Goal: Task Accomplishment & Management: Complete application form

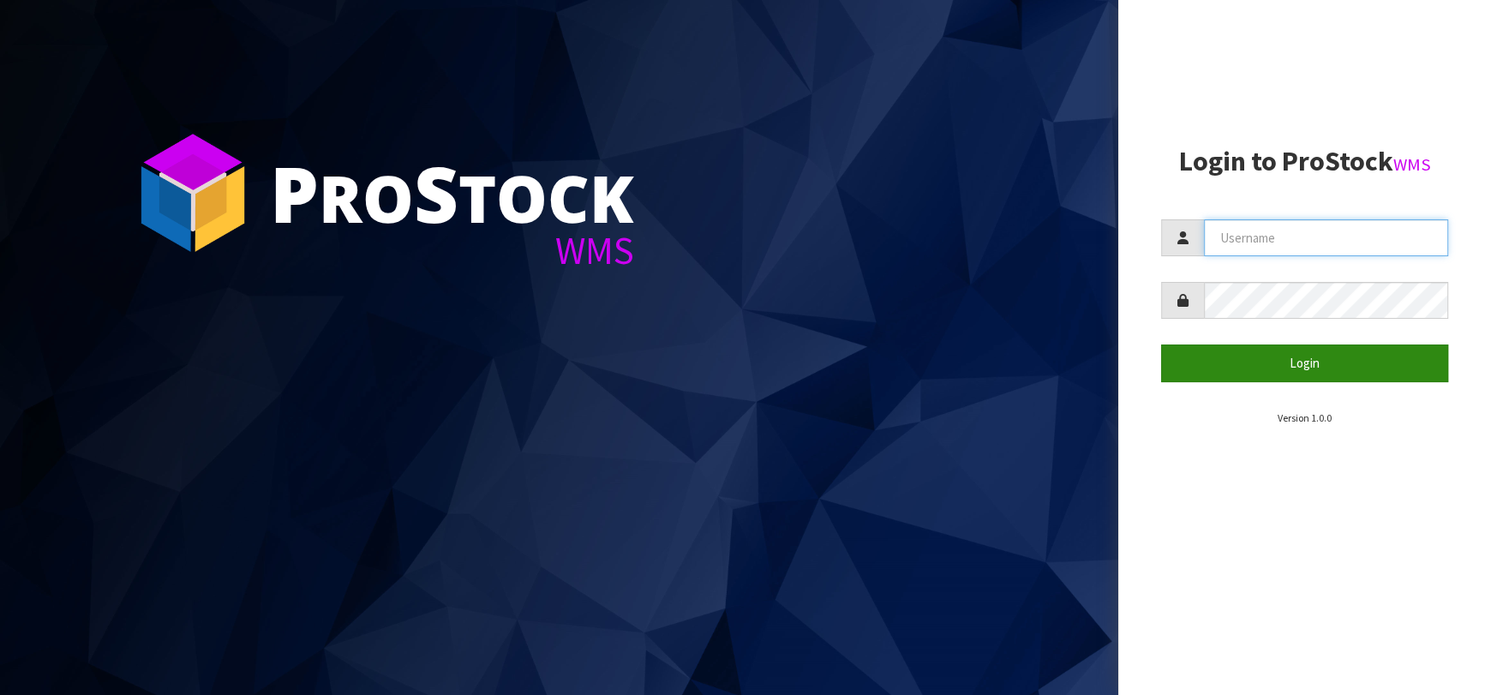
type input "[EMAIL_ADDRESS][DOMAIN_NAME]"
drag, startPoint x: 1310, startPoint y: 356, endPoint x: 495, endPoint y: 627, distance: 859.3
click at [1309, 356] on button "Login" at bounding box center [1304, 363] width 287 height 37
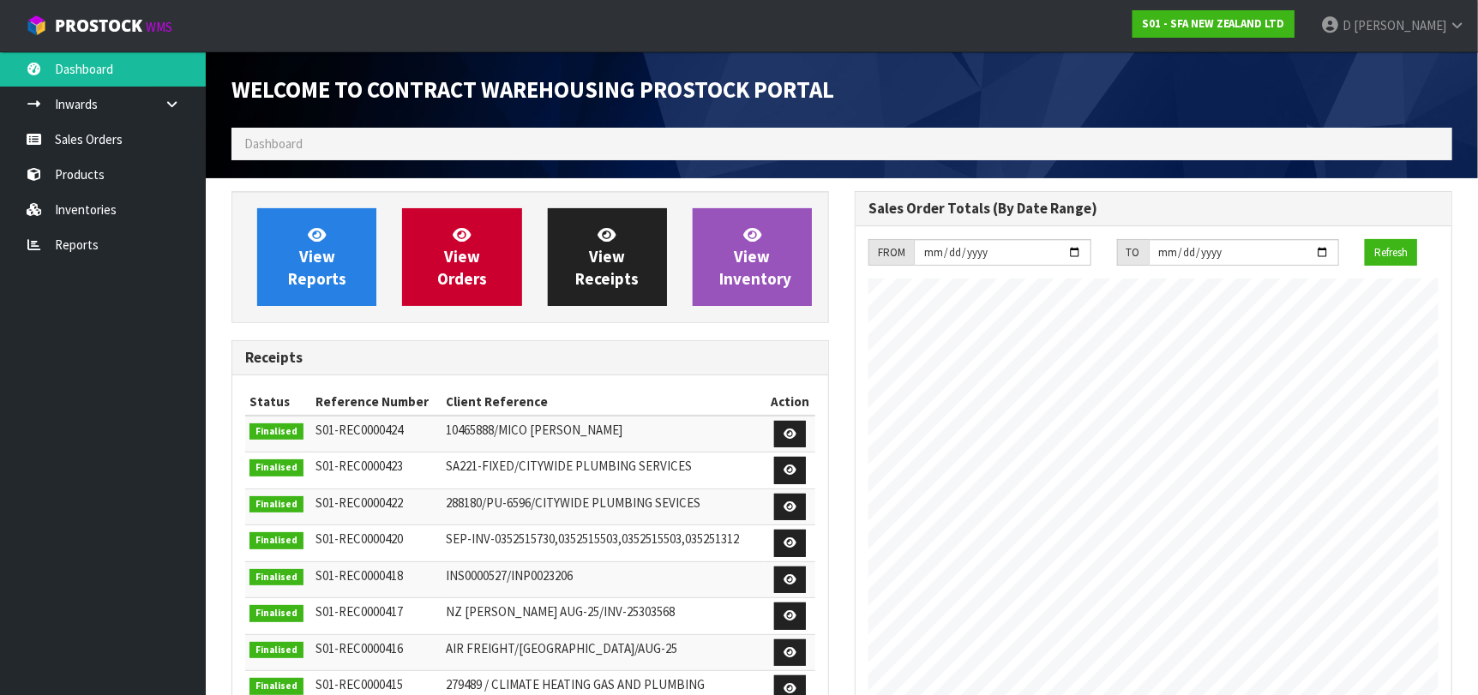
scroll to position [949, 623]
click at [469, 265] on span "View Orders" at bounding box center [462, 257] width 50 height 64
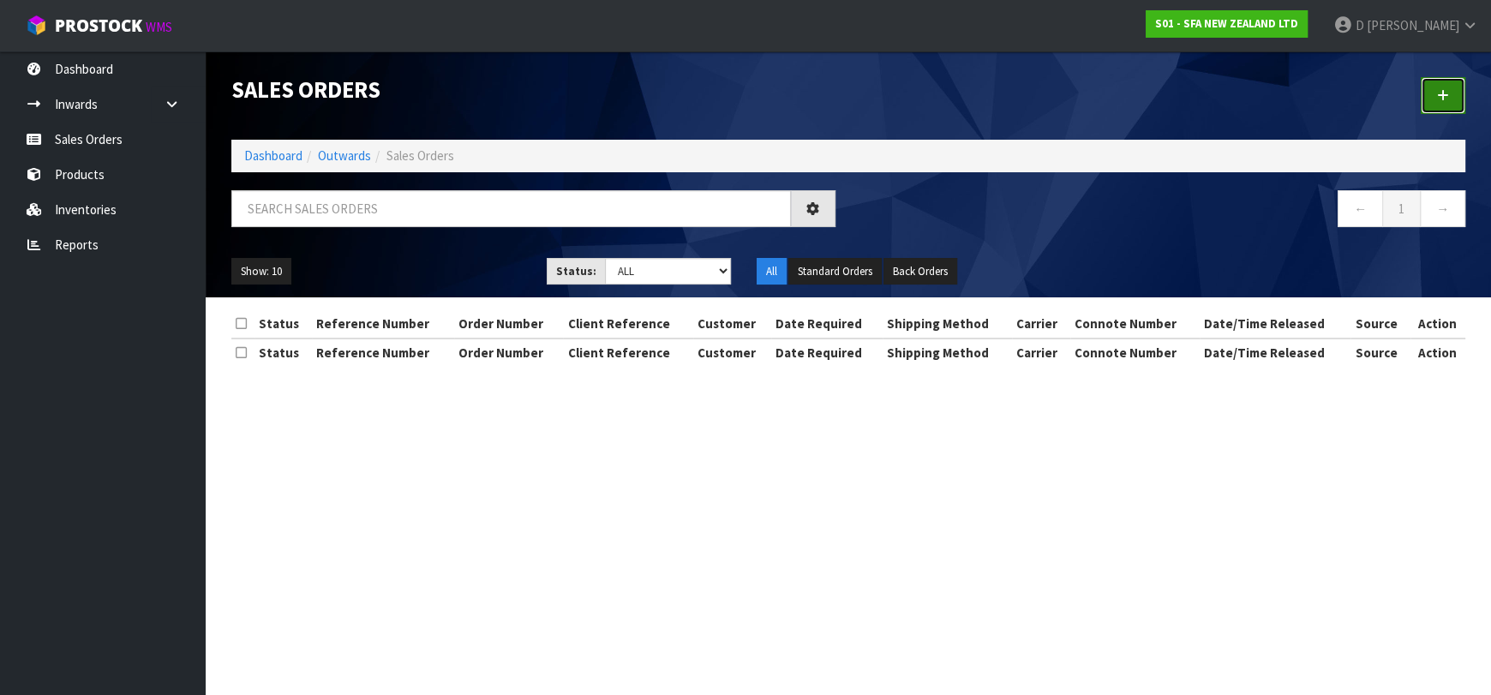
click at [1425, 102] on link at bounding box center [1443, 95] width 45 height 37
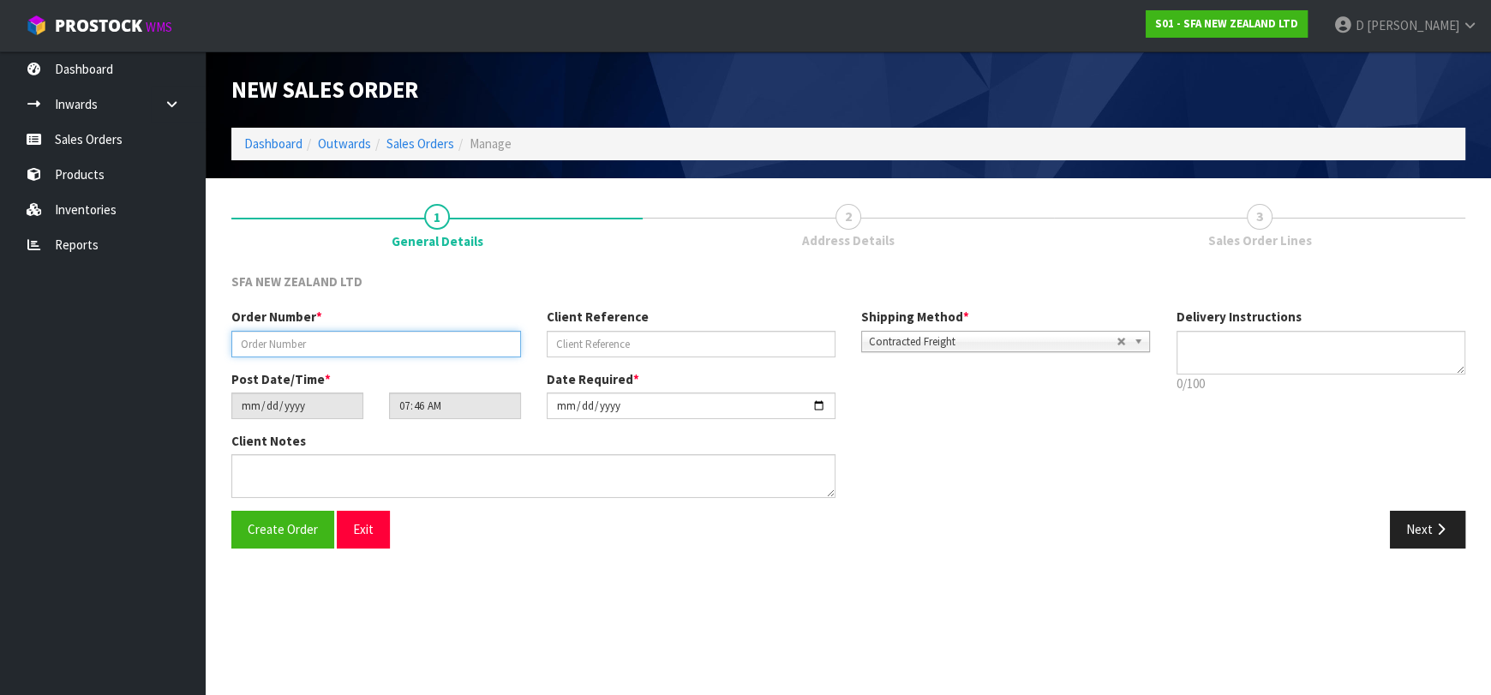
click at [405, 345] on input "text" at bounding box center [376, 344] width 290 height 27
type input "24603"
paste input "SANINZ190925"
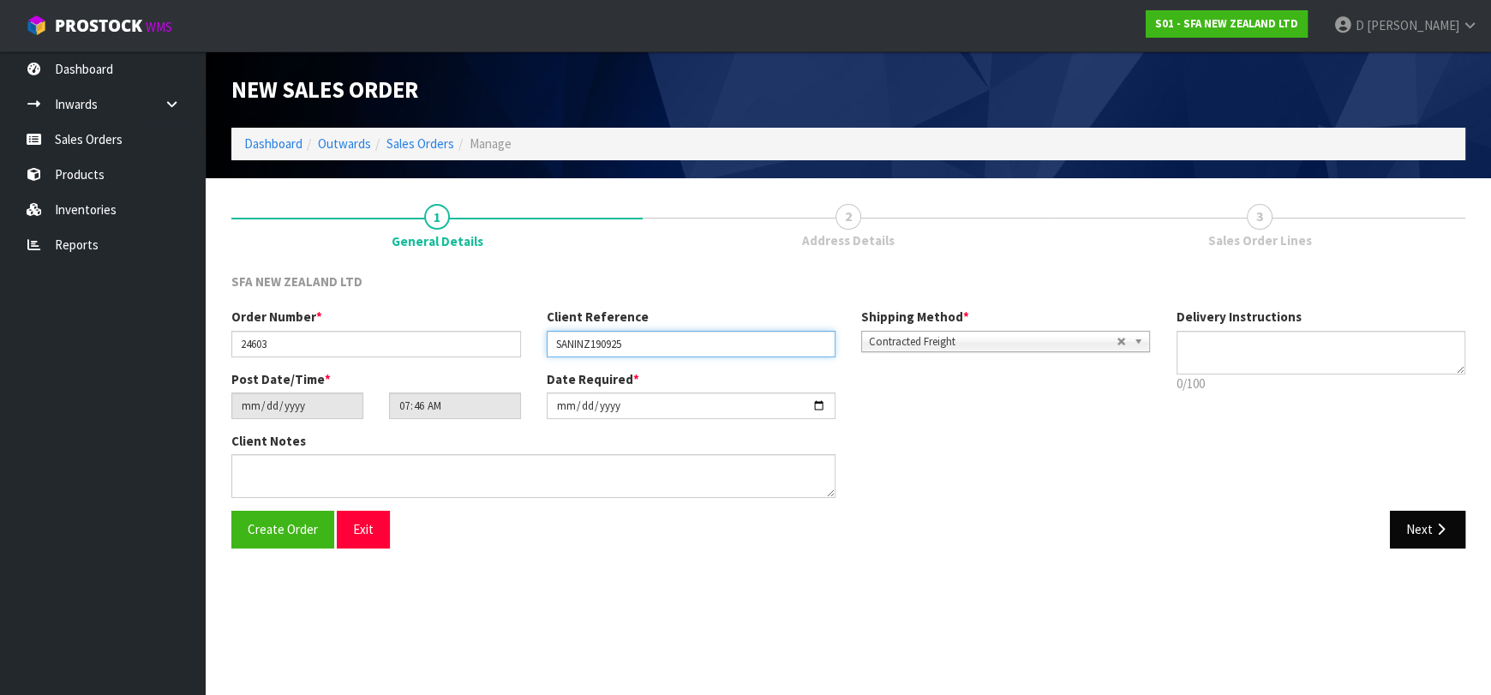
type input "SANINZ190925"
click at [1446, 529] on icon "button" at bounding box center [1441, 529] width 16 height 13
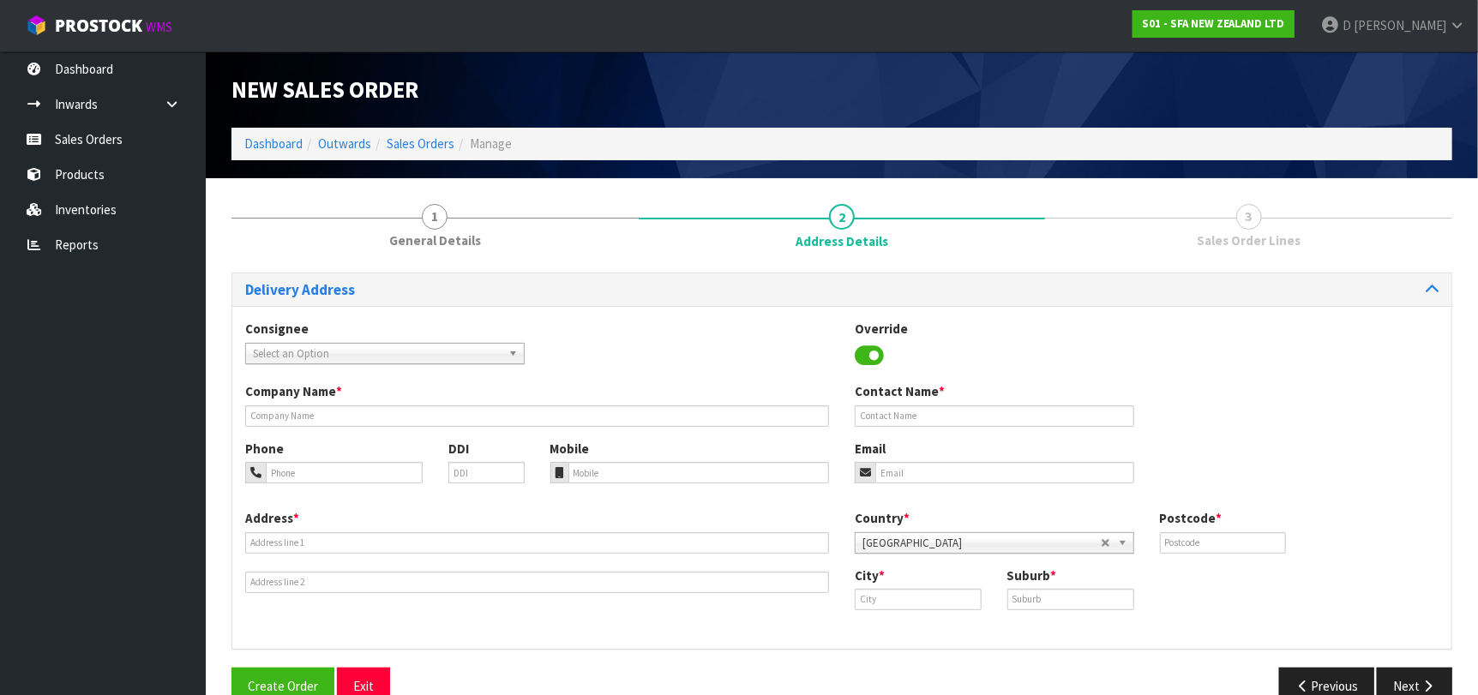
click at [427, 357] on span "Select an Option" at bounding box center [377, 354] width 249 height 21
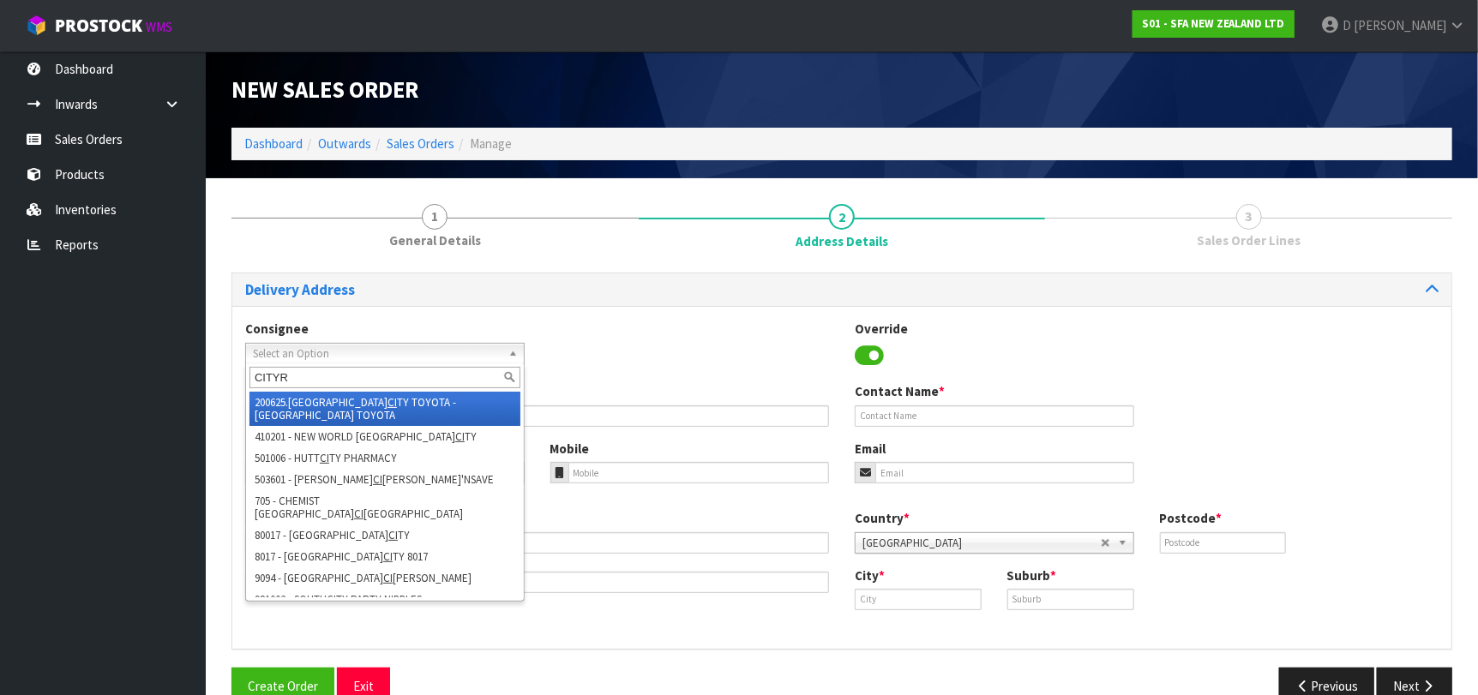
type input "CITYRI"
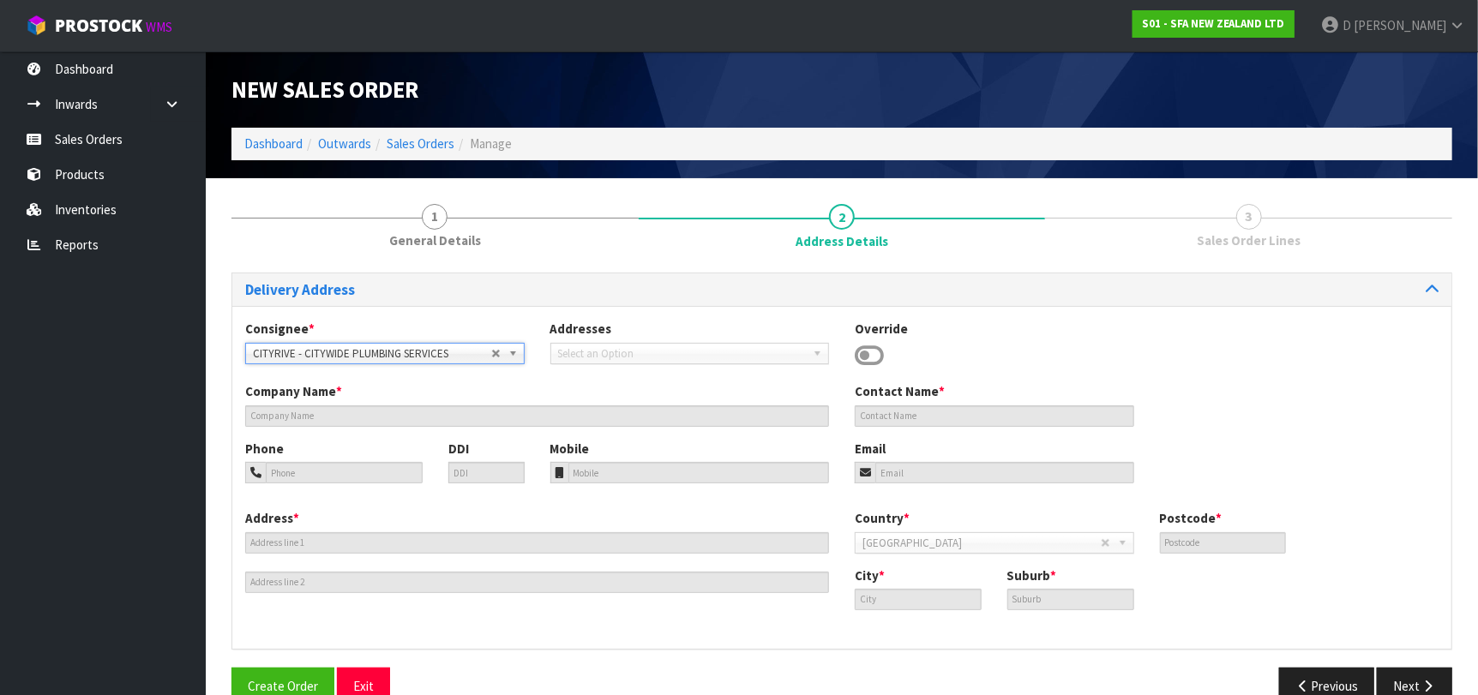
type input "CITYWIDE PLUMBING SERVICES"
type input "GROUND FLOOR [STREET_ADDRESS]"
type input "0632"
type input "[GEOGRAPHIC_DATA]"
type input "ROSEDALE"
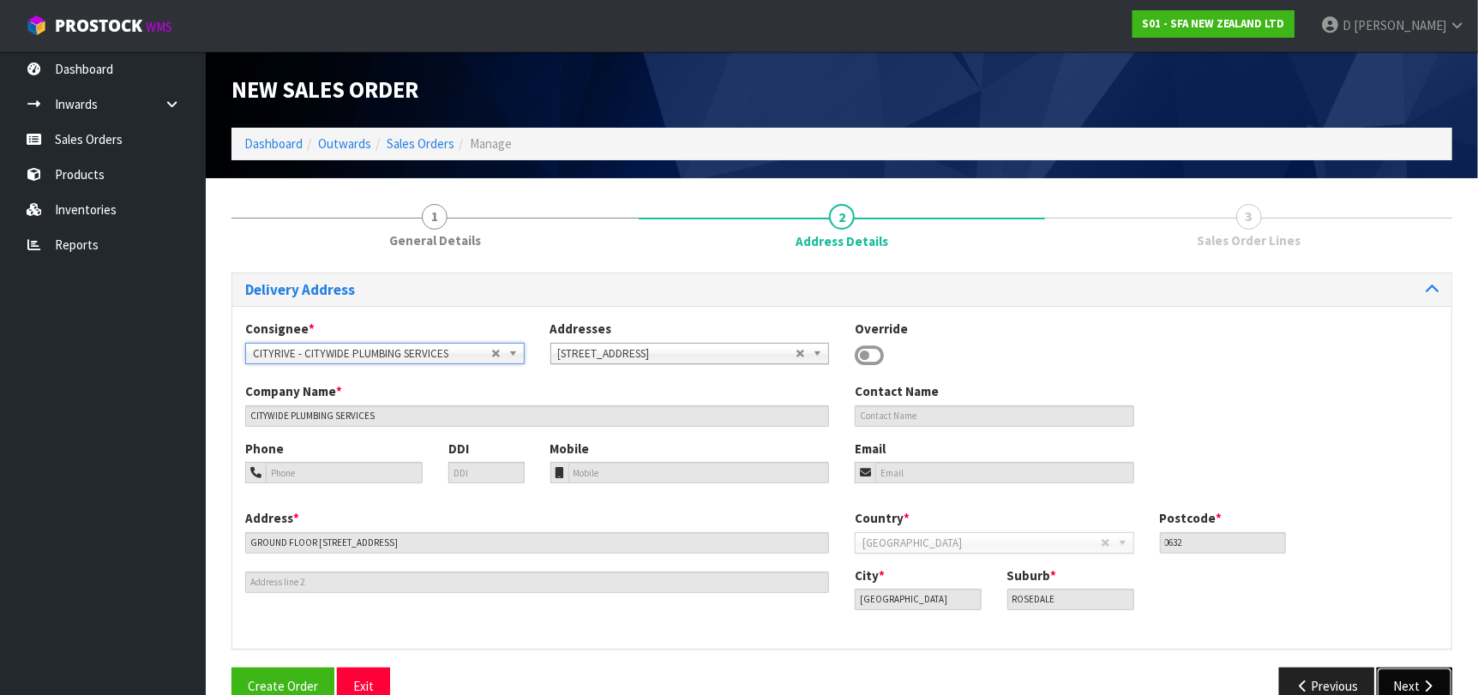
click at [1395, 685] on button "Next" at bounding box center [1414, 686] width 75 height 37
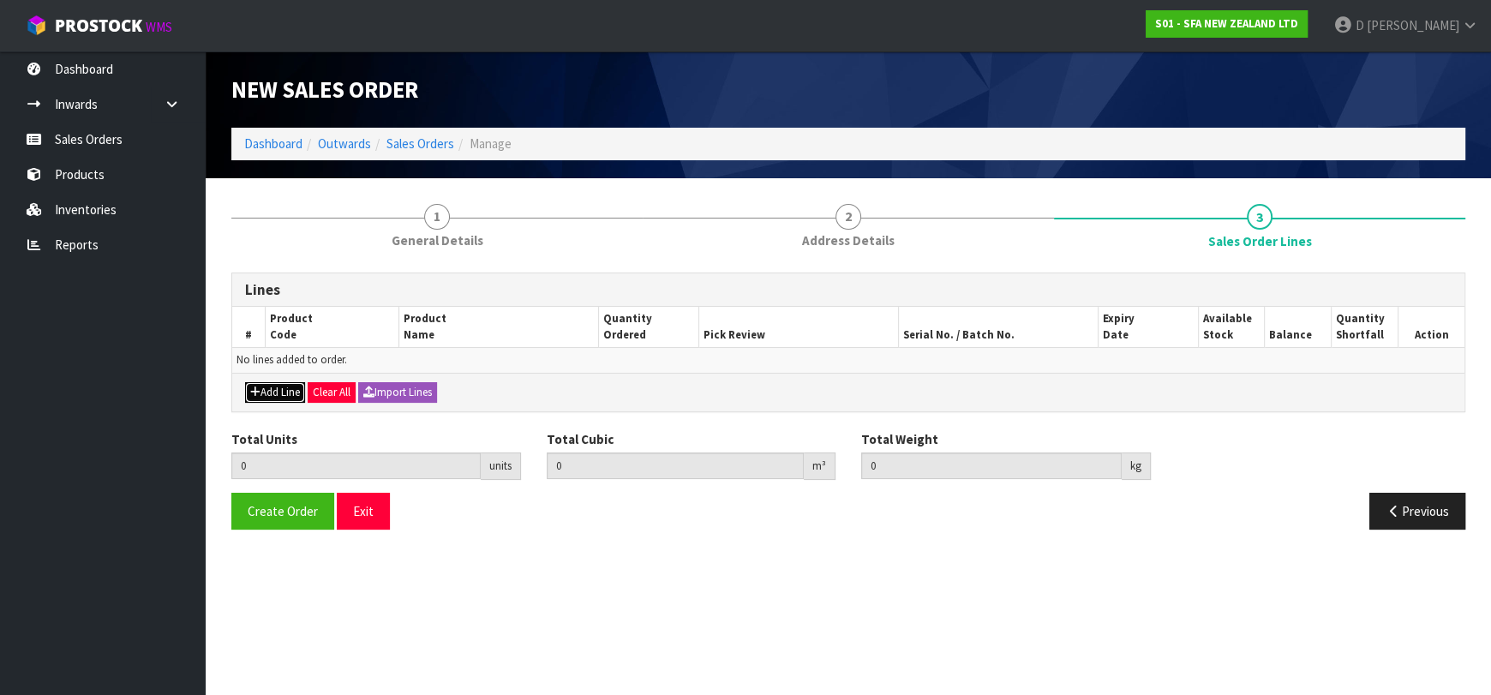
click at [288, 387] on button "Add Line" at bounding box center [275, 392] width 60 height 21
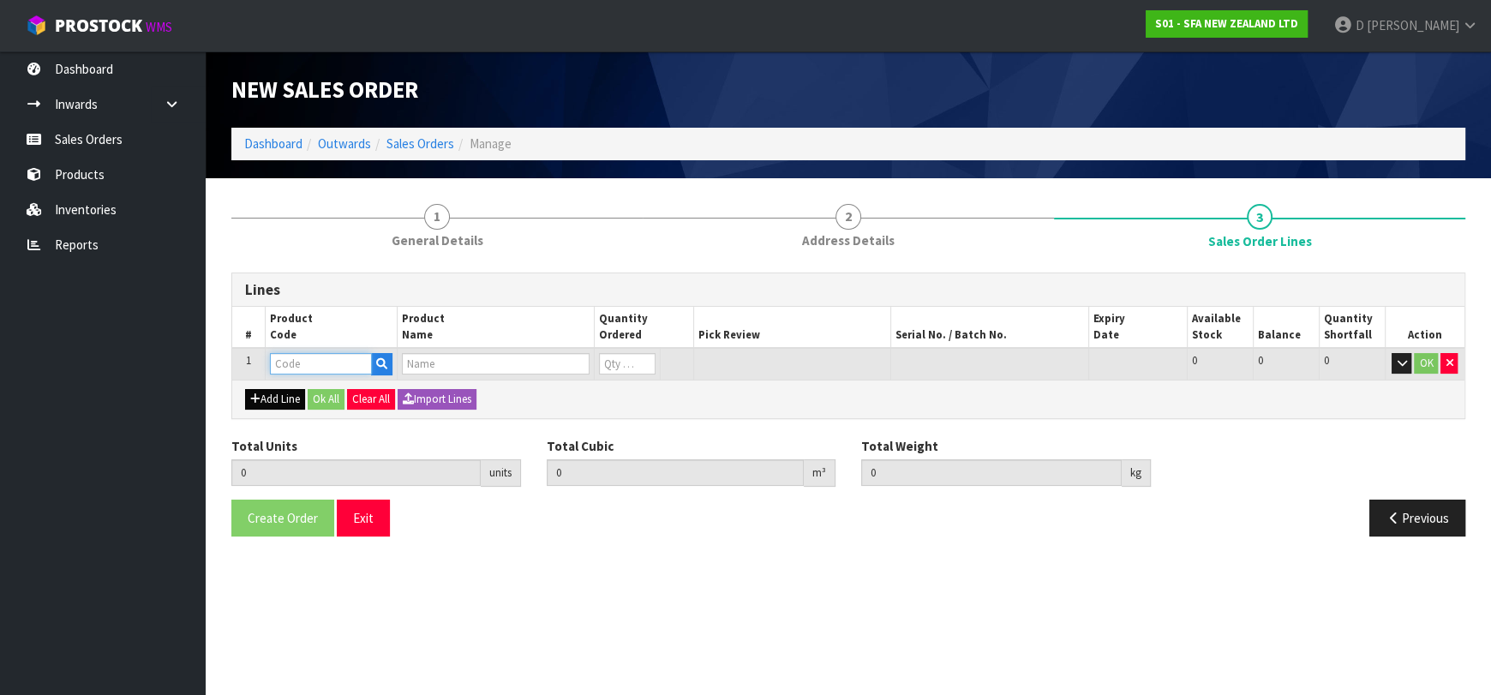
click at [304, 367] on input "text" at bounding box center [321, 363] width 102 height 21
type input "FSW12565"
type input "0.000000"
type input "0.000"
type input "FLOAT SWITCH MAG HORIZONTAL PIVOT DC CON"
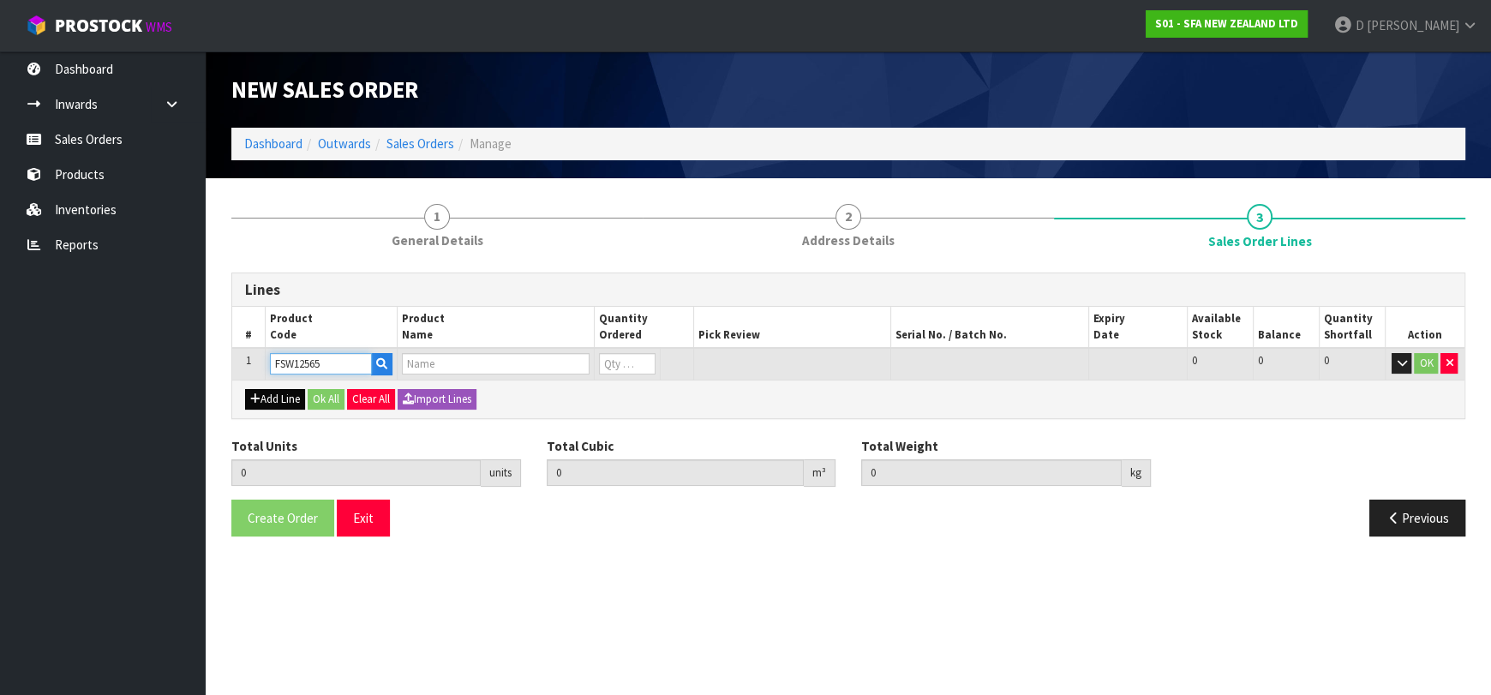
type input "0"
type input "FSW12565"
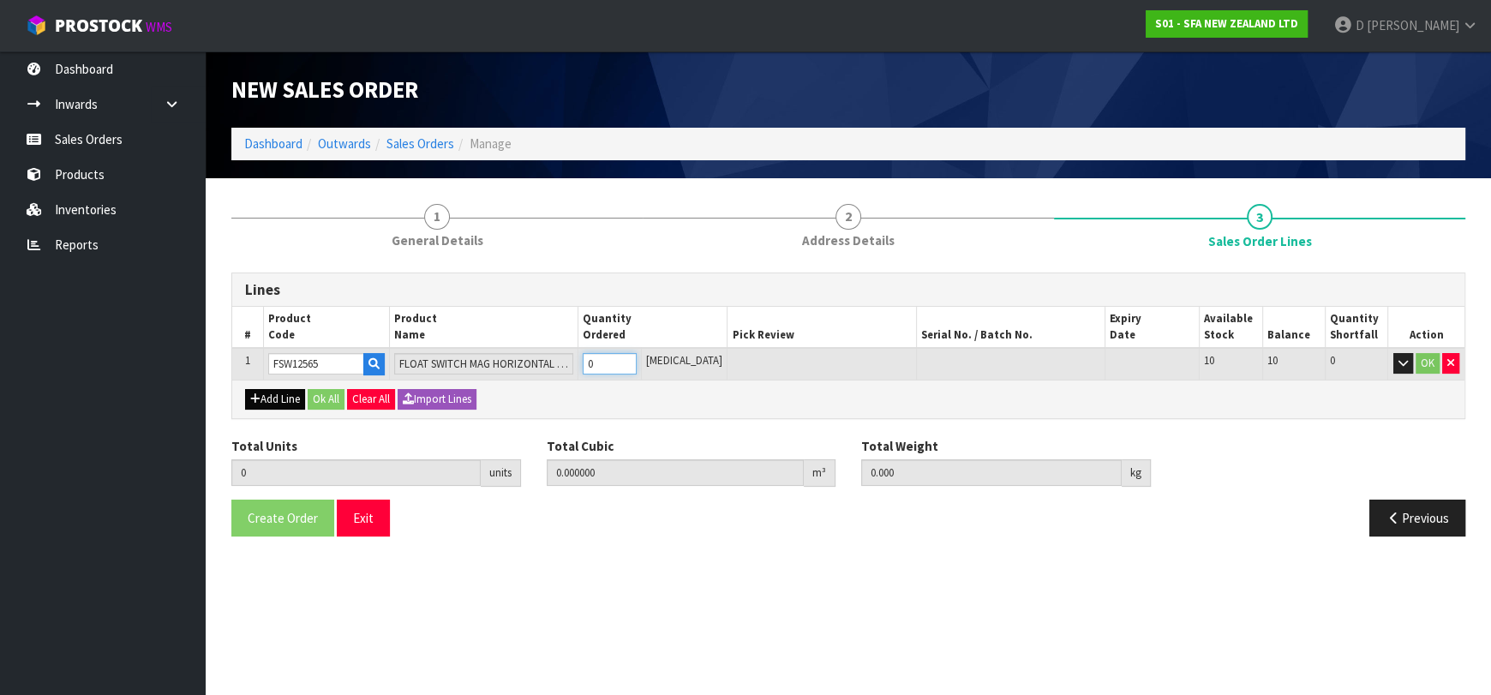
type input "1"
type input "0.000874"
type input "0.2"
type input "1"
click at [321, 403] on button "Ok All" at bounding box center [326, 399] width 37 height 21
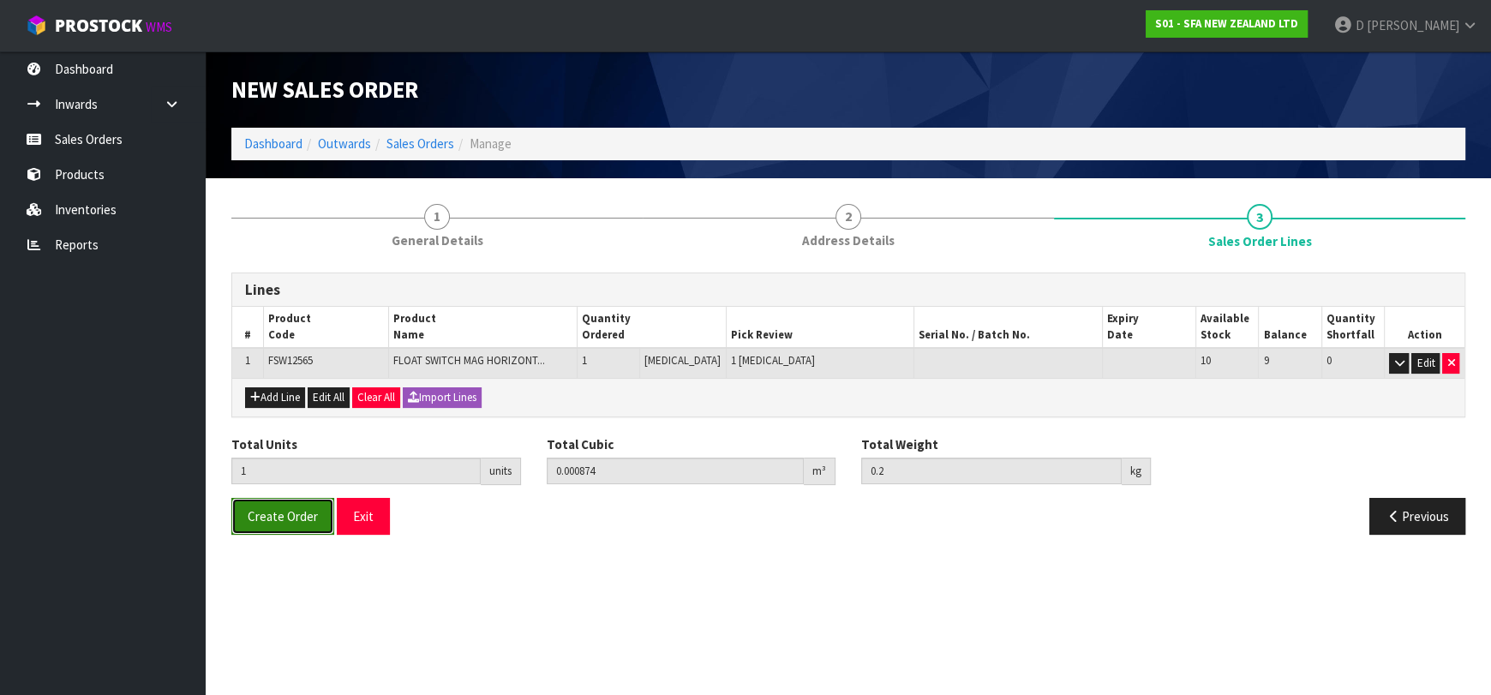
click at [288, 508] on span "Create Order" at bounding box center [283, 516] width 70 height 16
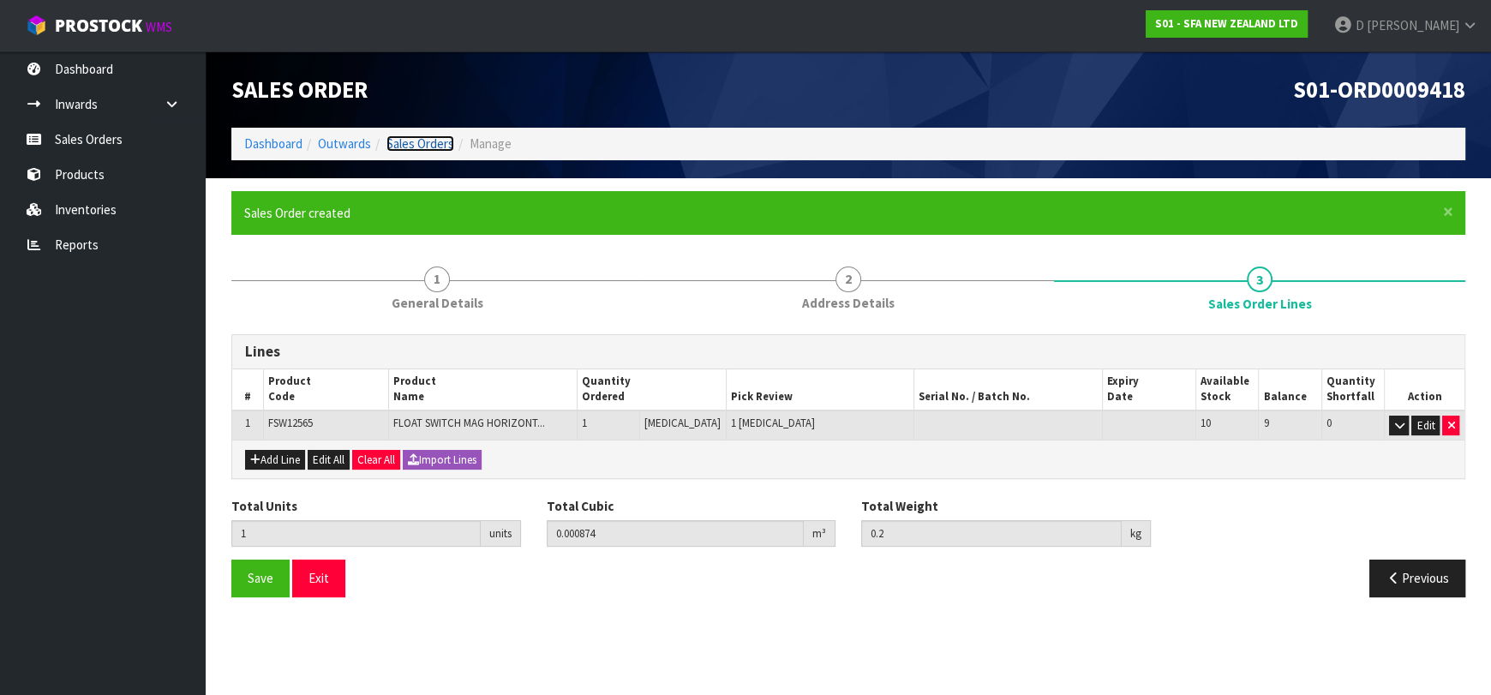
click at [441, 148] on link "Sales Orders" at bounding box center [421, 143] width 68 height 16
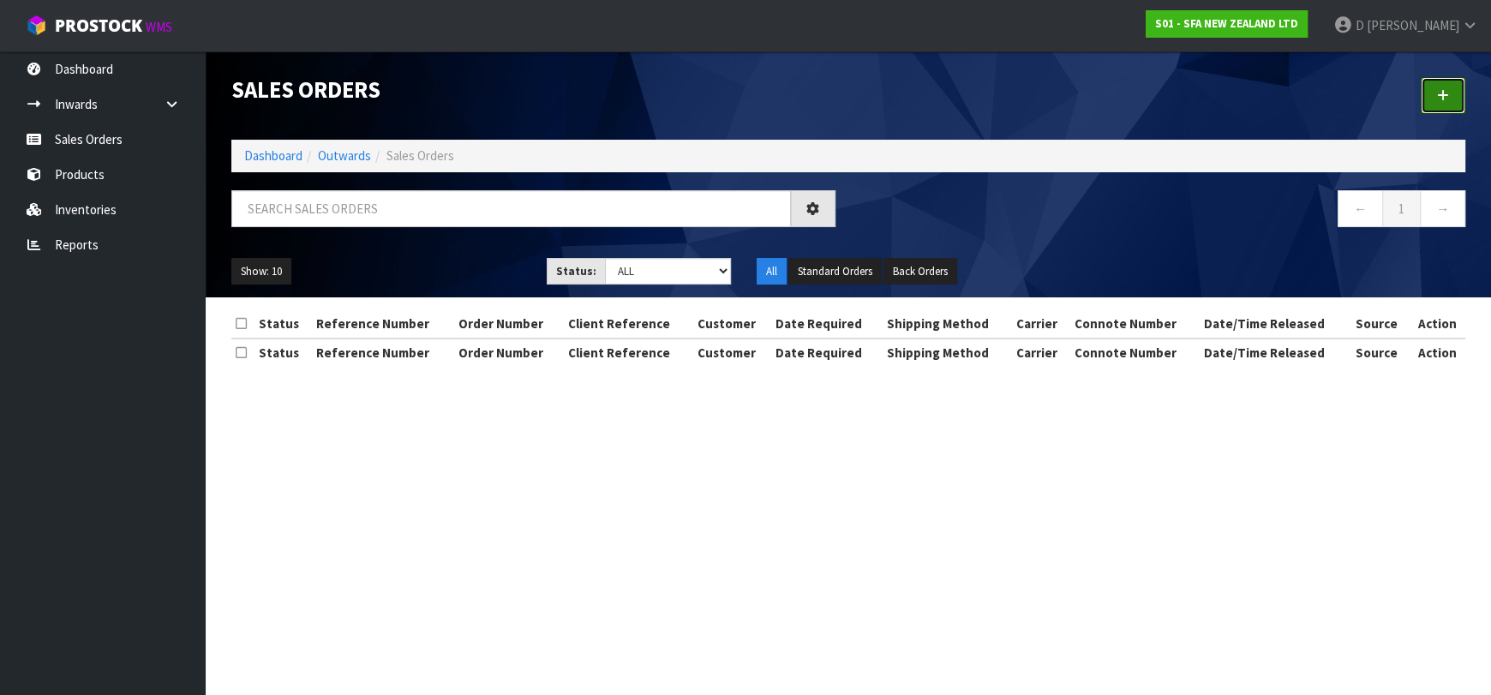
drag, startPoint x: 1439, startPoint y: 103, endPoint x: 1023, endPoint y: 147, distance: 418.1
click at [1439, 102] on link at bounding box center [1443, 95] width 45 height 37
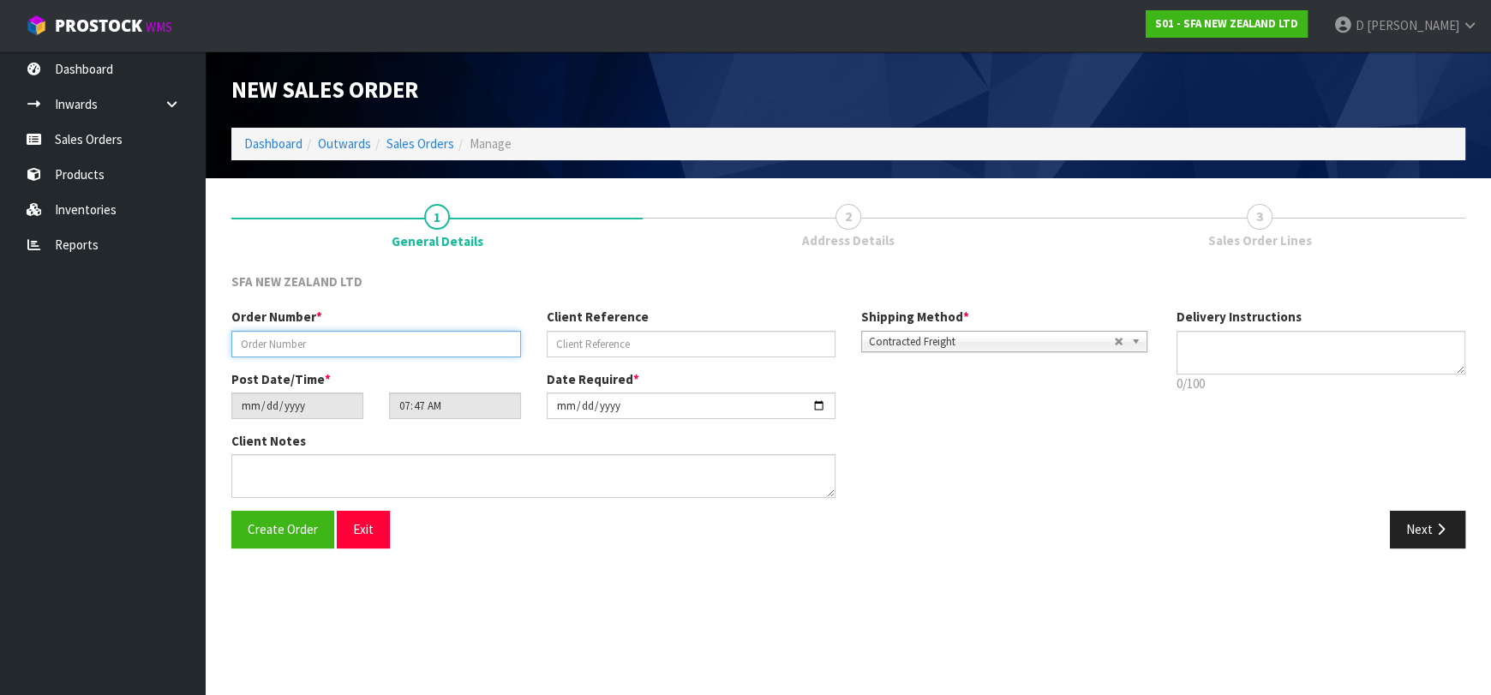
click at [441, 349] on input "text" at bounding box center [376, 344] width 290 height 27
type input "24604"
paste input "200964447"
type input "200964447"
click at [1442, 530] on icon "button" at bounding box center [1441, 529] width 16 height 13
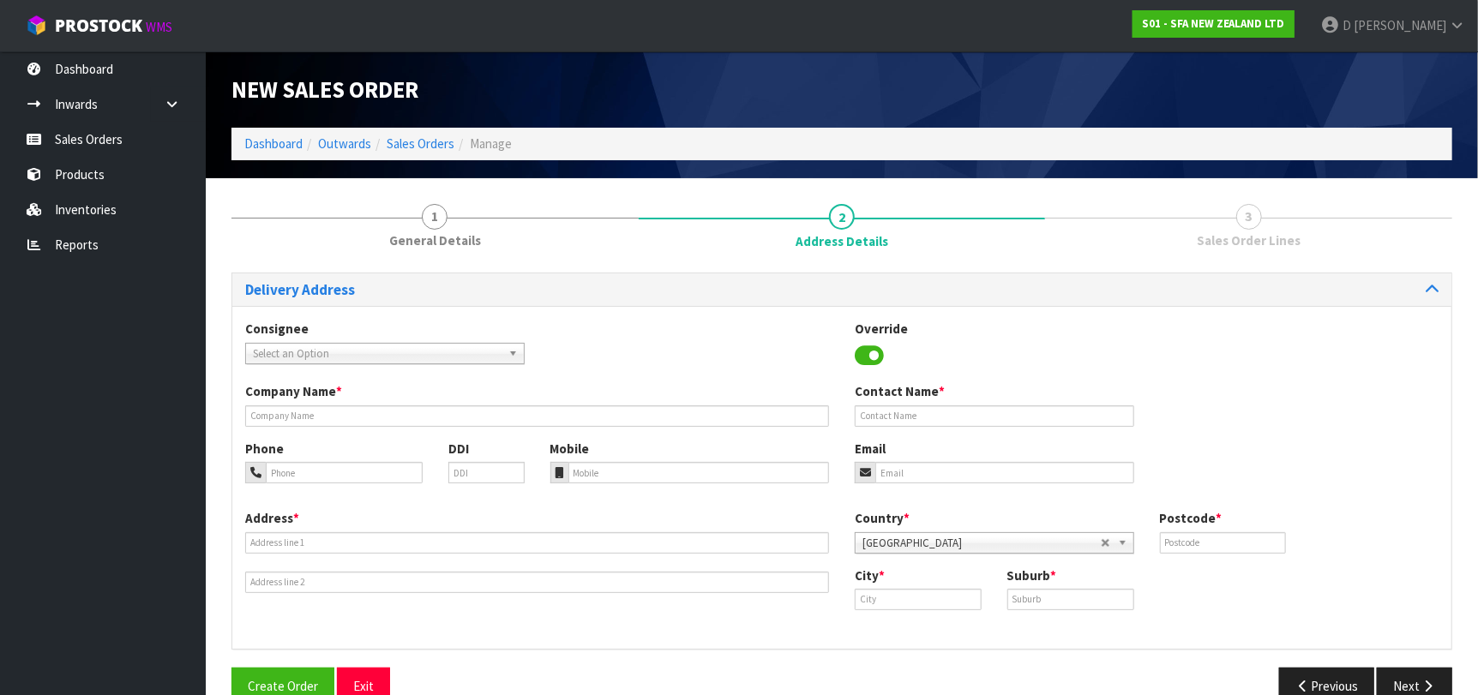
click at [503, 357] on link "Select an Option" at bounding box center [384, 353] width 279 height 21
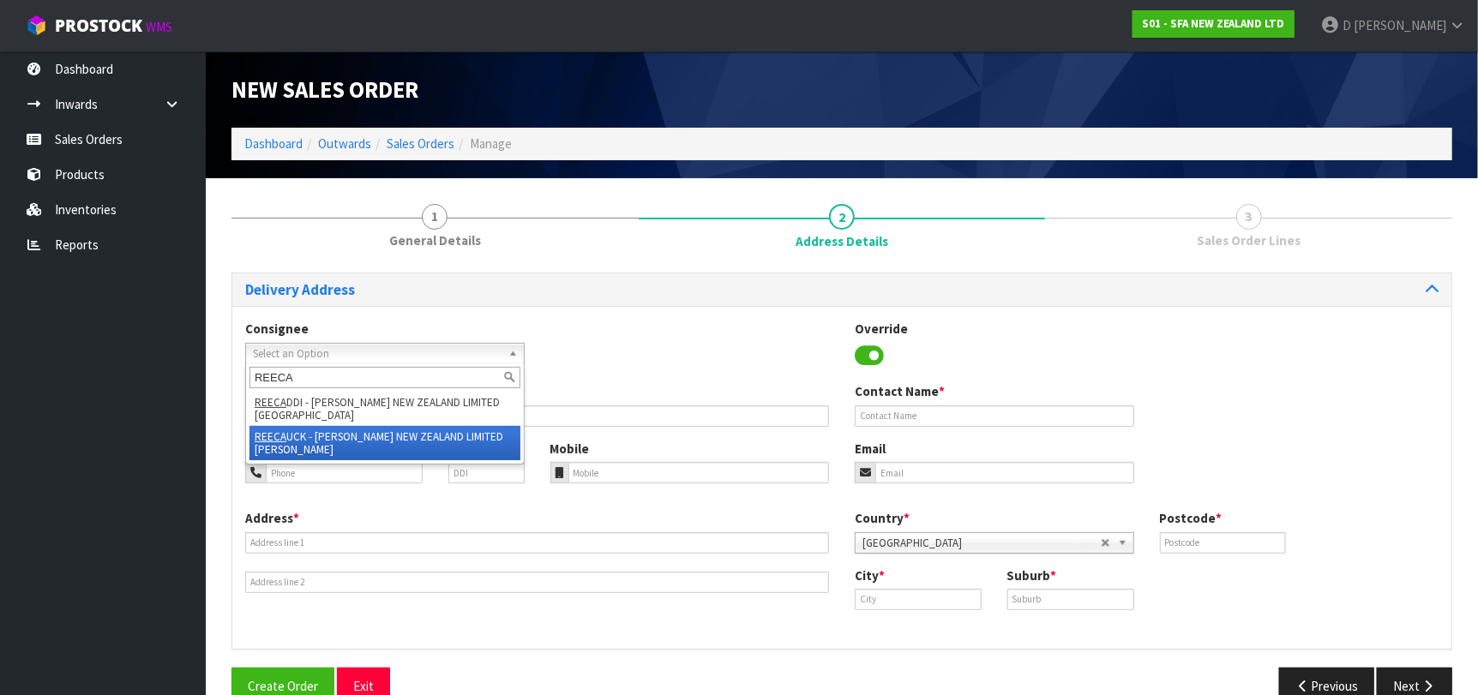
type input "REECA"
click at [439, 444] on li "REECA UCK - [PERSON_NAME] NEW ZEALAND LIMITED [PERSON_NAME]" at bounding box center [384, 443] width 271 height 34
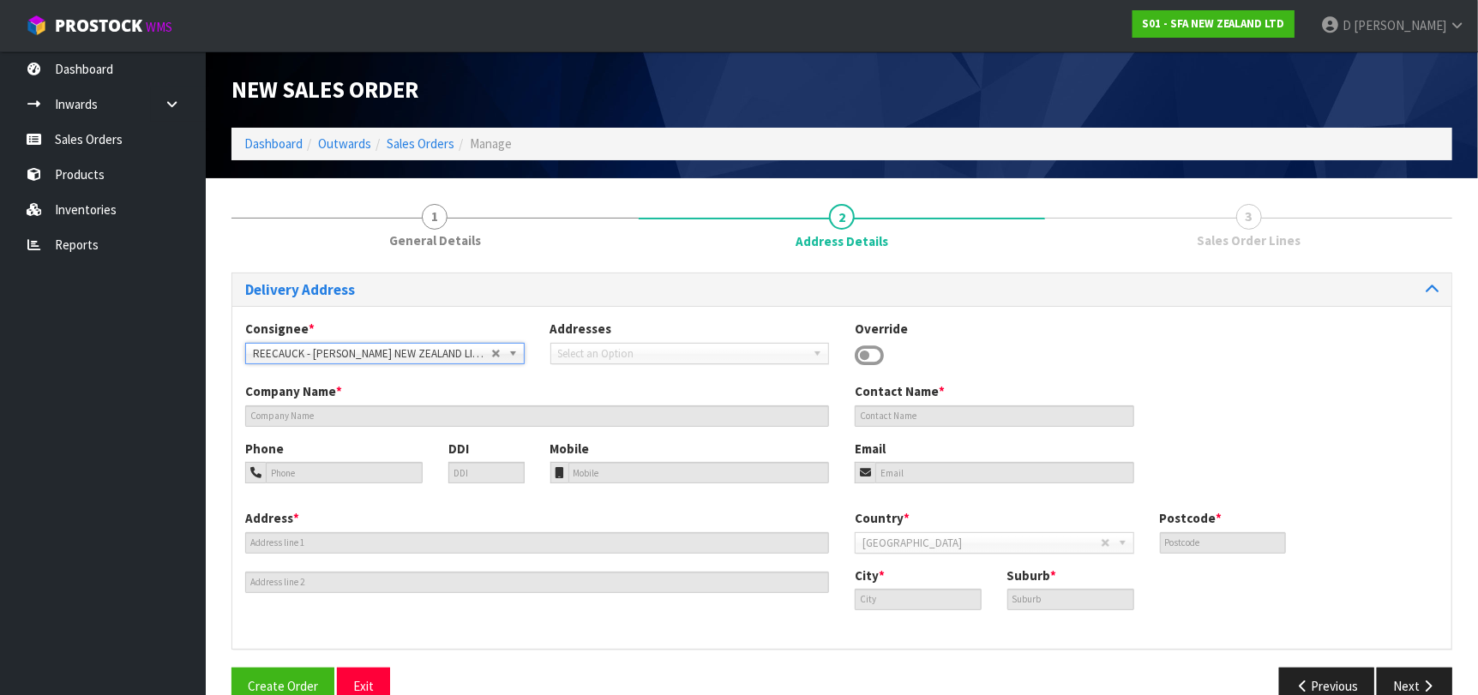
type input "[PERSON_NAME] NEW ZEALAND LIMITED [PERSON_NAME]"
type input "[STREET_ADDRESS]"
type input "1010"
type input "[GEOGRAPHIC_DATA]"
type input "[PERSON_NAME]"
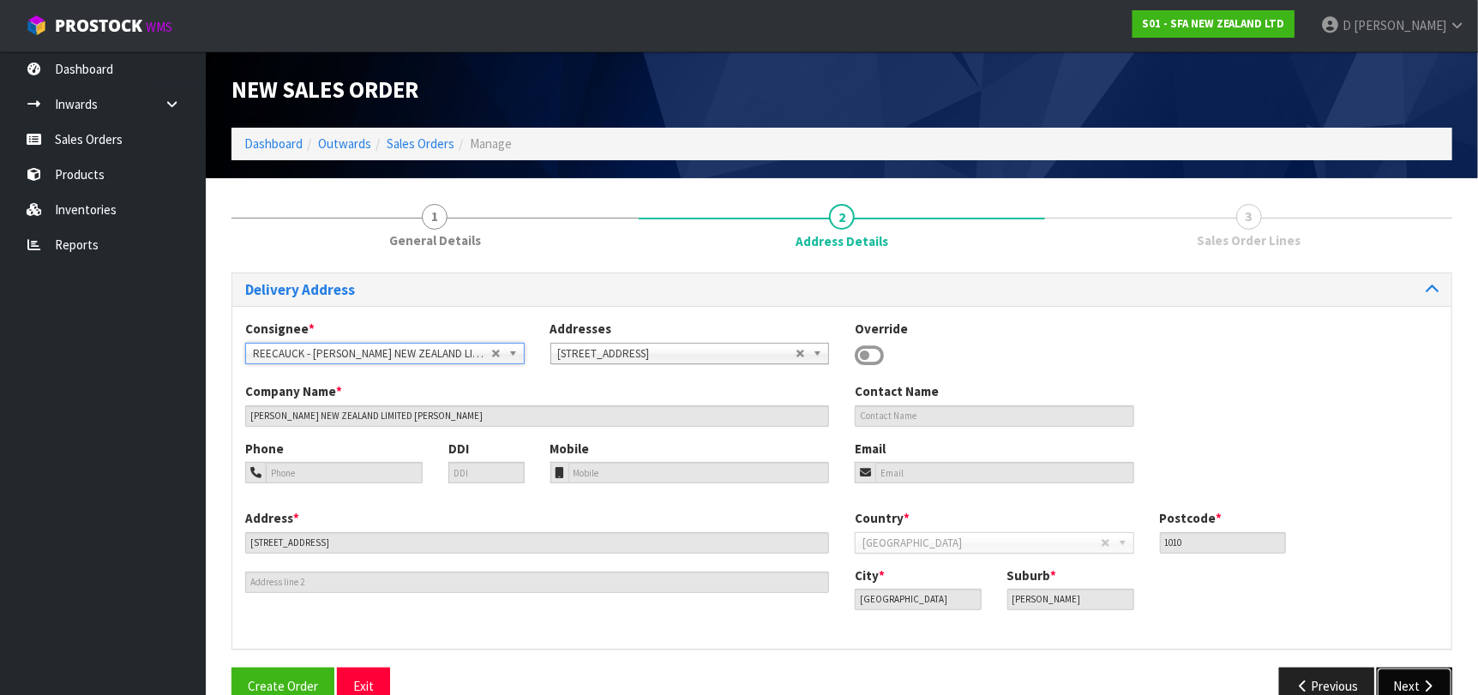
click at [1393, 673] on button "Next" at bounding box center [1414, 686] width 75 height 37
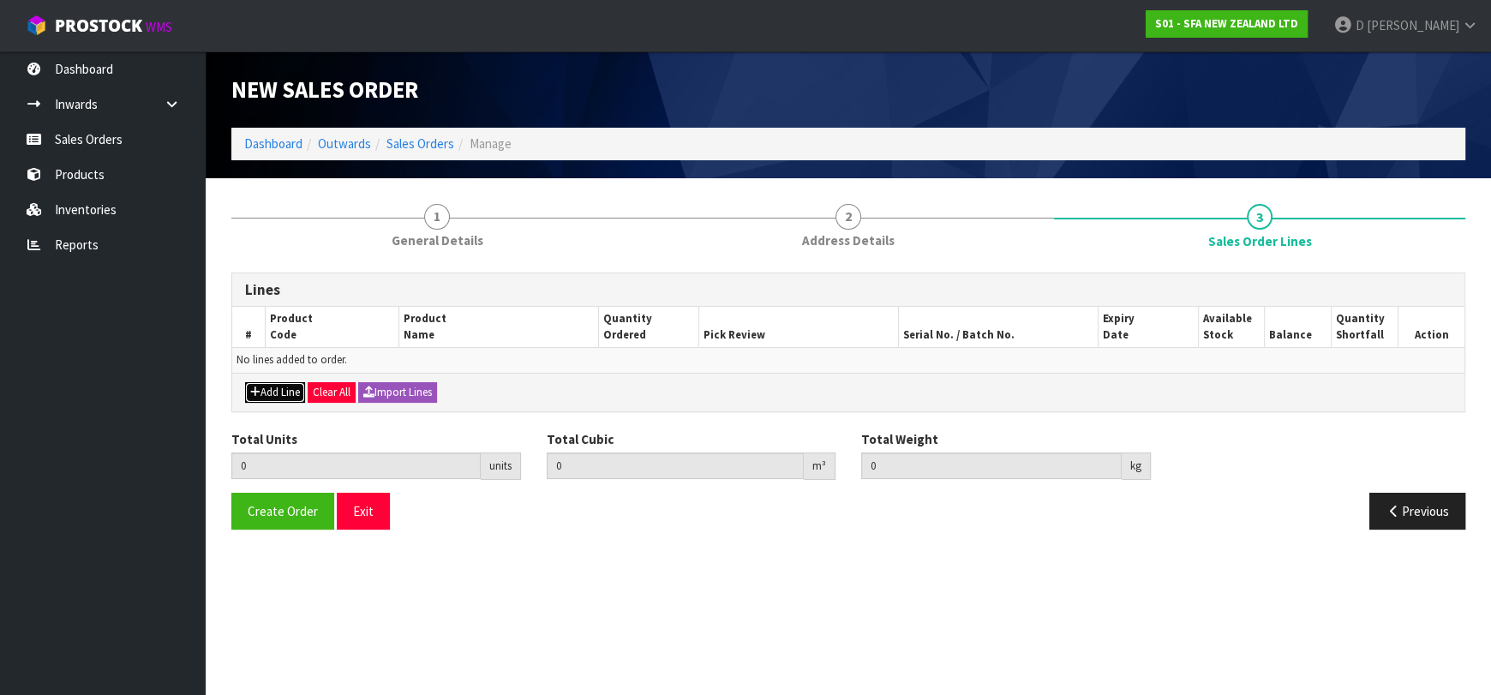
drag, startPoint x: 298, startPoint y: 393, endPoint x: 307, endPoint y: 378, distance: 16.9
click at [300, 390] on button "Add Line" at bounding box center [275, 392] width 60 height 21
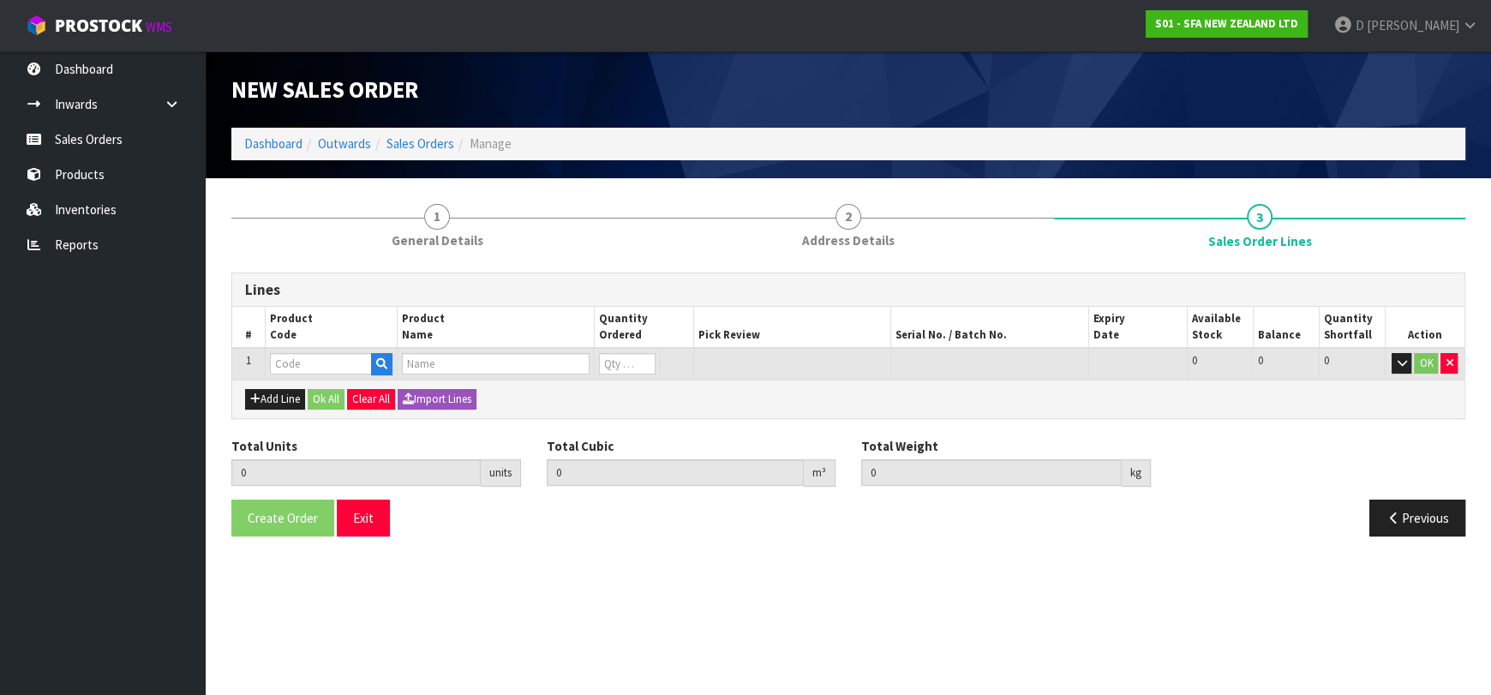
click at [310, 370] on input "text" at bounding box center [321, 363] width 102 height 21
type input "SA101"
type input "0.000000"
type input "0.000"
type input "SA101 SANISPEED SMALL BORE"
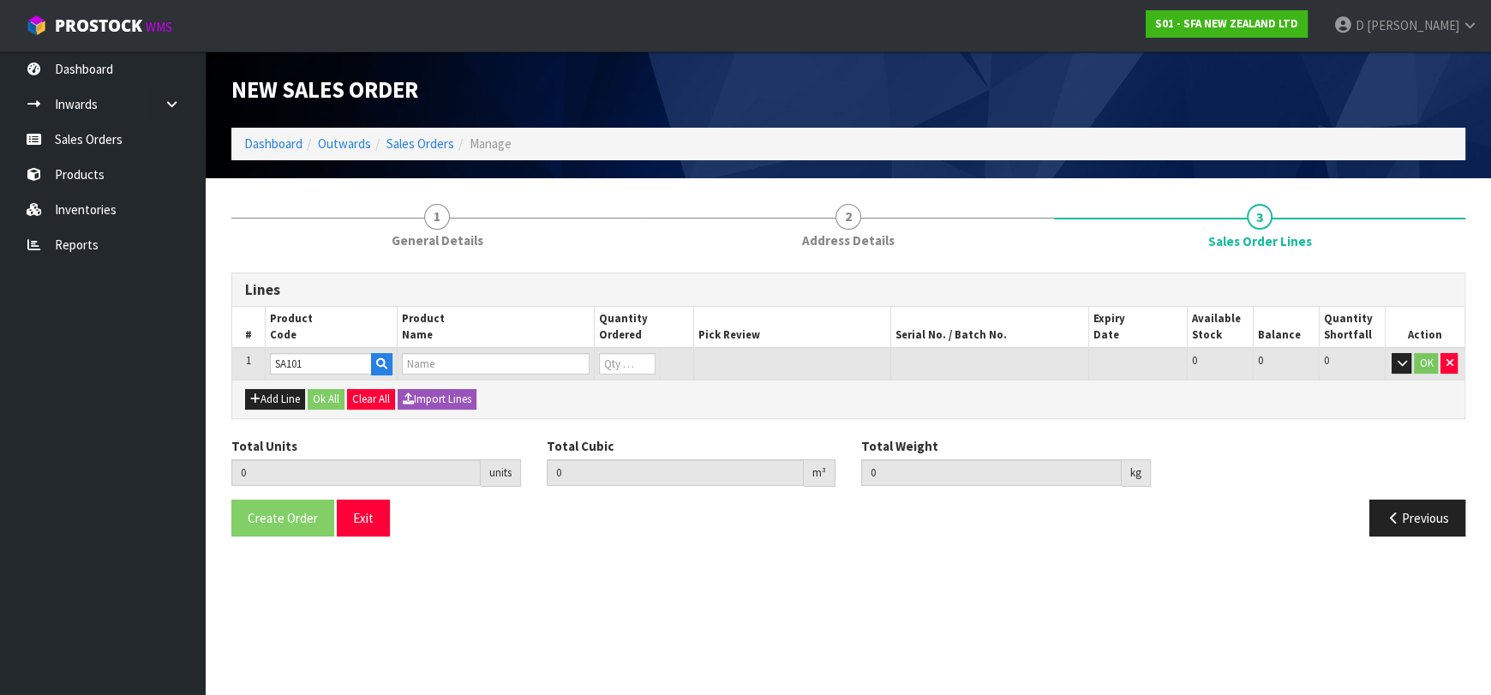
type input "0"
type input "SA101"
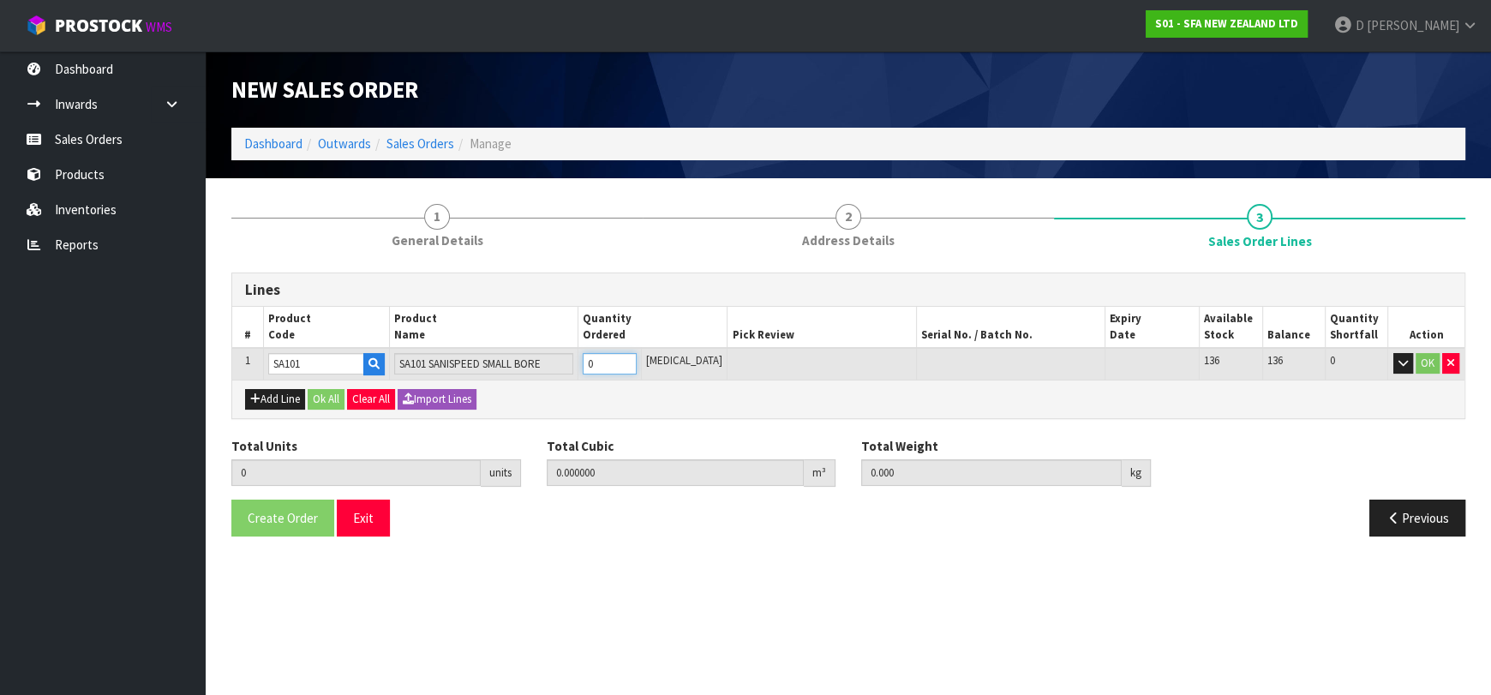
type input "1"
type input "0.031488"
type input "6.65"
type input "1"
click at [332, 389] on button "Ok All" at bounding box center [326, 399] width 37 height 21
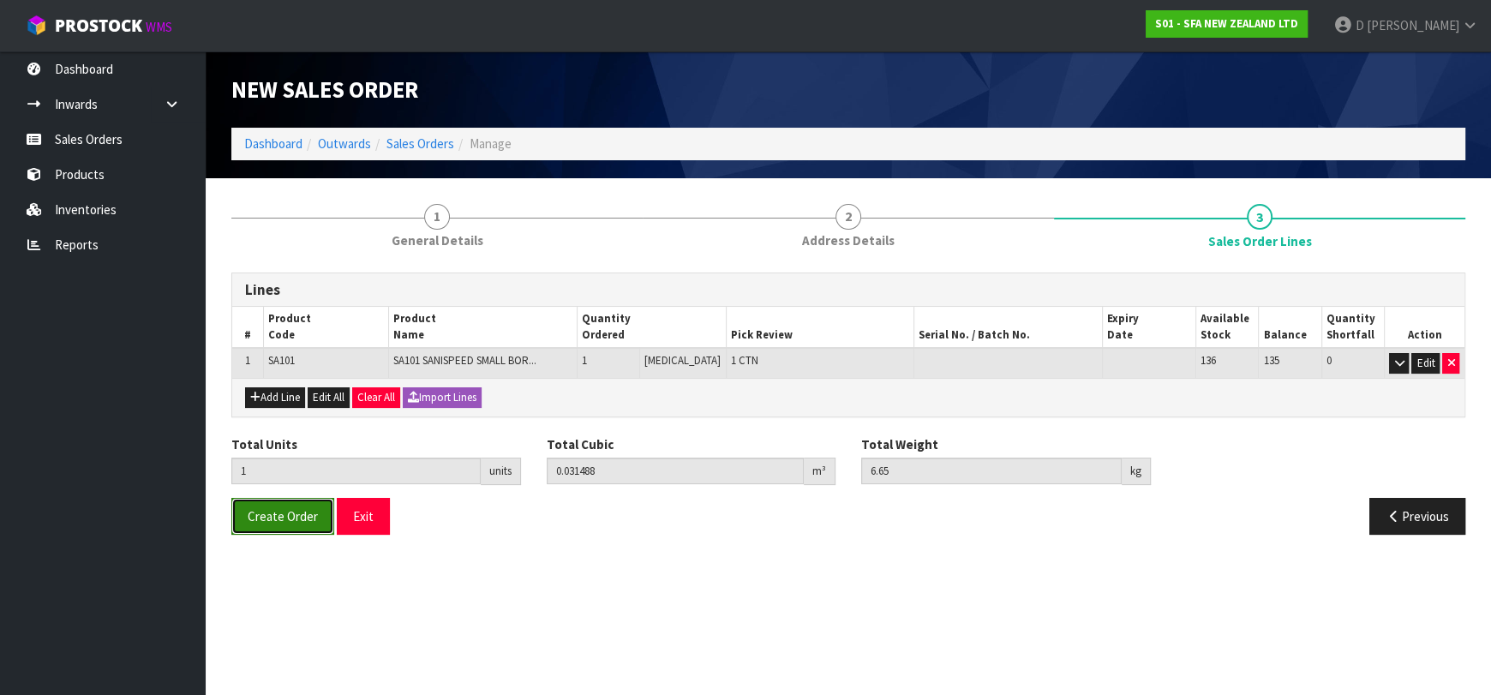
click at [263, 520] on span "Create Order" at bounding box center [283, 516] width 70 height 16
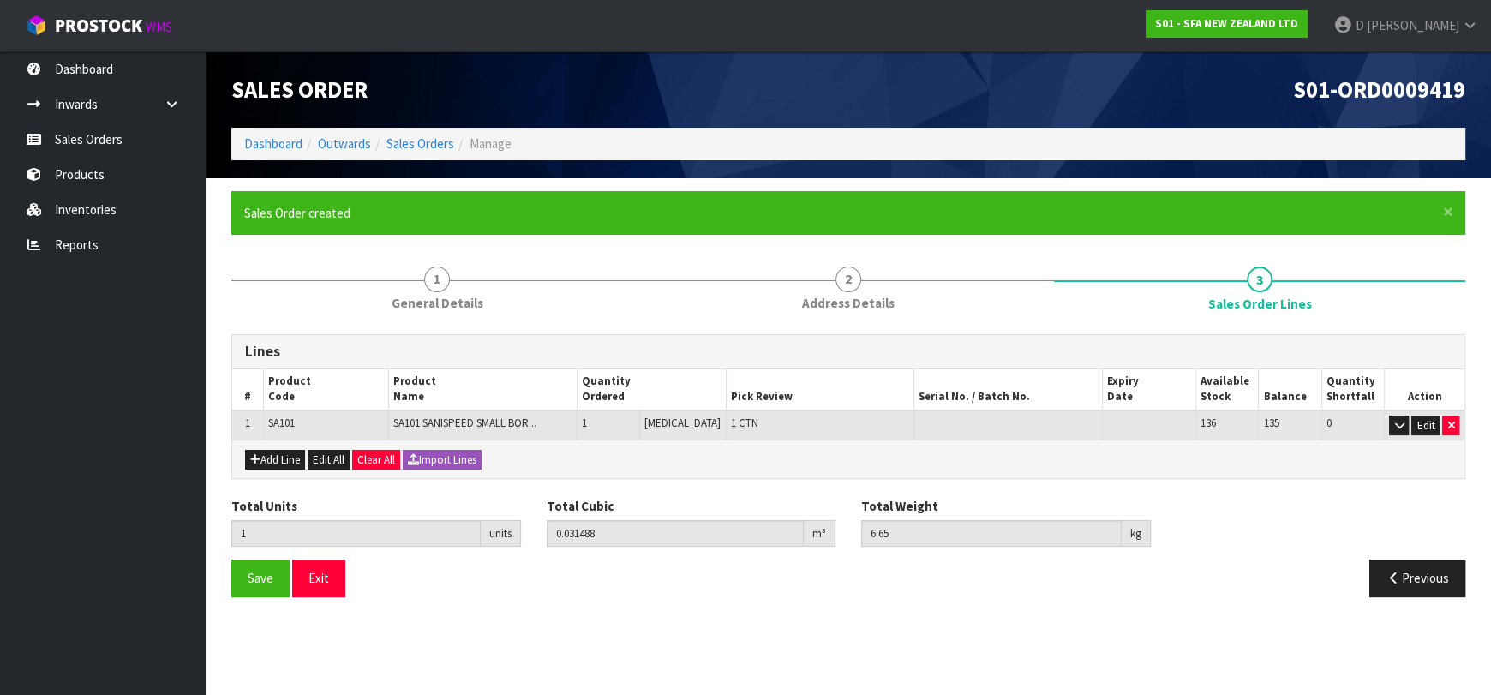
click at [422, 117] on div "Sales Order" at bounding box center [534, 89] width 630 height 76
click at [431, 142] on link "Sales Orders" at bounding box center [421, 143] width 68 height 16
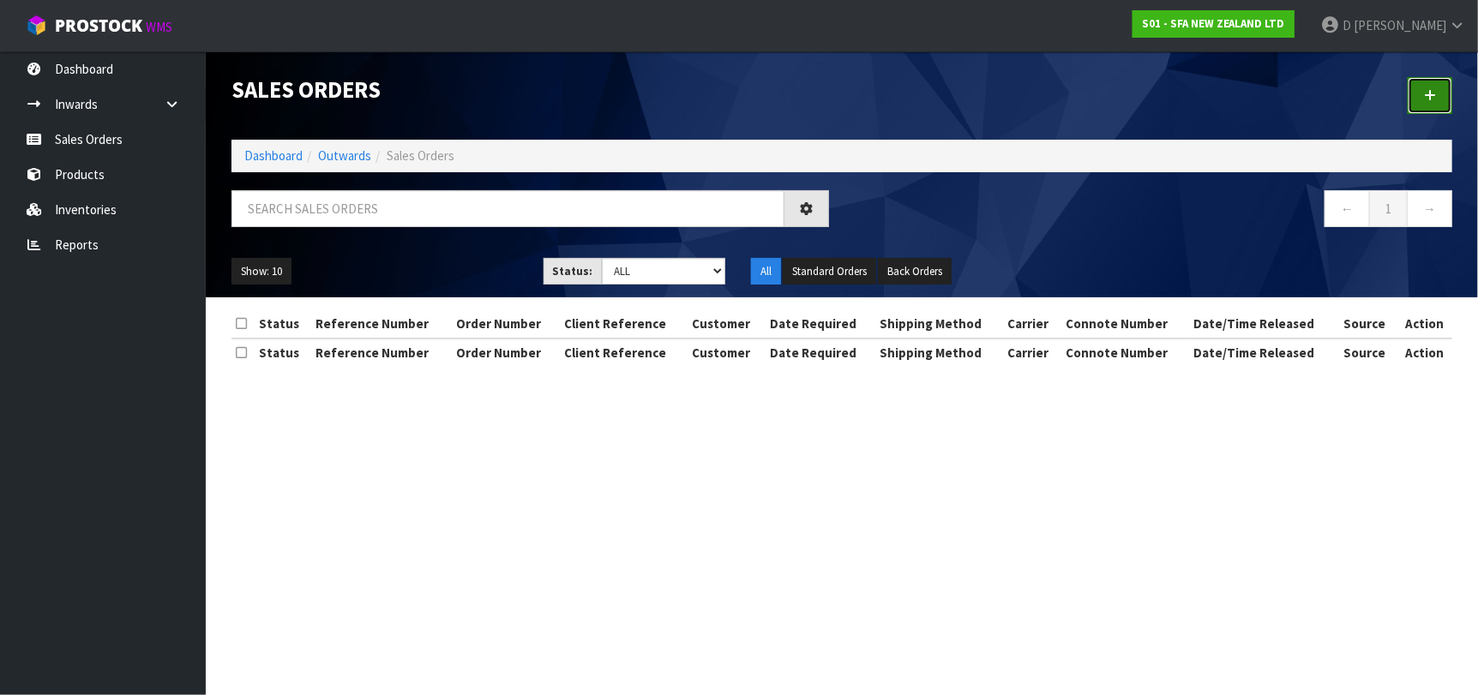
click at [1450, 89] on link at bounding box center [1429, 95] width 45 height 37
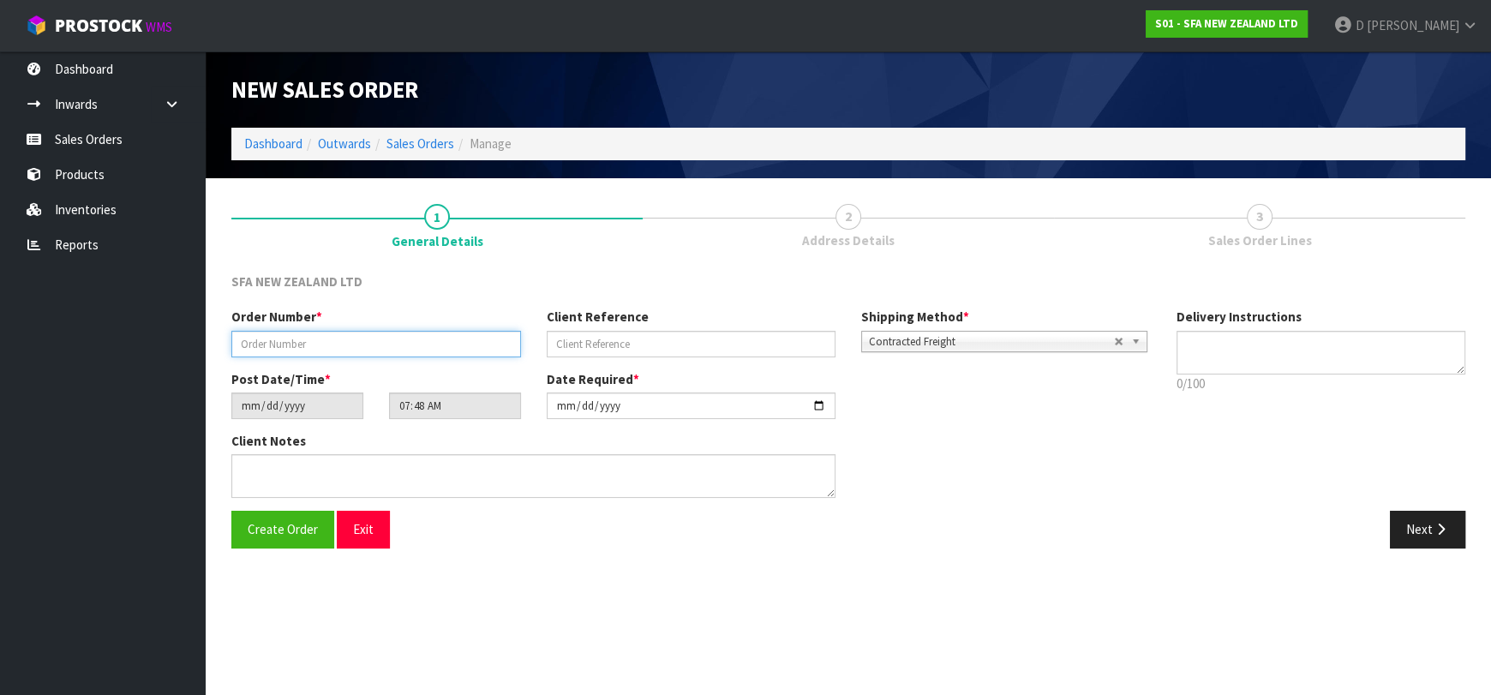
click at [364, 340] on input "text" at bounding box center [376, 344] width 290 height 27
type input "24605"
paste input "WG462896"
type input "WG462896"
click at [1414, 530] on button "Next" at bounding box center [1427, 529] width 75 height 37
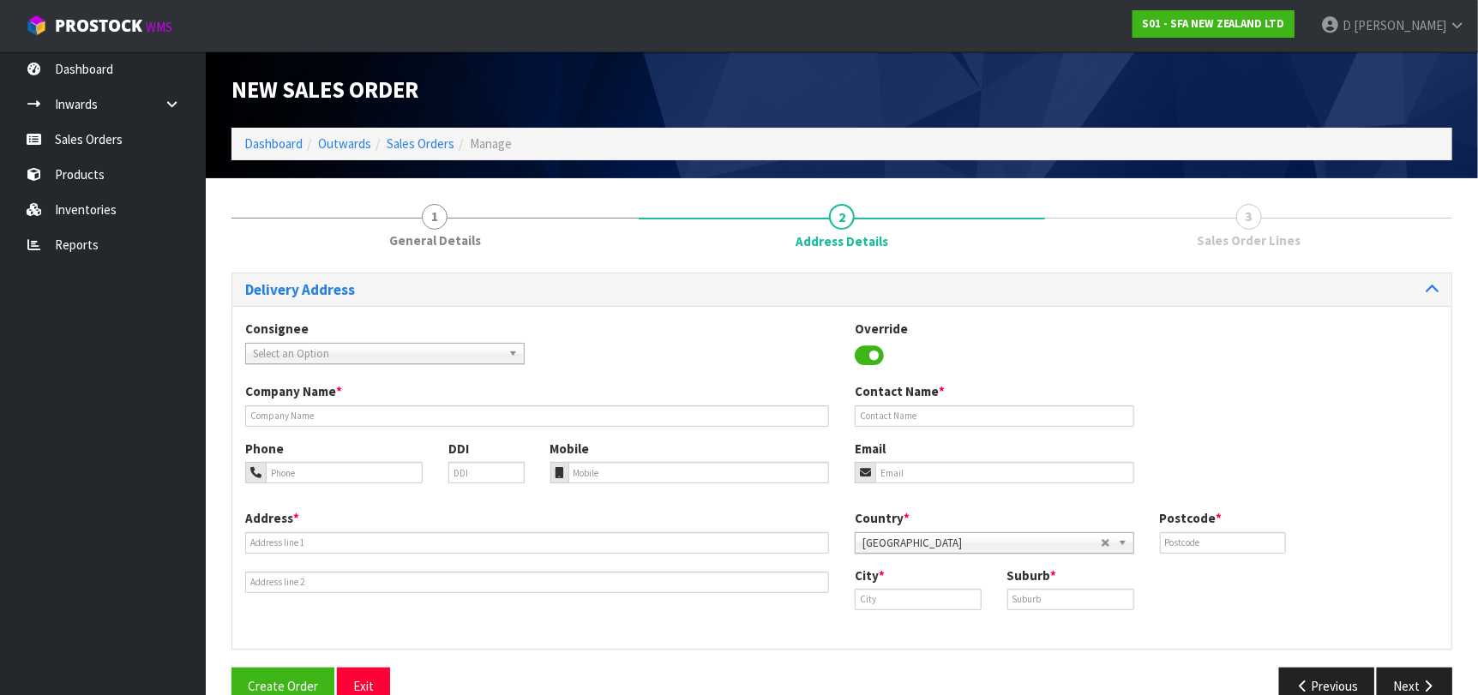
click at [367, 355] on span "Select an Option" at bounding box center [377, 354] width 249 height 21
type input "ZIPPWANG"
click at [353, 357] on span "Select an Option" at bounding box center [377, 354] width 249 height 21
type input "ZIPPWA"
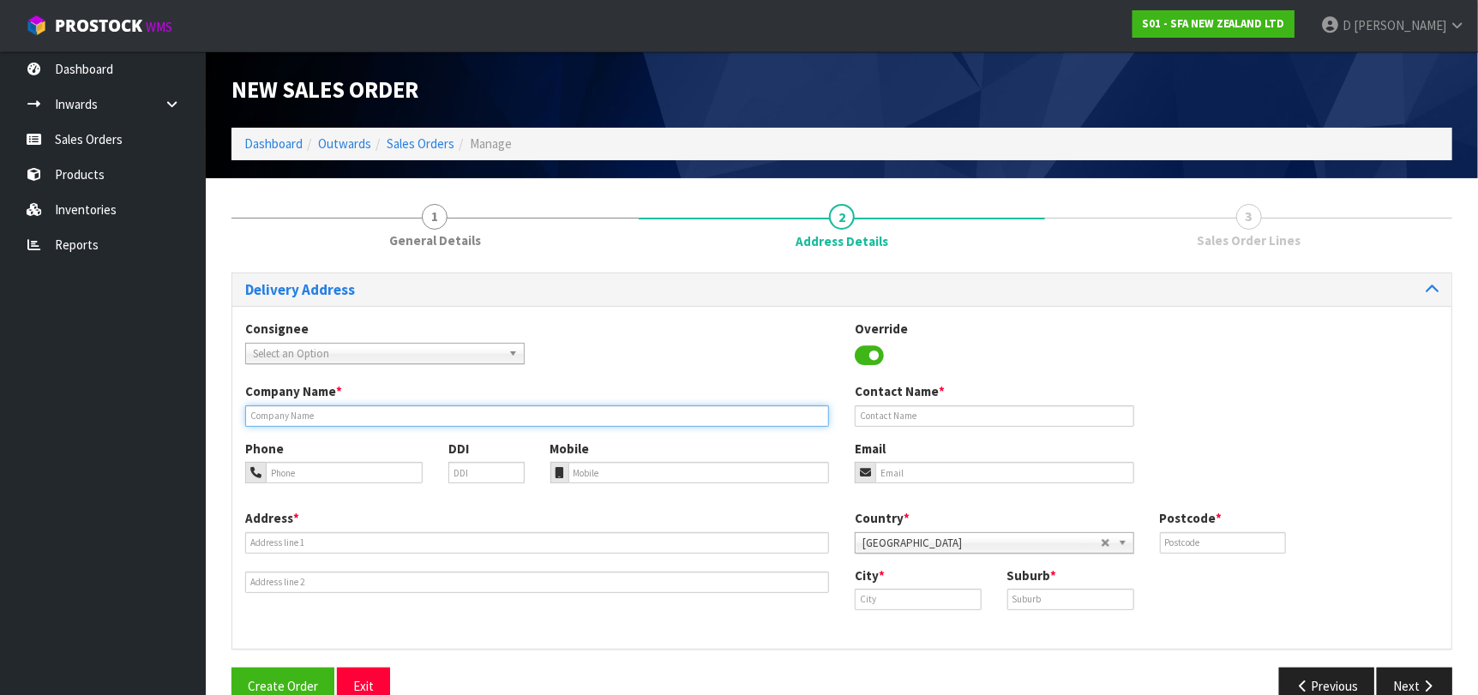
click at [410, 420] on input "text" at bounding box center [537, 415] width 584 height 21
type input "ZIP PLUMBING PLUS WANGANUI"
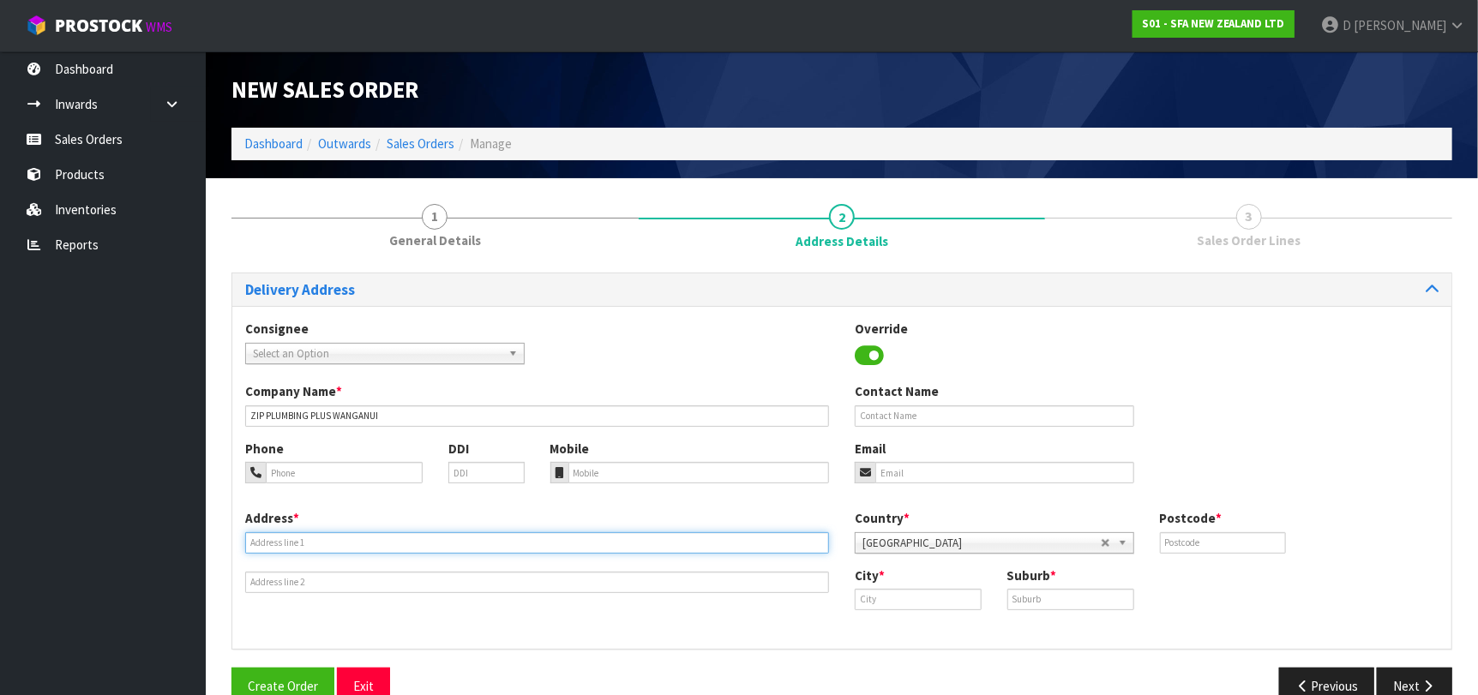
click at [395, 543] on input "text" at bounding box center [537, 542] width 584 height 21
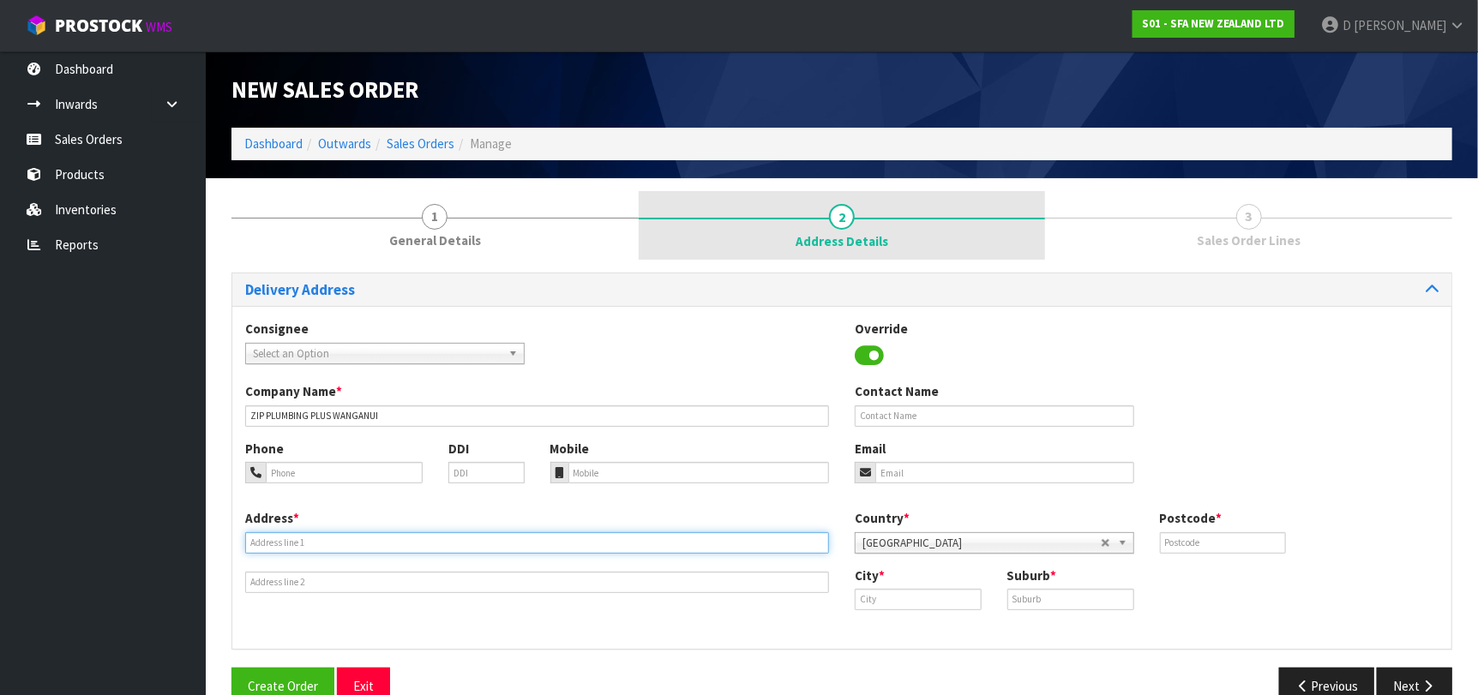
paste input "[STREET_ADDRESS][PERSON_NAME]"
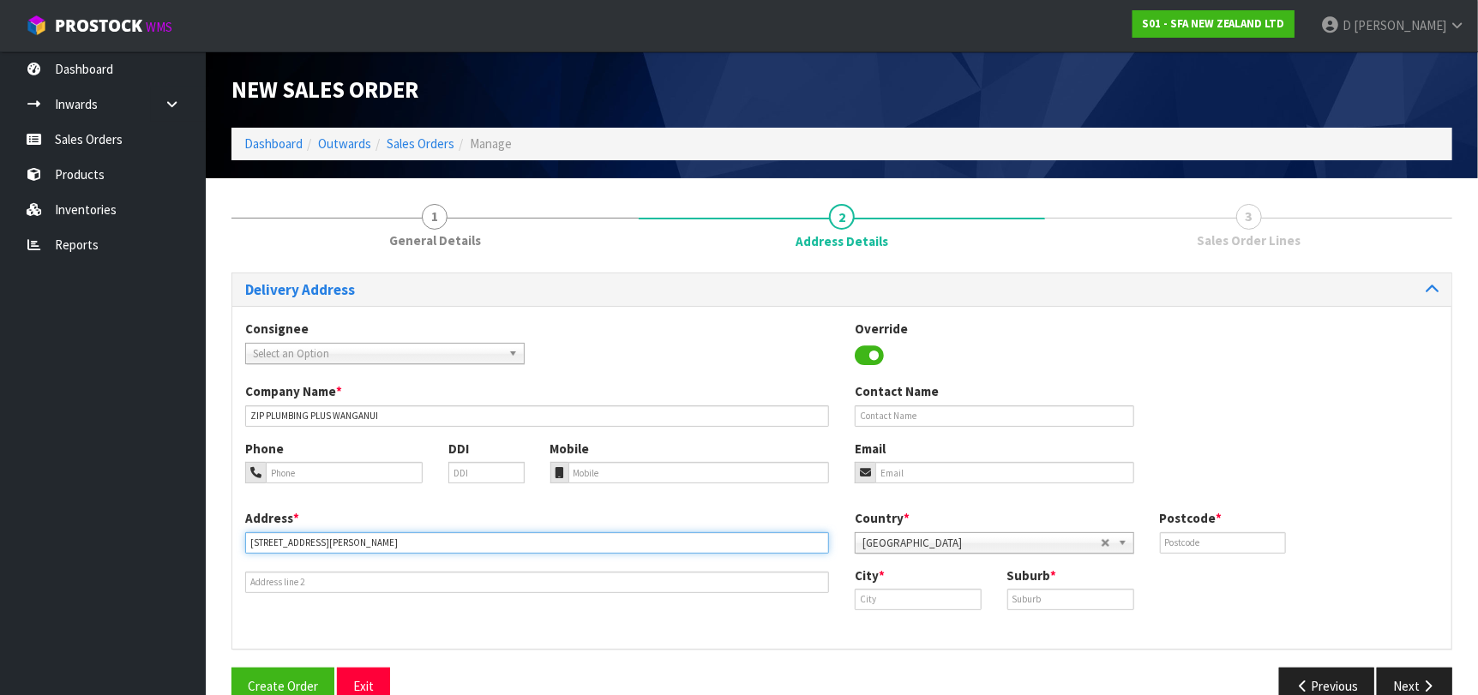
type input "[STREET_ADDRESS][PERSON_NAME]"
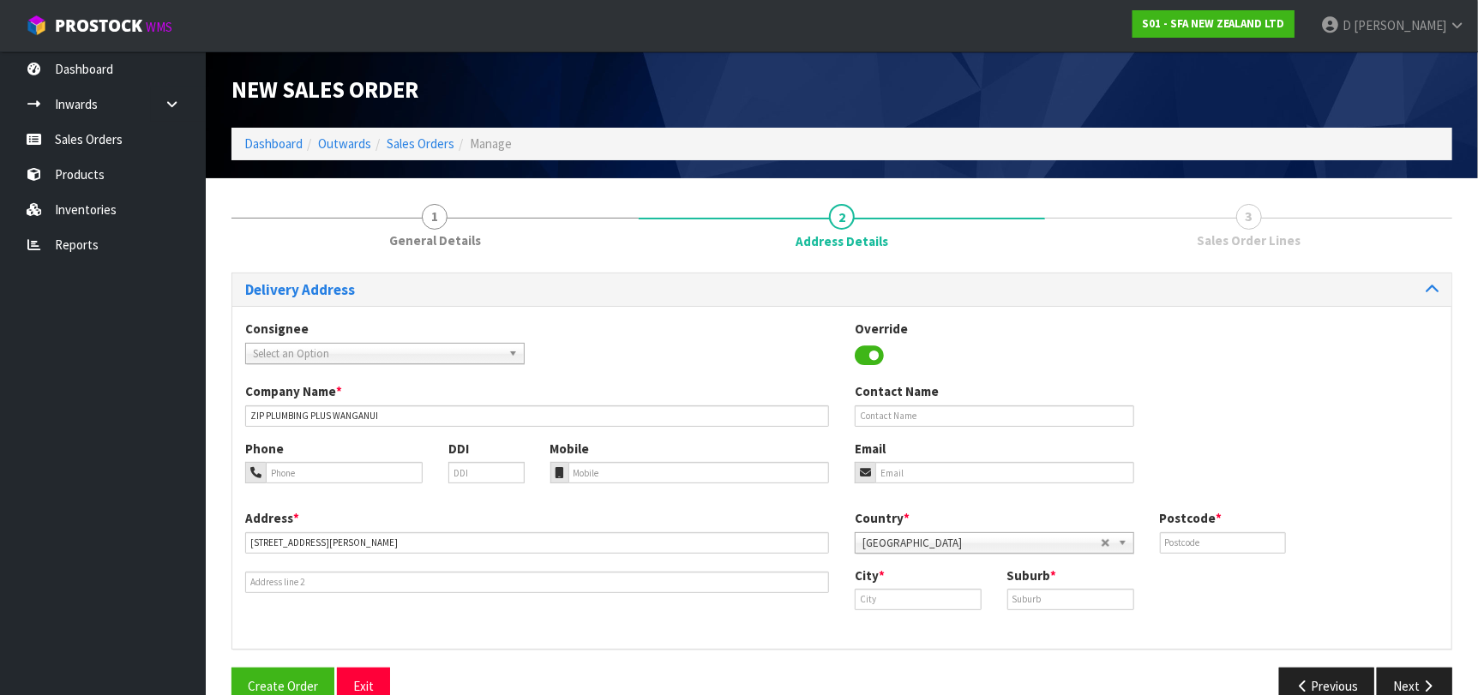
click at [953, 587] on div "City *" at bounding box center [918, 589] width 153 height 44
click at [958, 594] on input "text" at bounding box center [918, 599] width 127 height 21
paste input "Whanganui"
type input "Whanganui"
click at [1071, 606] on input "text" at bounding box center [1070, 599] width 127 height 21
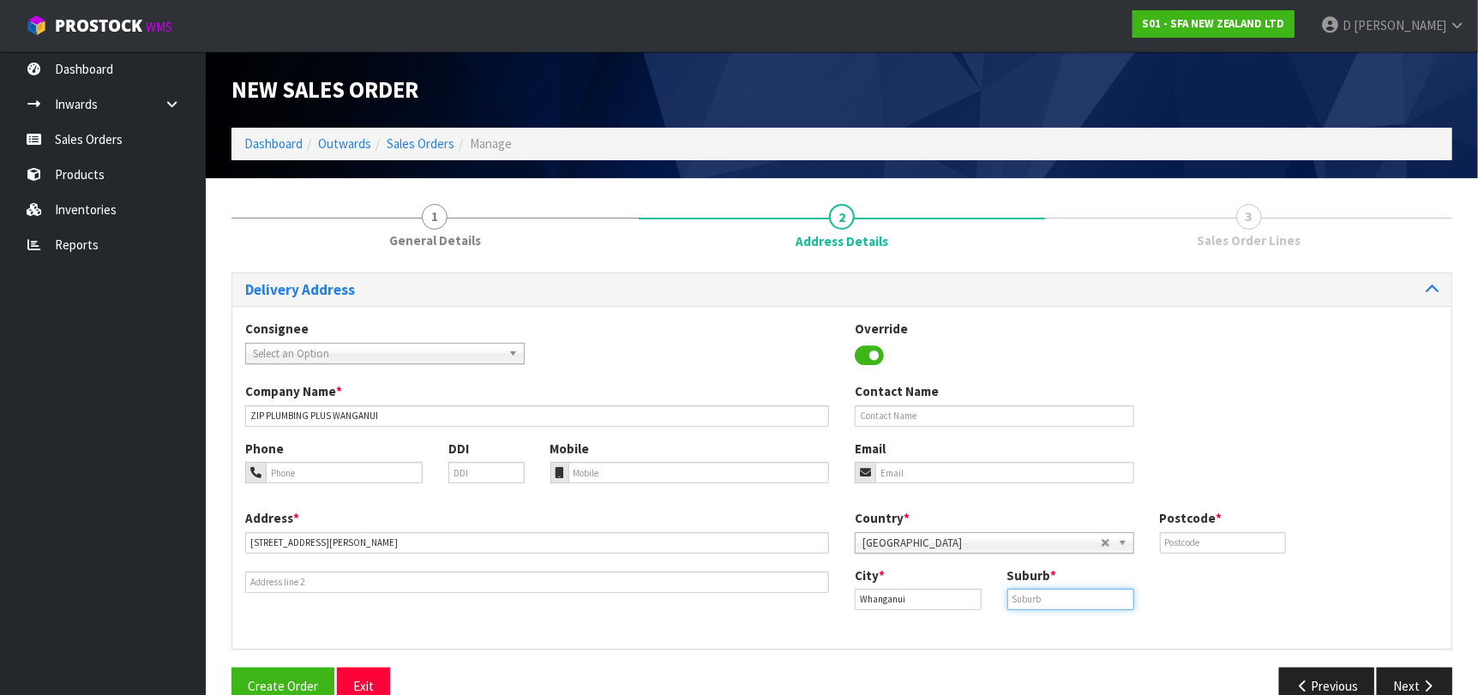
paste input "WHANGANUI"
type input "WHANGANUI"
click at [1246, 546] on input "text" at bounding box center [1223, 542] width 127 height 21
paste input "4500"
type input "4500"
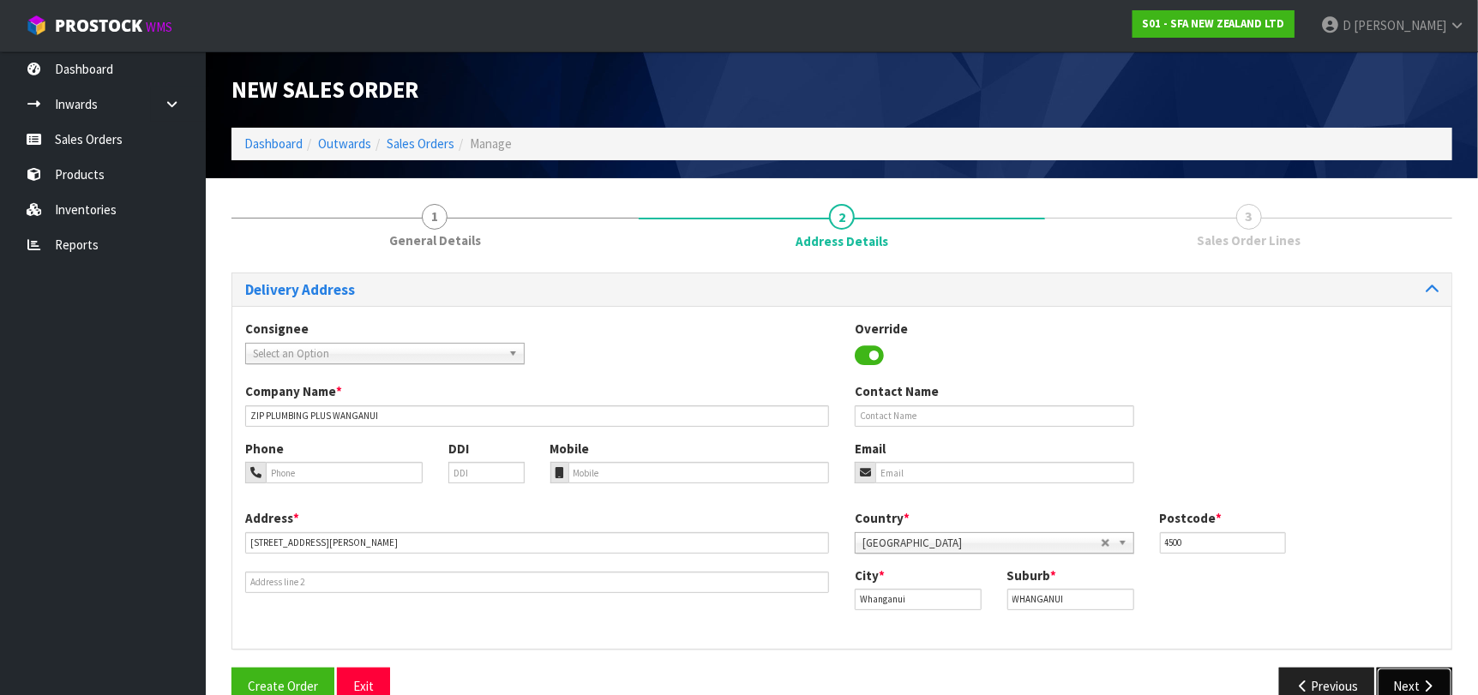
click at [1417, 685] on button "Next" at bounding box center [1414, 686] width 75 height 37
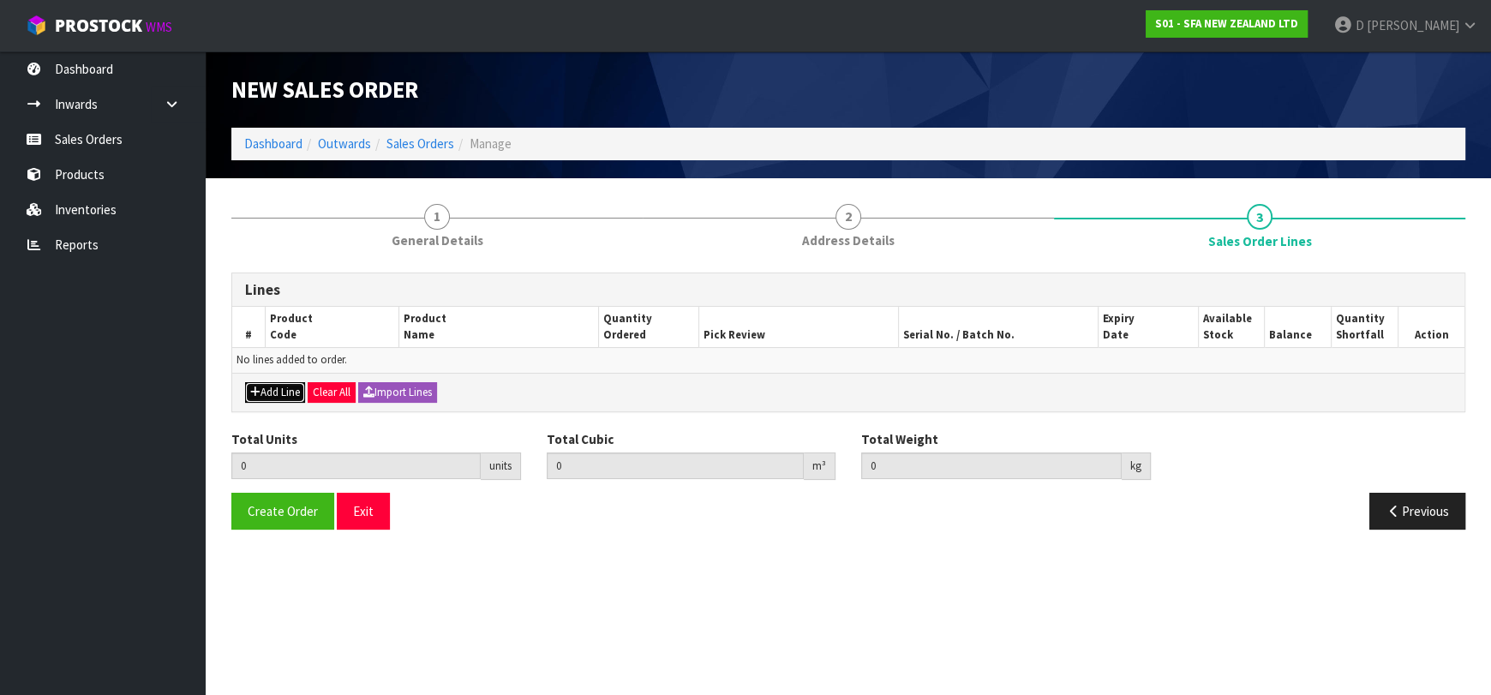
click at [296, 392] on button "Add Line" at bounding box center [275, 392] width 60 height 21
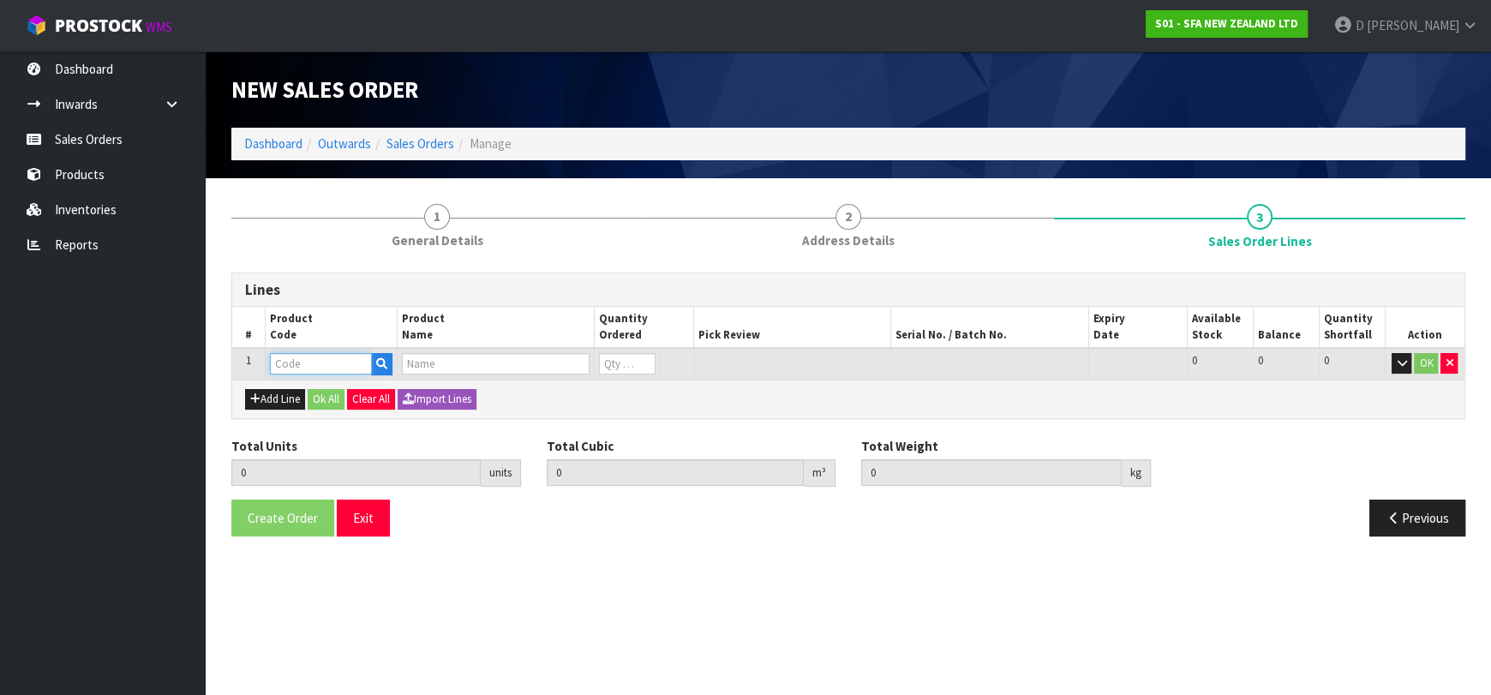
click at [303, 366] on input "text" at bounding box center [321, 363] width 102 height 21
type input "SA100"
type input "0.000000"
type input "0.000"
type input "SANIBEST PRO MACERATOR PUMP"
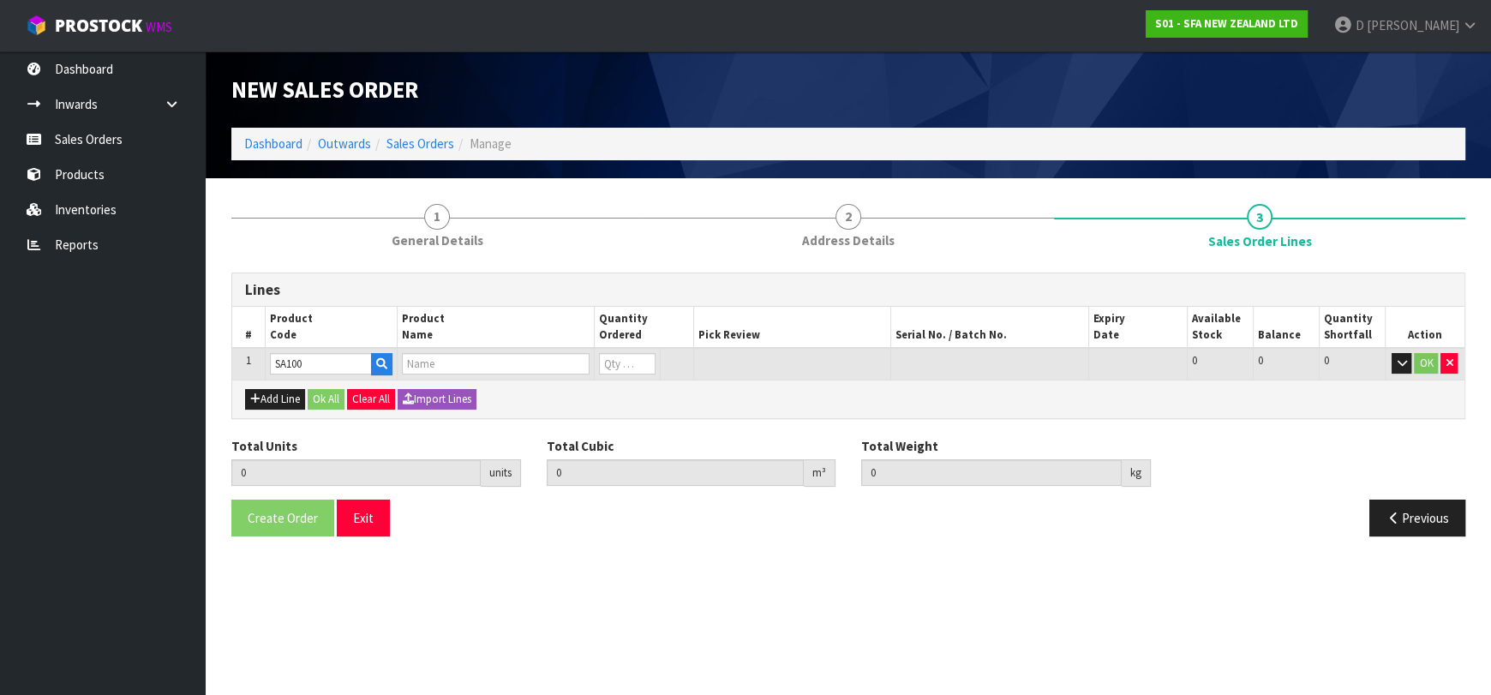
type input "0"
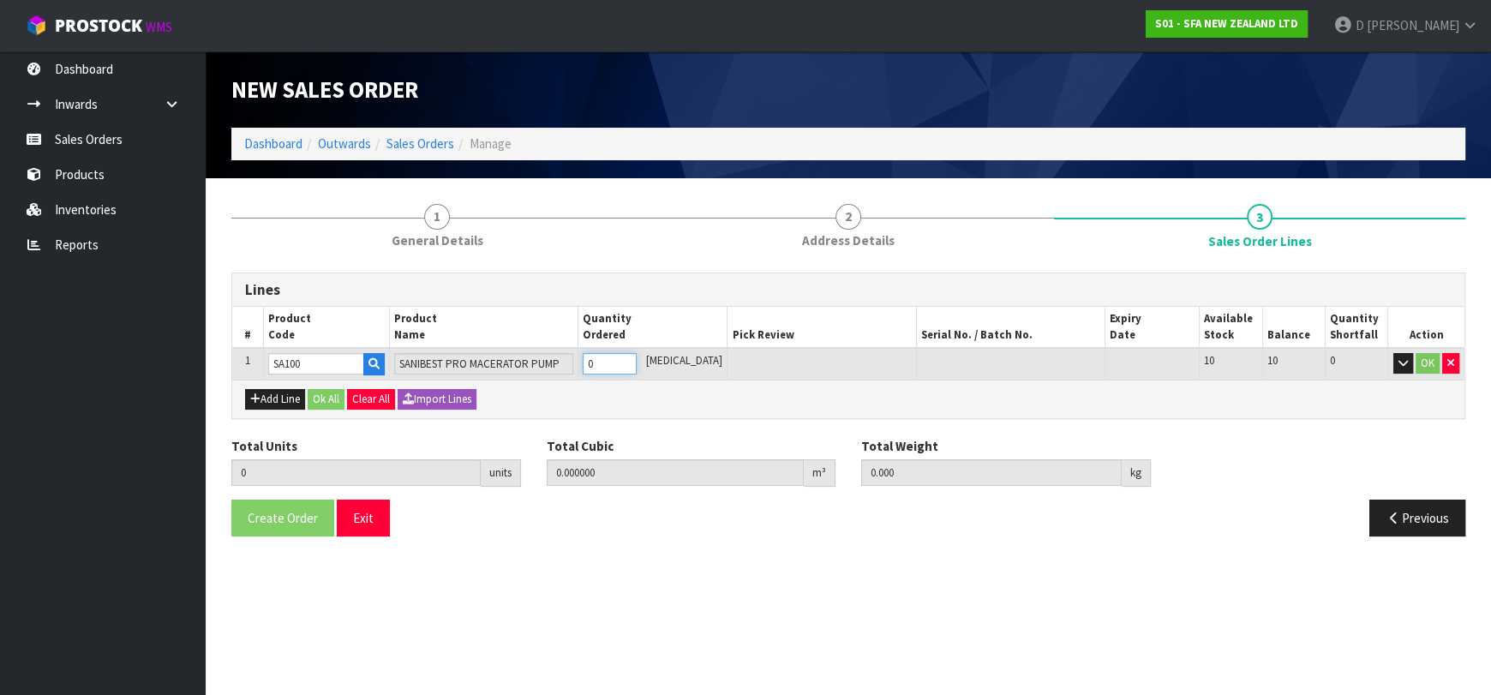
type input "1"
type input "0.0567"
type input "12"
type input "1"
click at [334, 398] on button "Ok All" at bounding box center [326, 399] width 37 height 21
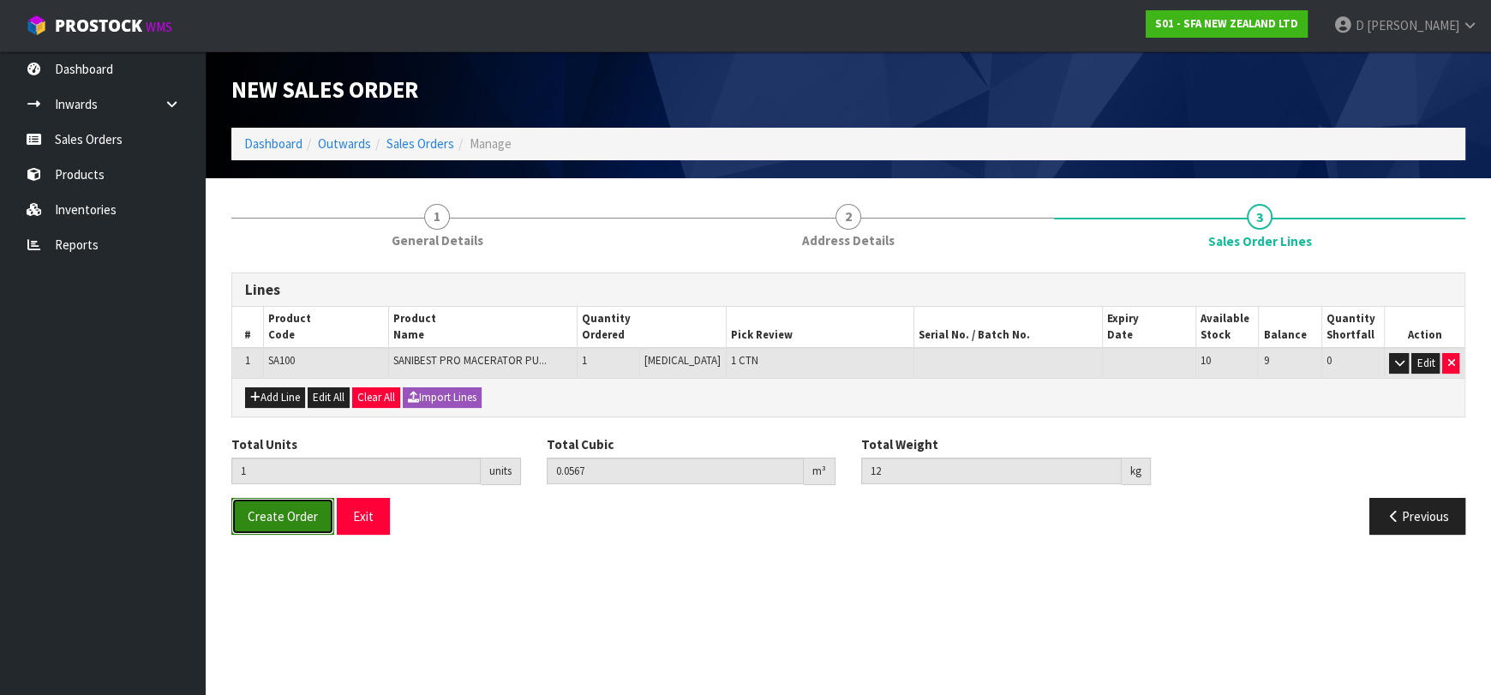
click at [280, 525] on button "Create Order" at bounding box center [282, 516] width 103 height 37
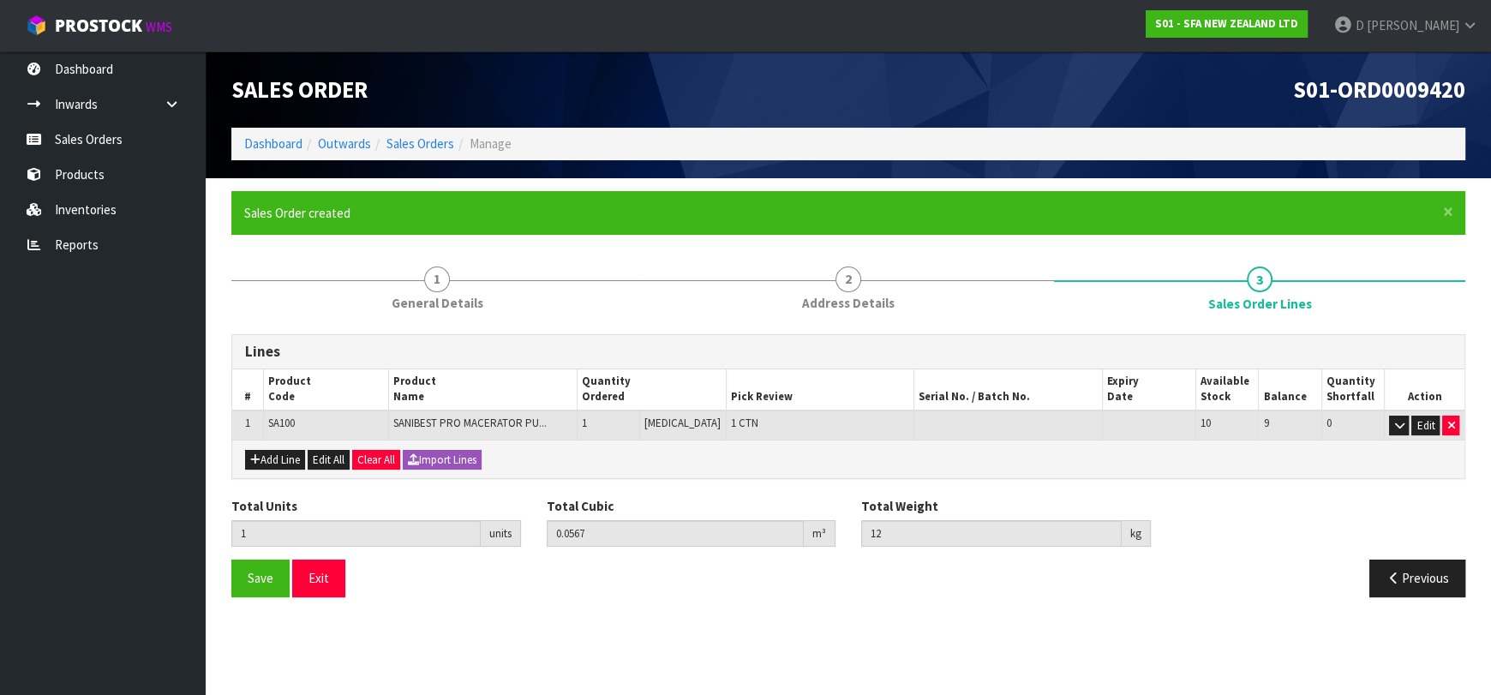
click at [427, 158] on ol "Dashboard Outwards Sales Orders Manage" at bounding box center [848, 144] width 1234 height 32
click at [423, 151] on li "Sales Orders" at bounding box center [412, 144] width 83 height 18
click at [415, 149] on link "Sales Orders" at bounding box center [421, 143] width 68 height 16
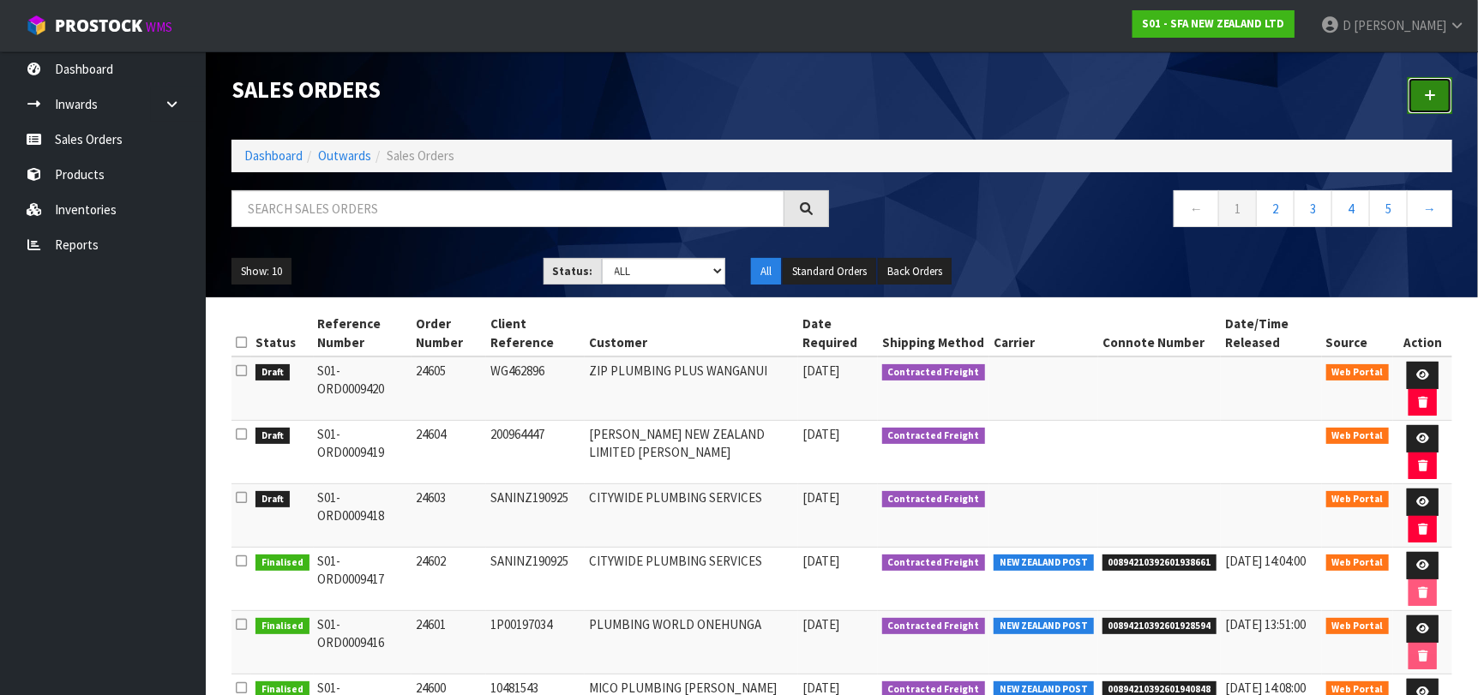
click at [1430, 101] on icon at bounding box center [1430, 95] width 12 height 13
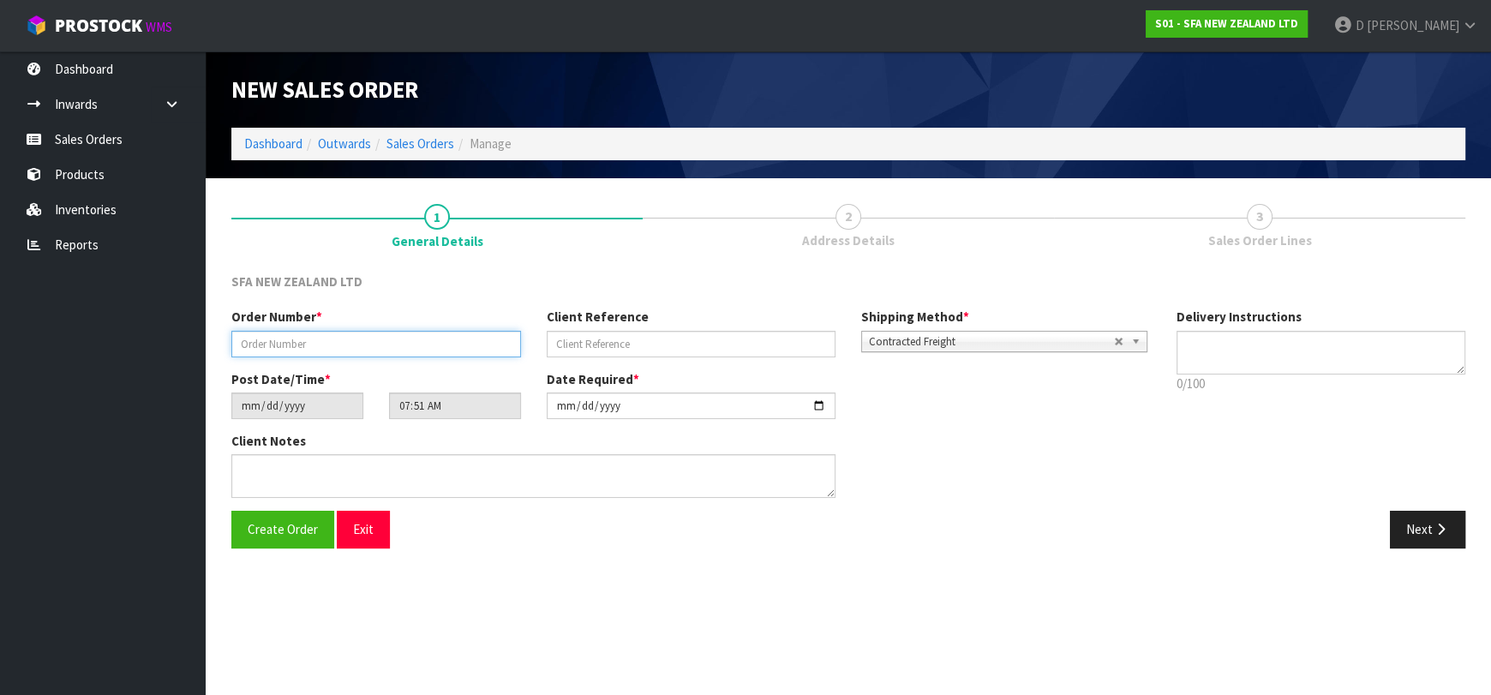
click at [363, 333] on input "text" at bounding box center [376, 344] width 290 height 27
type input "24606"
paste input "10482490"
type input "10482490"
drag, startPoint x: 1423, startPoint y: 533, endPoint x: 511, endPoint y: 390, distance: 923.2
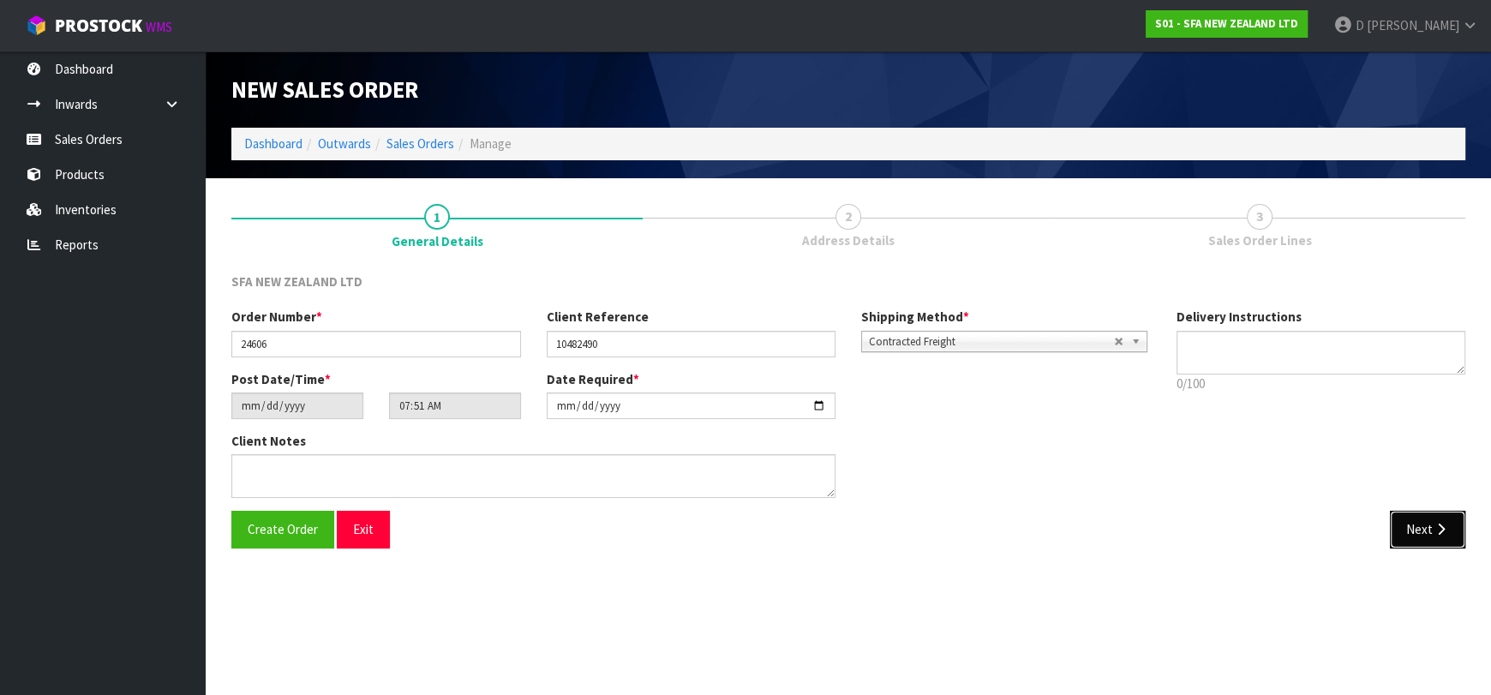
click at [1415, 531] on button "Next" at bounding box center [1427, 529] width 75 height 37
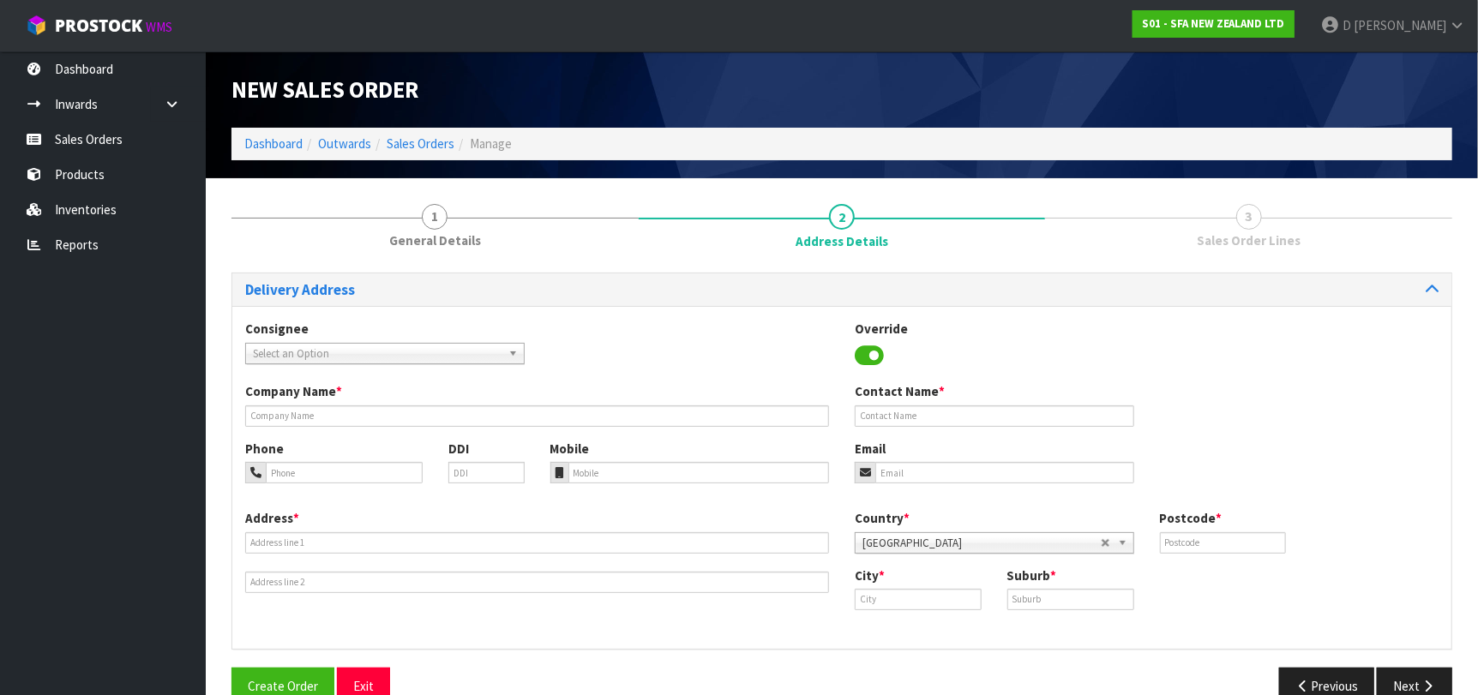
click at [459, 357] on span "Select an Option" at bounding box center [377, 354] width 249 height 21
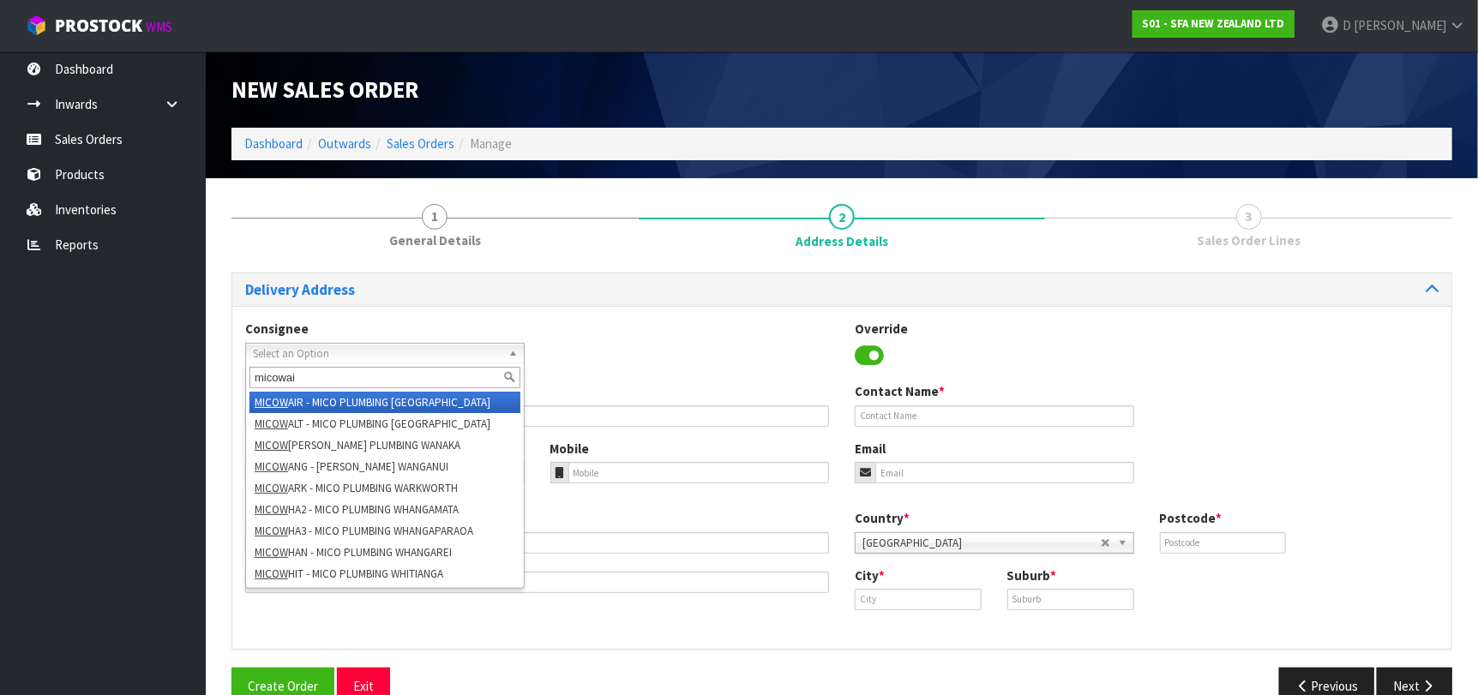
type input "micowair"
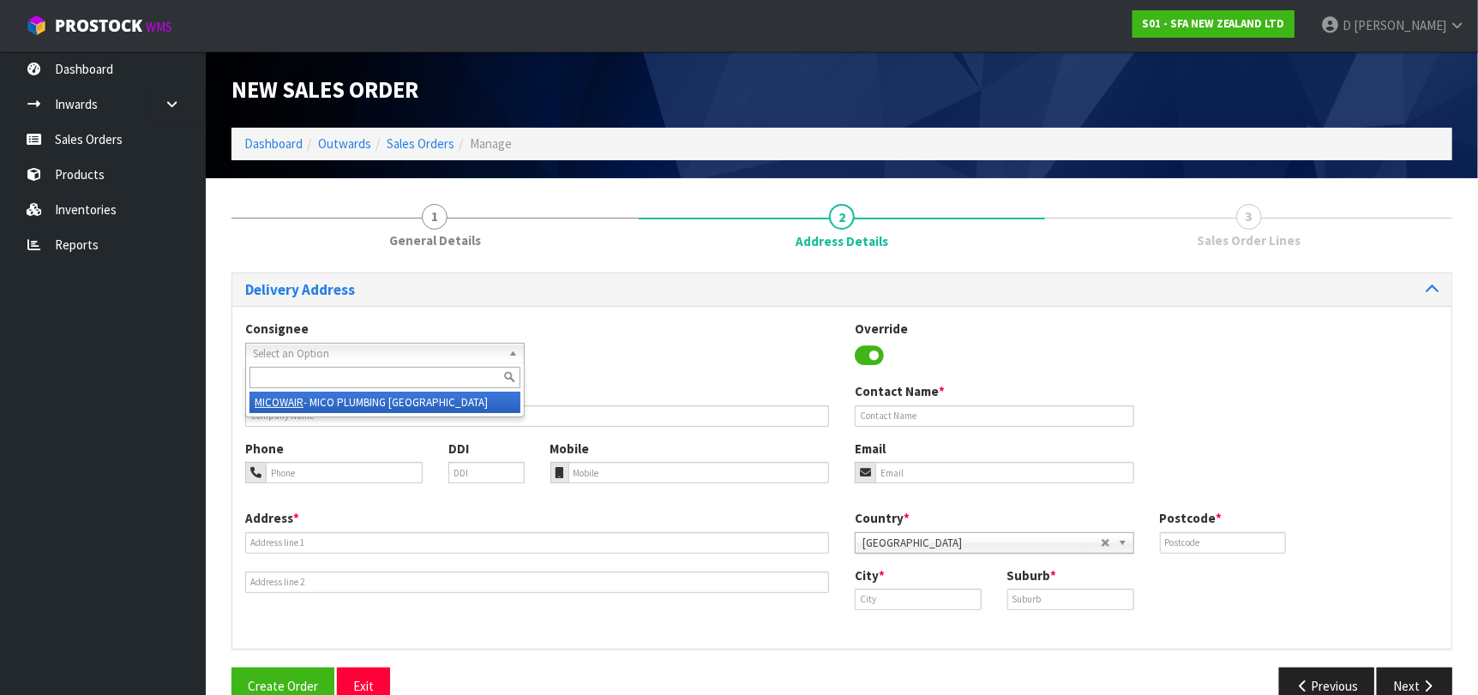
type input "MICO PLUMBING [GEOGRAPHIC_DATA]"
type input "[STREET_ADDRESS]"
type input "0627"
type input "[GEOGRAPHIC_DATA]"
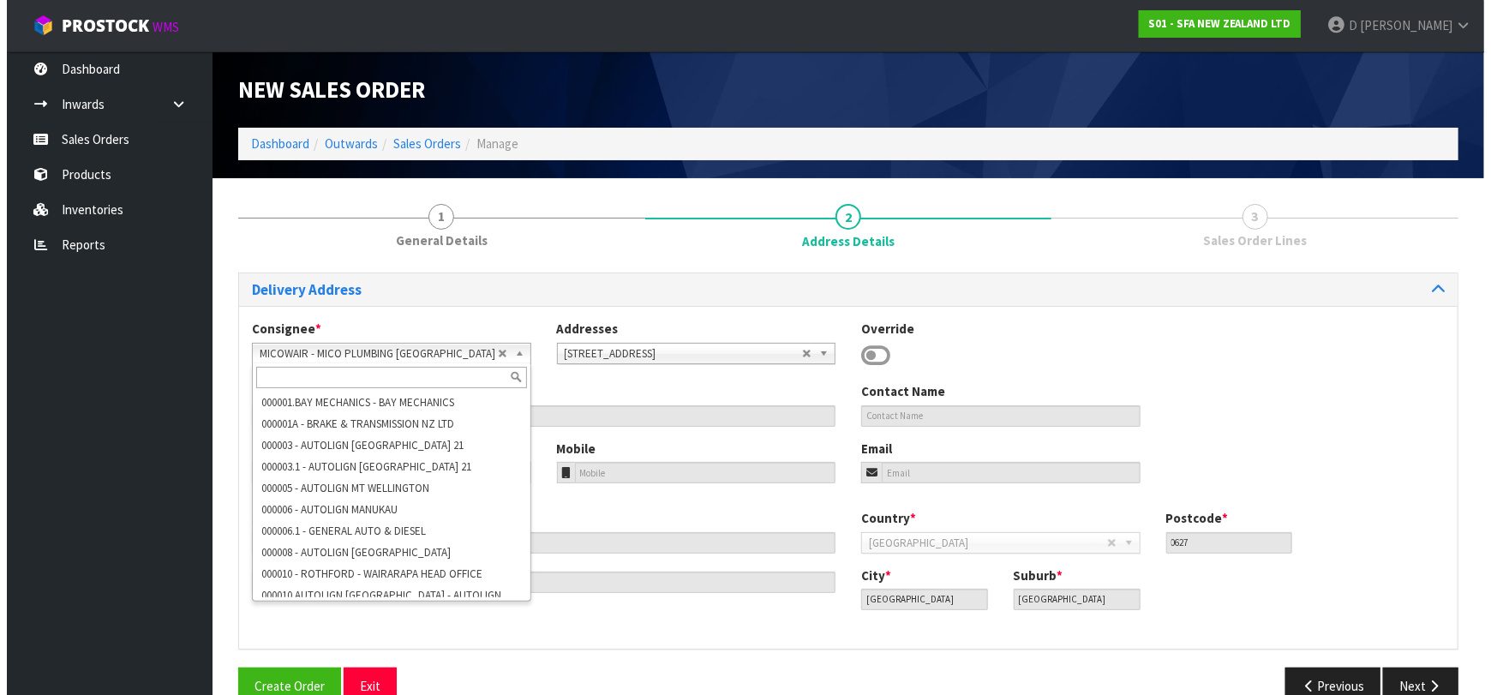
scroll to position [85128, 0]
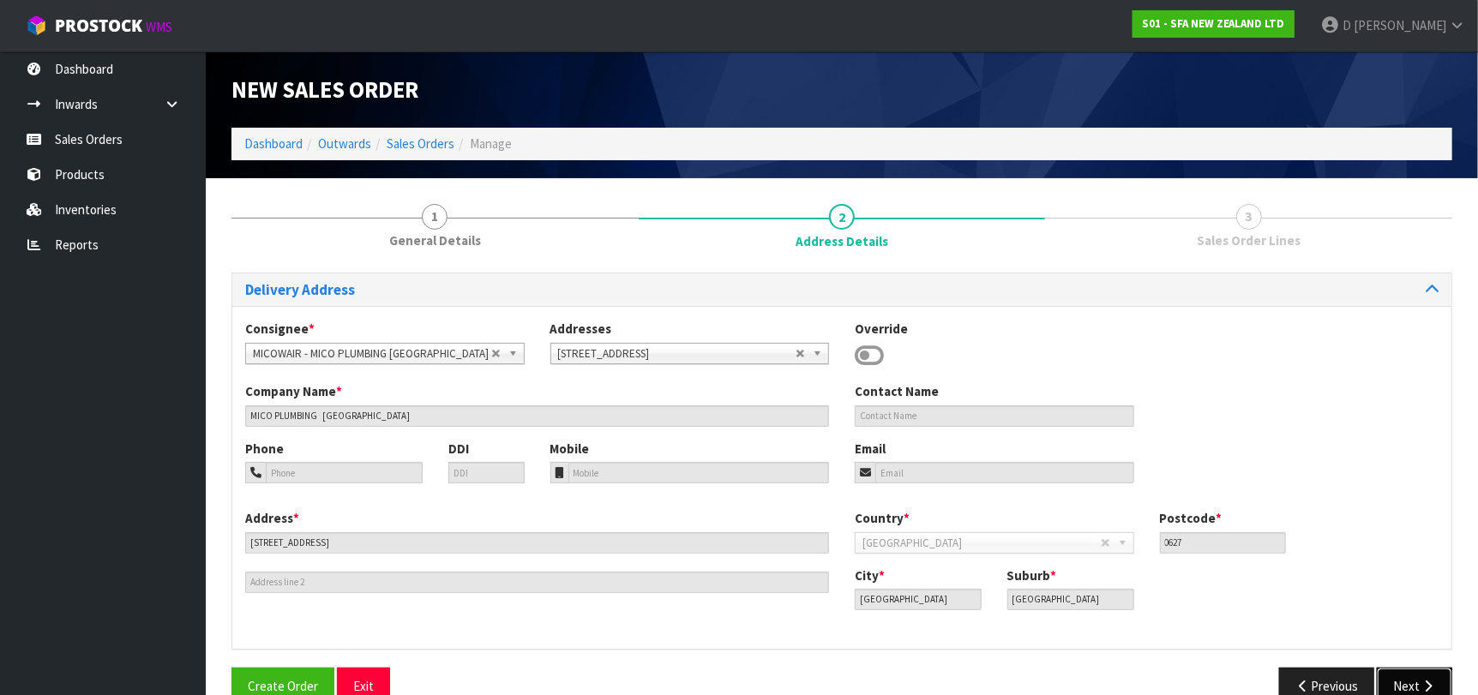
click at [1404, 675] on button "Next" at bounding box center [1414, 686] width 75 height 37
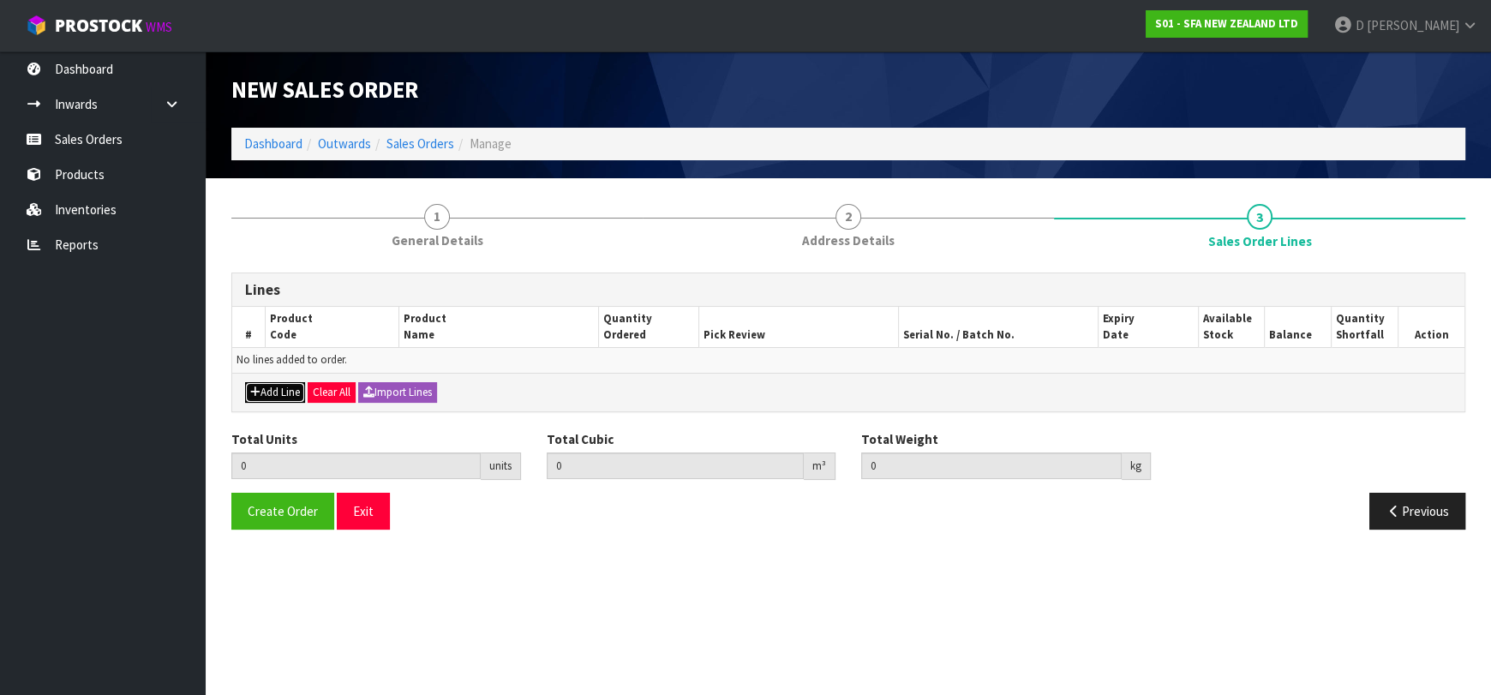
click at [273, 382] on button "Add Line" at bounding box center [275, 392] width 60 height 21
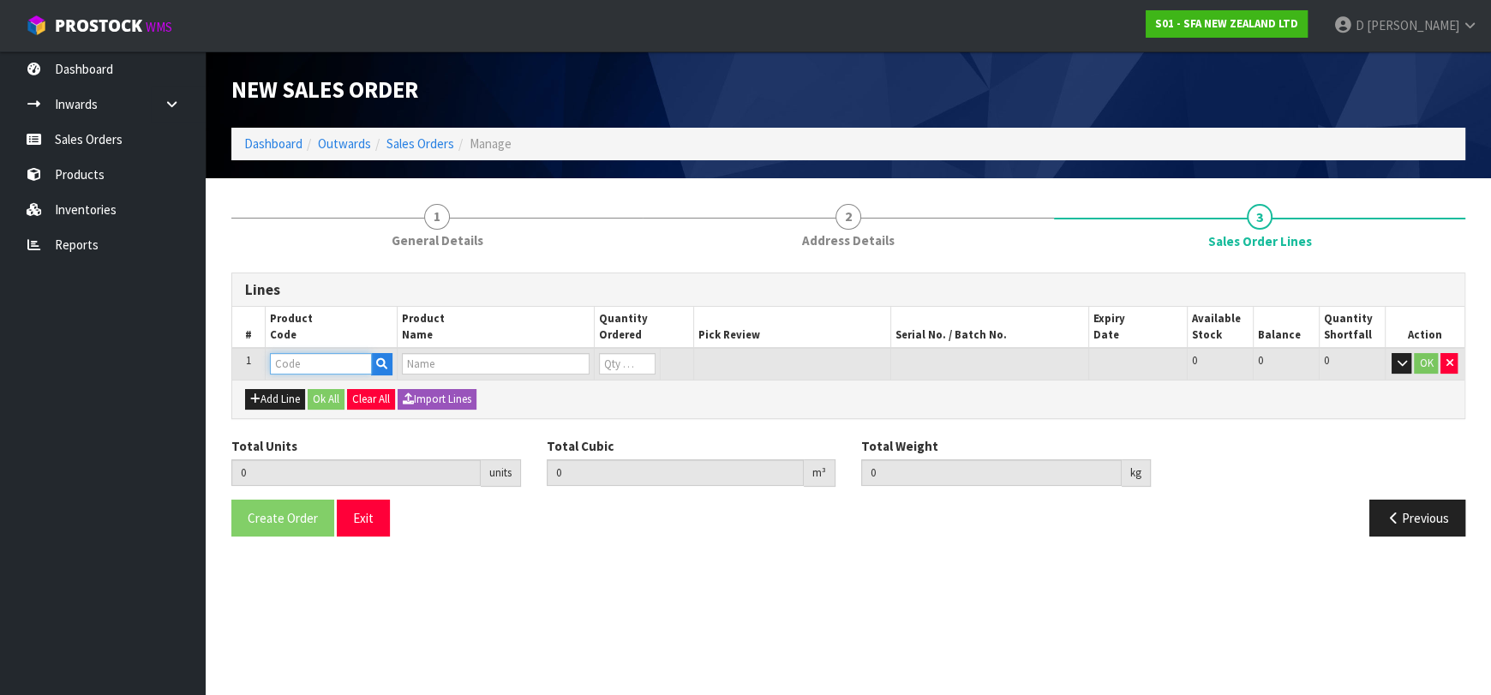
click at [288, 365] on input "text" at bounding box center [321, 363] width 102 height 21
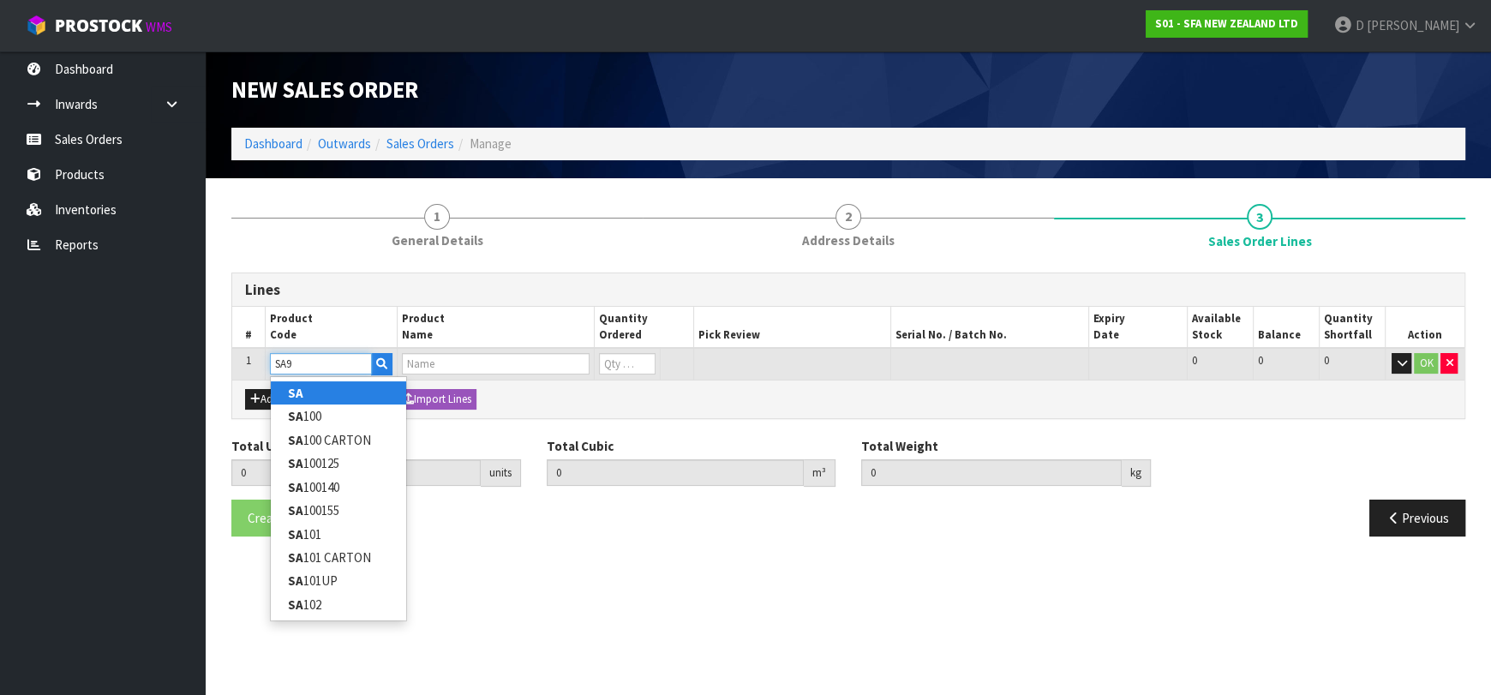
type input "SA95"
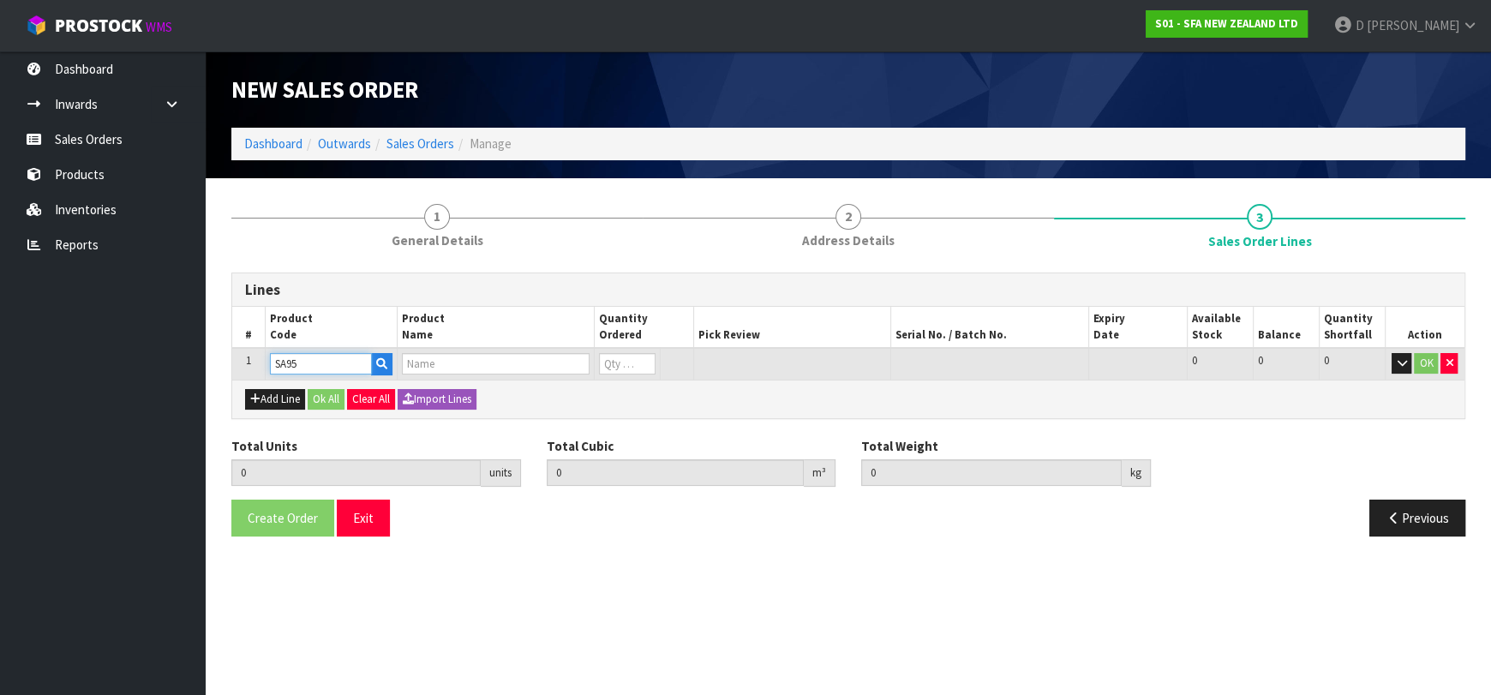
type input "0.000000"
type input "0.000"
type input "SANIVITE UP WASTE WATER PUMP"
type input "0"
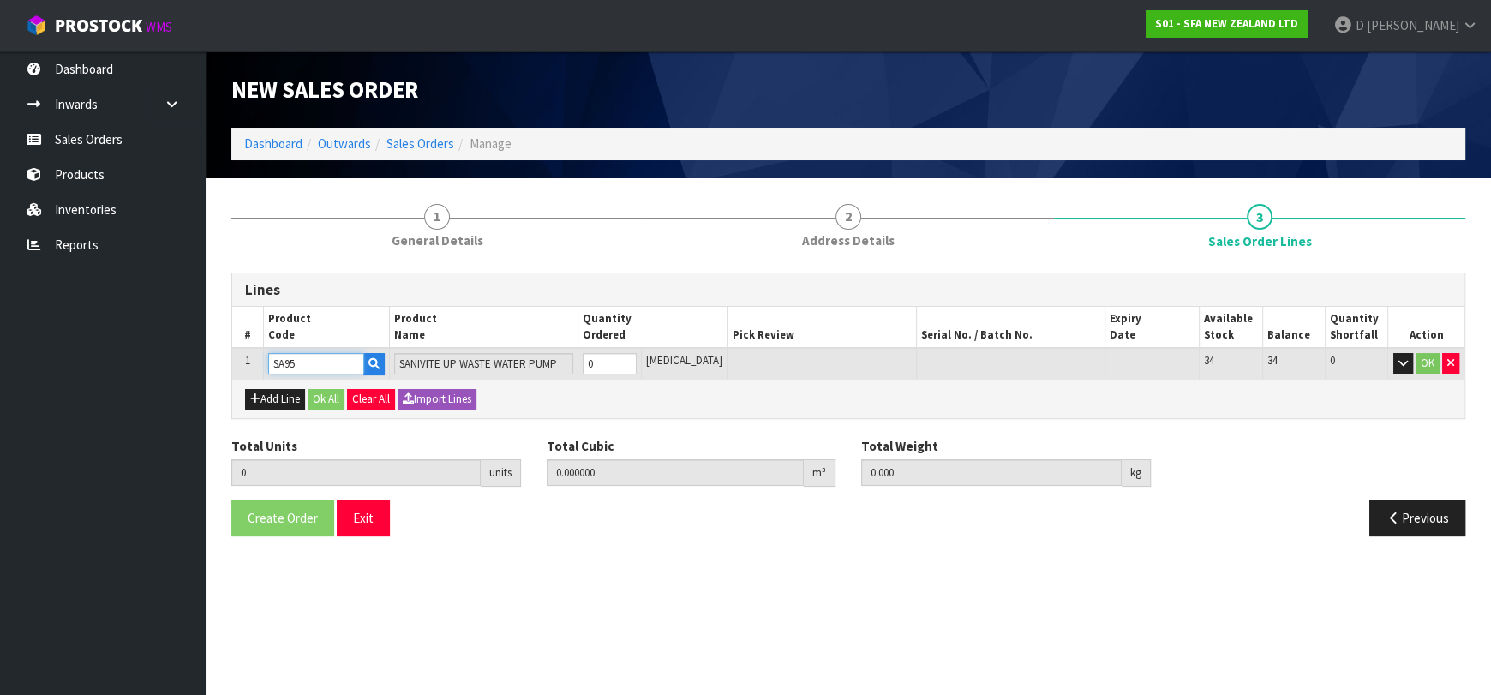
type input "SA95"
type input "1"
type input "0.031488"
type input "6.16"
type input "1"
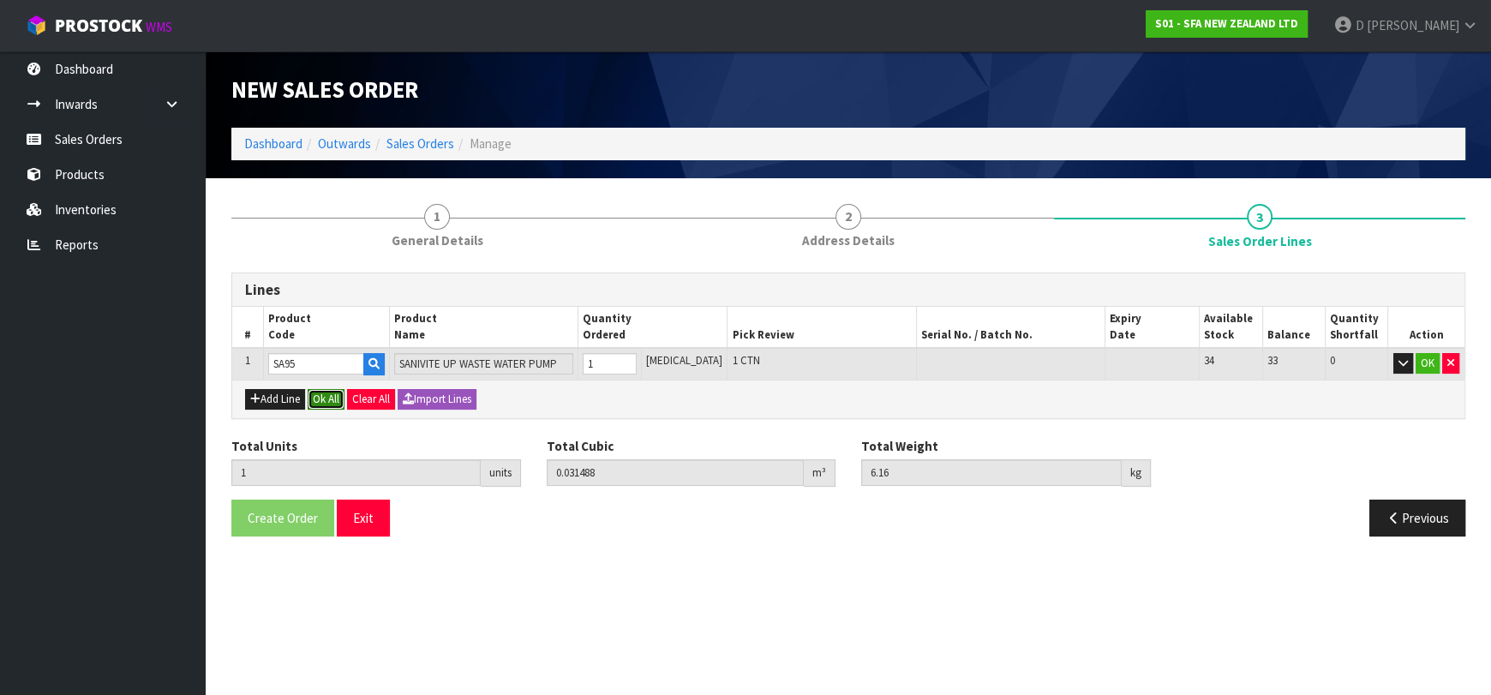
click at [319, 399] on button "Ok All" at bounding box center [326, 399] width 37 height 21
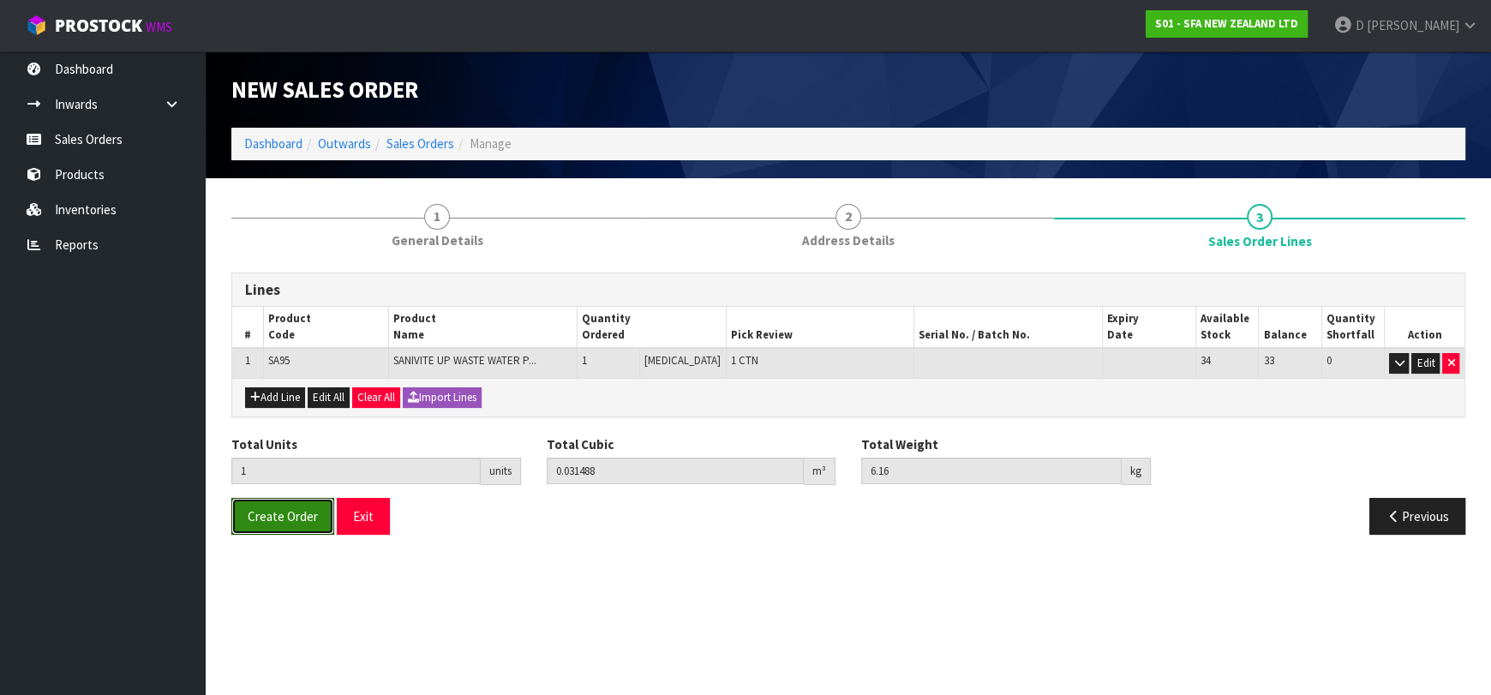
drag, startPoint x: 263, startPoint y: 519, endPoint x: 45, endPoint y: 506, distance: 218.1
click at [263, 518] on span "Create Order" at bounding box center [283, 516] width 70 height 16
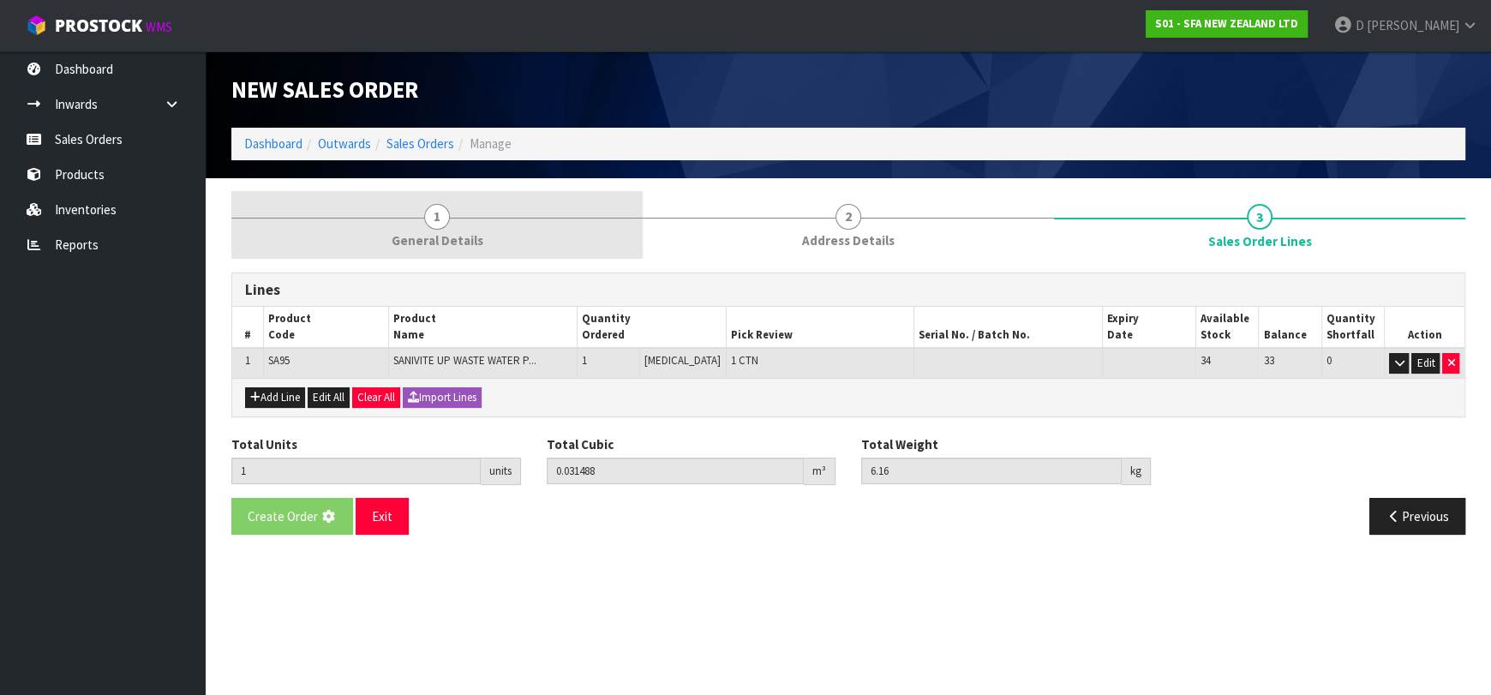
click at [434, 225] on span "1" at bounding box center [437, 217] width 26 height 26
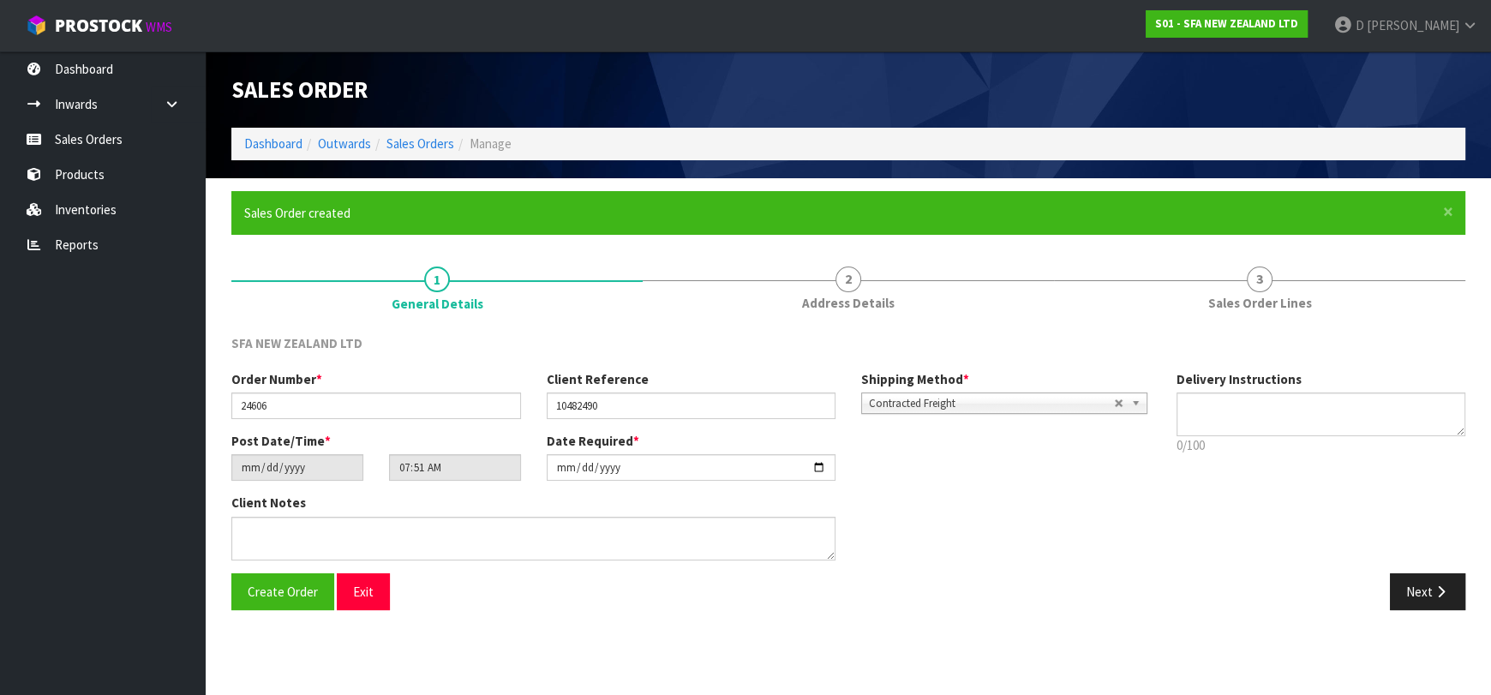
type input "09:51:00.000"
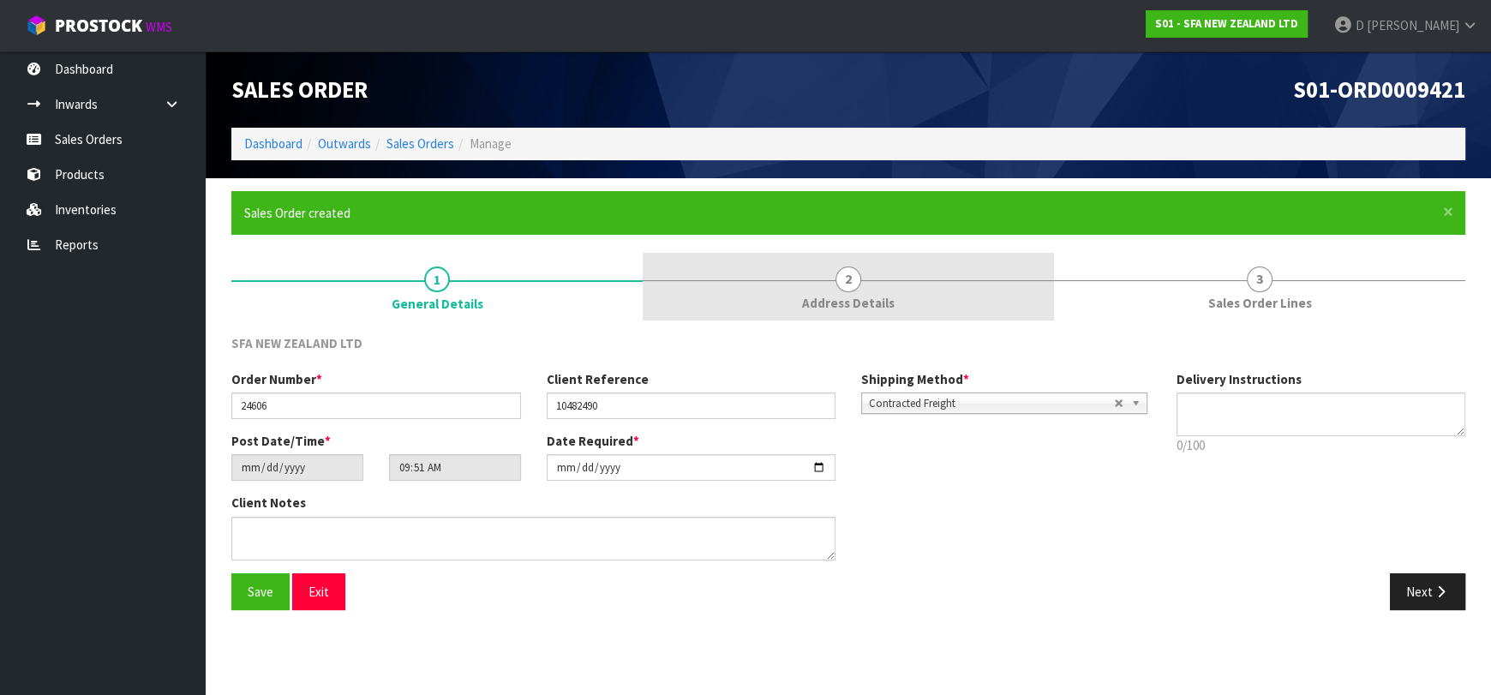
click at [854, 258] on link "2 Address Details" at bounding box center [848, 287] width 411 height 68
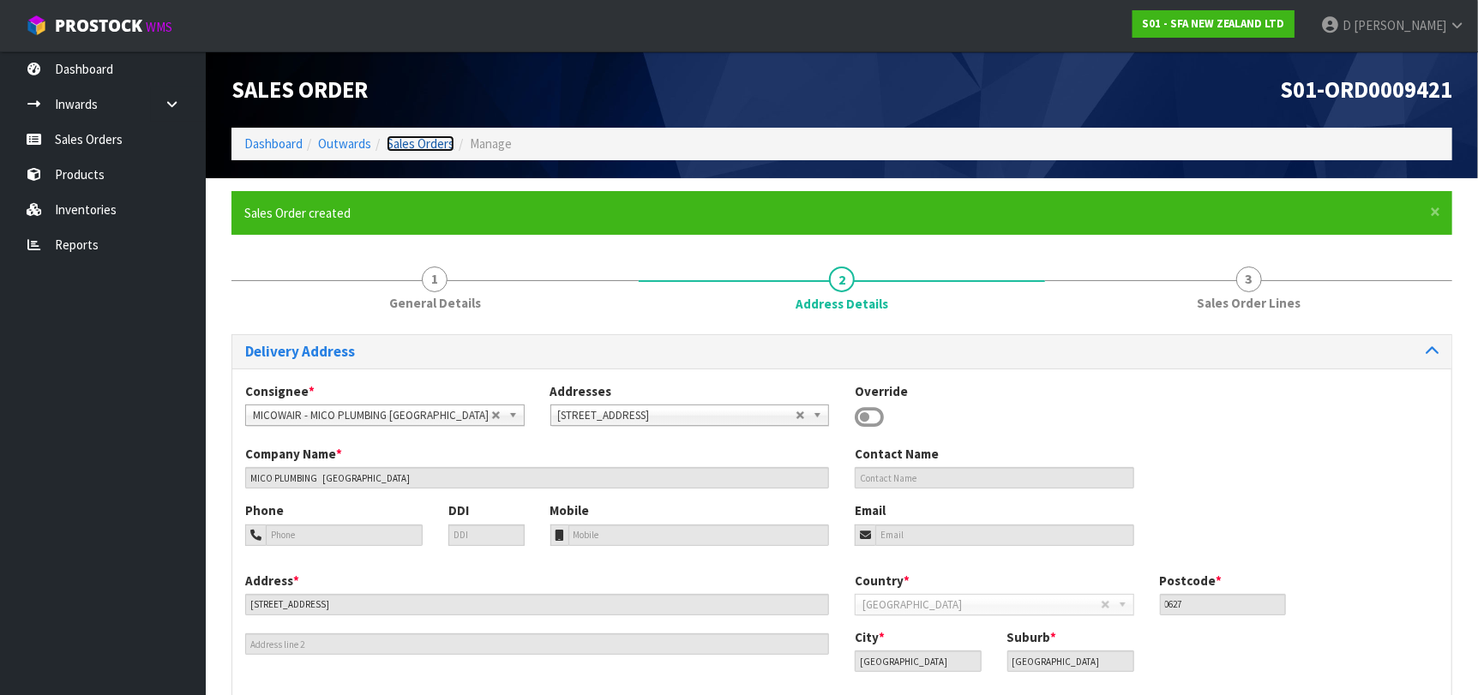
click at [403, 147] on link "Sales Orders" at bounding box center [421, 143] width 68 height 16
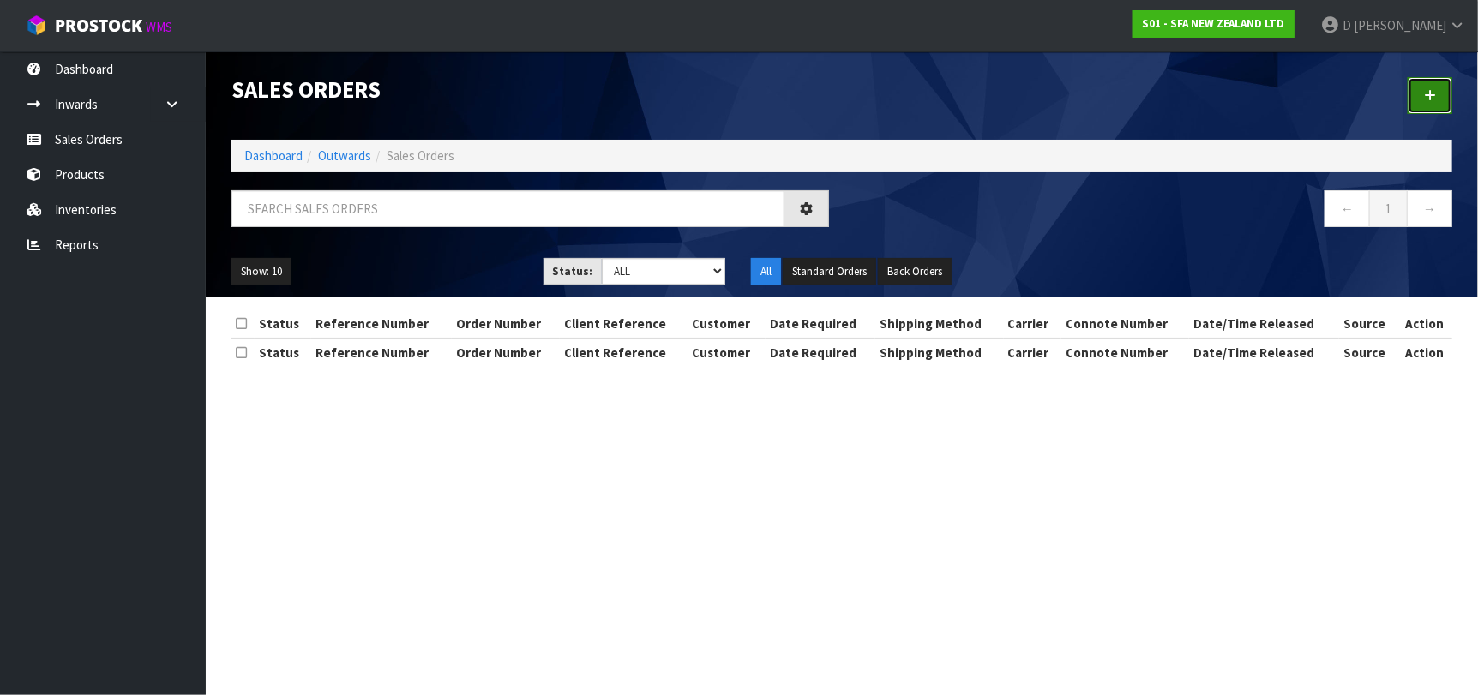
drag, startPoint x: 1432, startPoint y: 93, endPoint x: 1239, endPoint y: 124, distance: 196.2
click at [1431, 93] on link at bounding box center [1429, 95] width 45 height 37
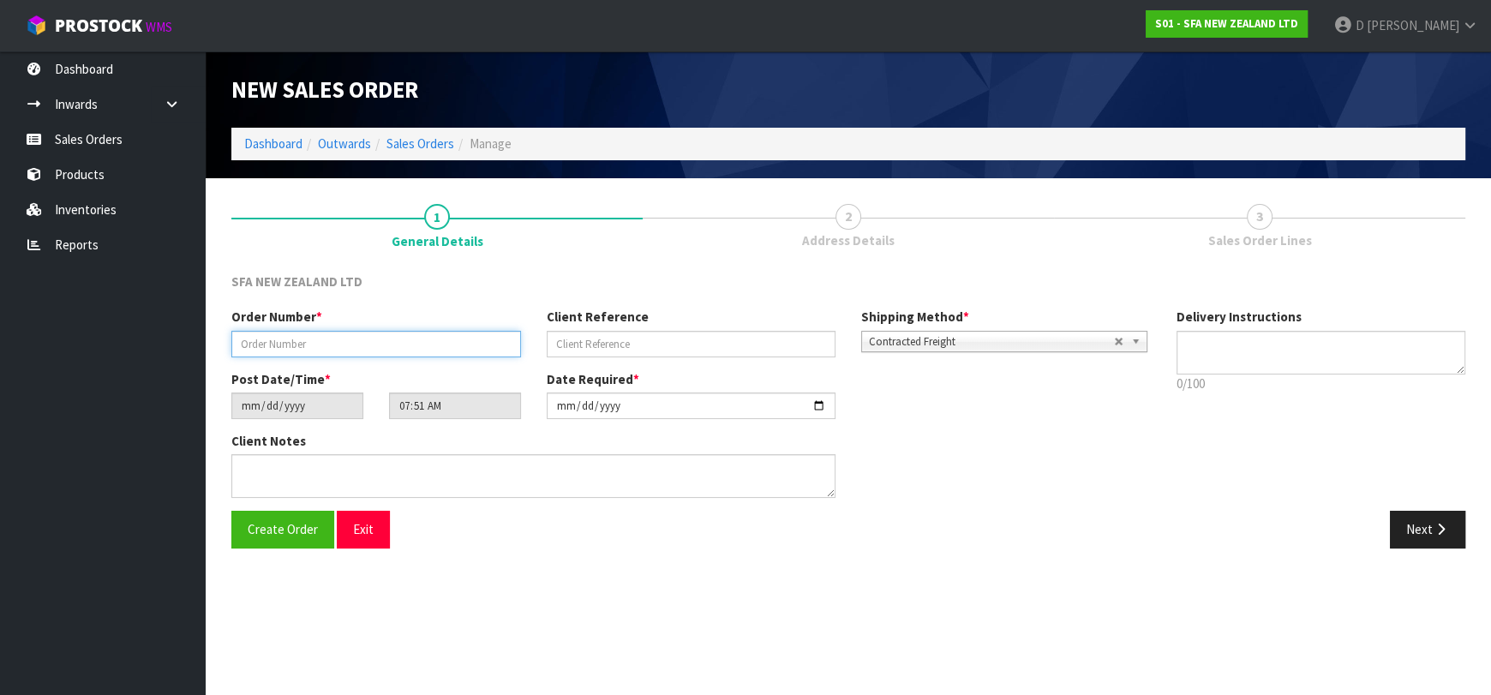
click at [387, 346] on input "text" at bounding box center [376, 344] width 290 height 27
type input "24607"
paste input "10483056"
type input "10483056"
click at [1387, 513] on div "Next" at bounding box center [1164, 529] width 630 height 37
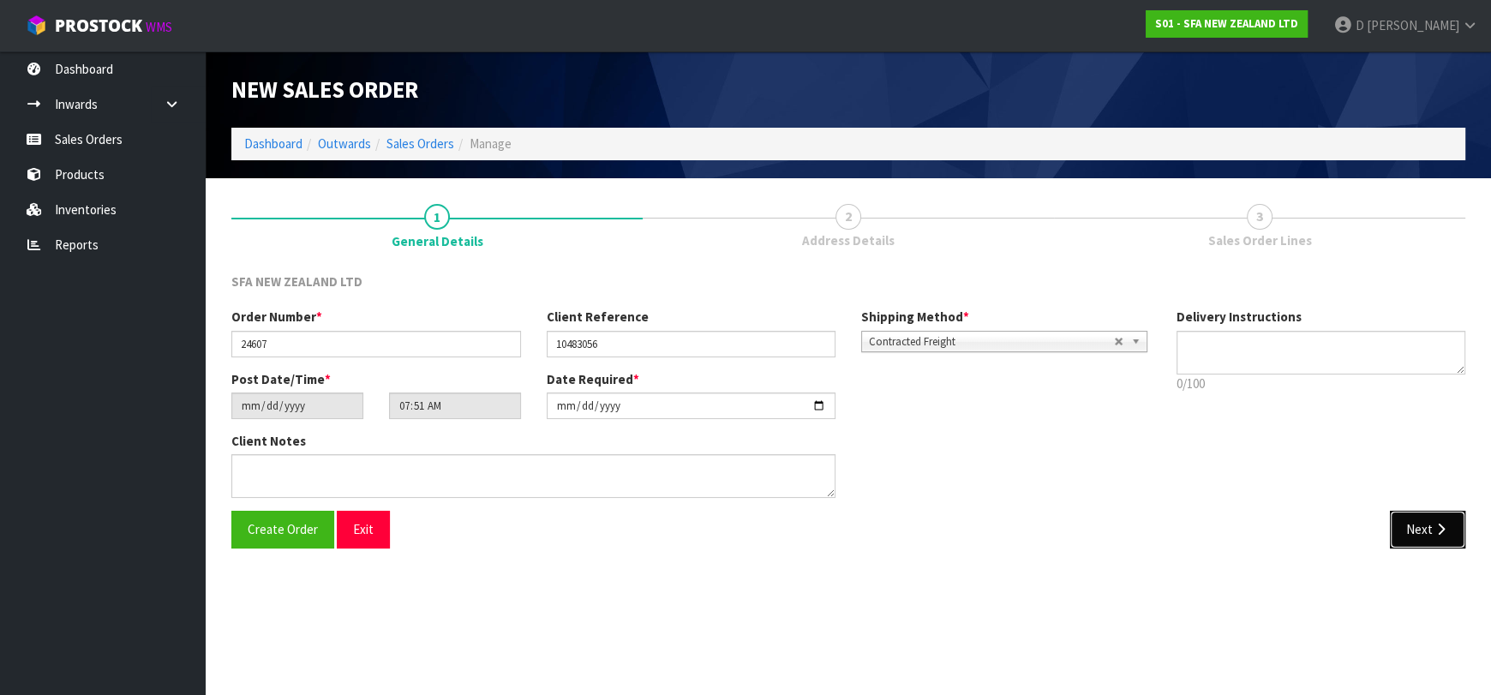
drag, startPoint x: 1407, startPoint y: 530, endPoint x: 1391, endPoint y: 525, distance: 16.0
click at [1407, 530] on button "Next" at bounding box center [1427, 529] width 75 height 37
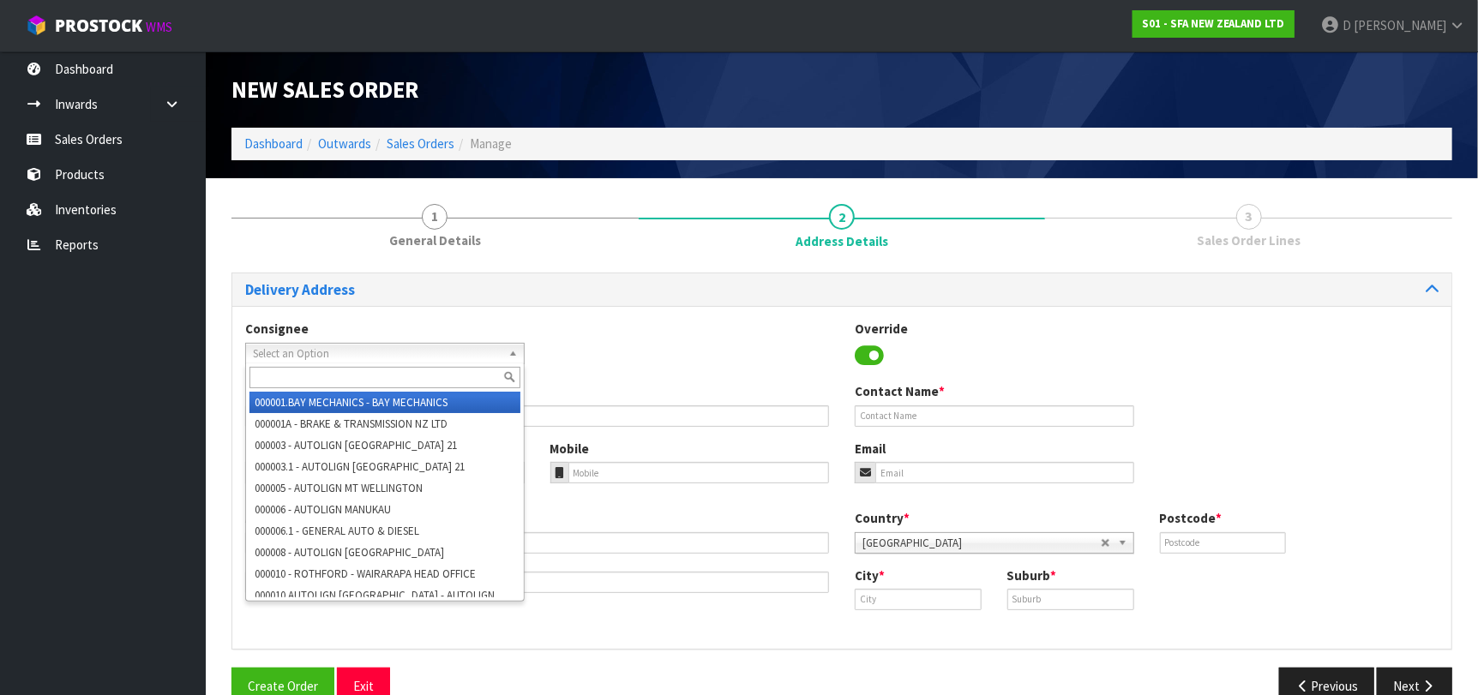
click at [411, 344] on span "Select an Option" at bounding box center [377, 354] width 249 height 21
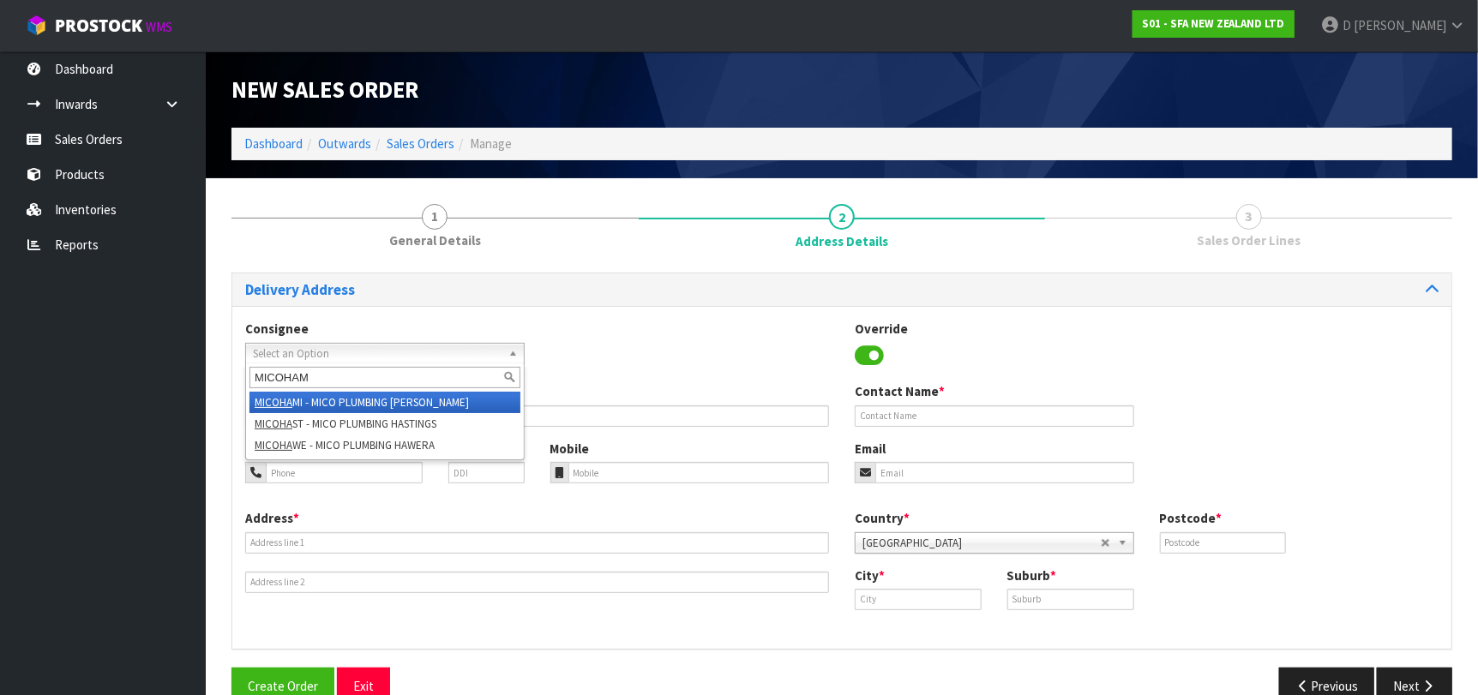
type input "MICOHAMI"
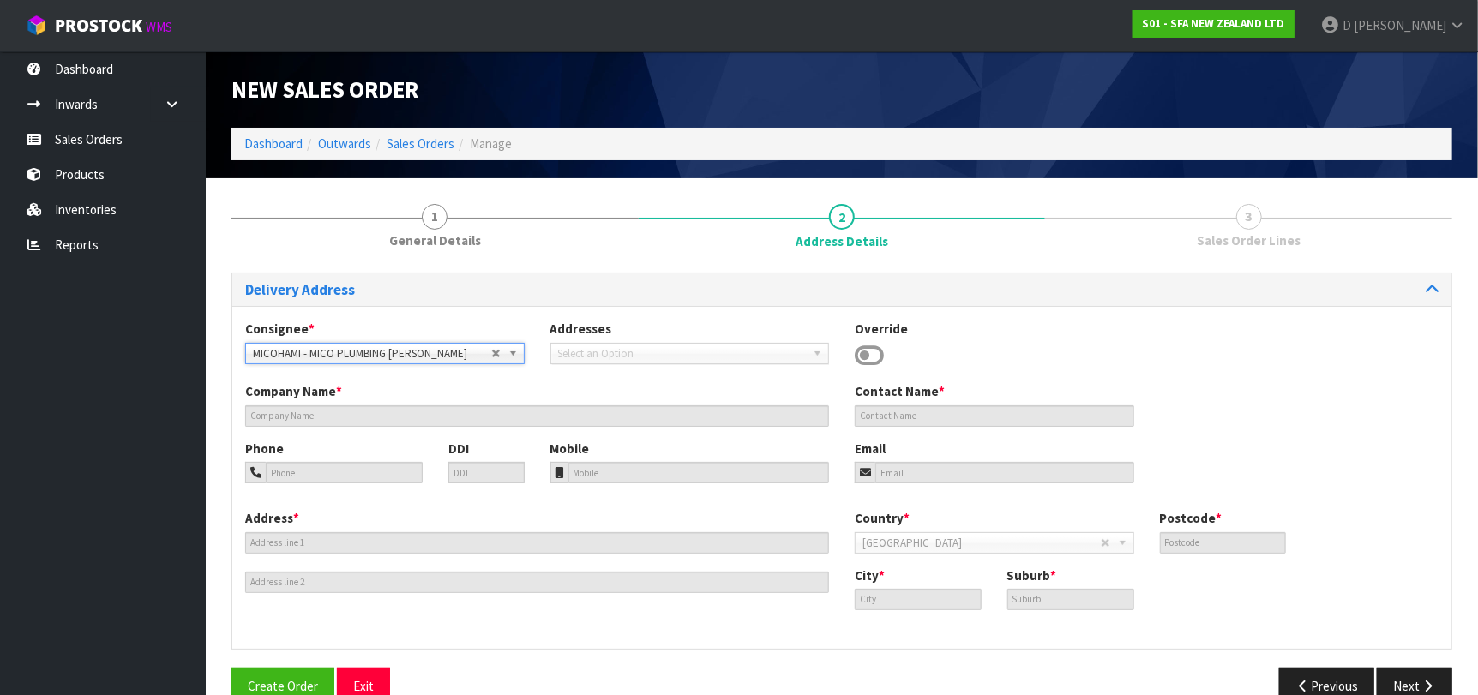
type input "MICO PLUMBING [PERSON_NAME]"
type input "[STREET_ADDRESS]"
type input "3204"
type input "[PERSON_NAME]"
type input "FRANKTON"
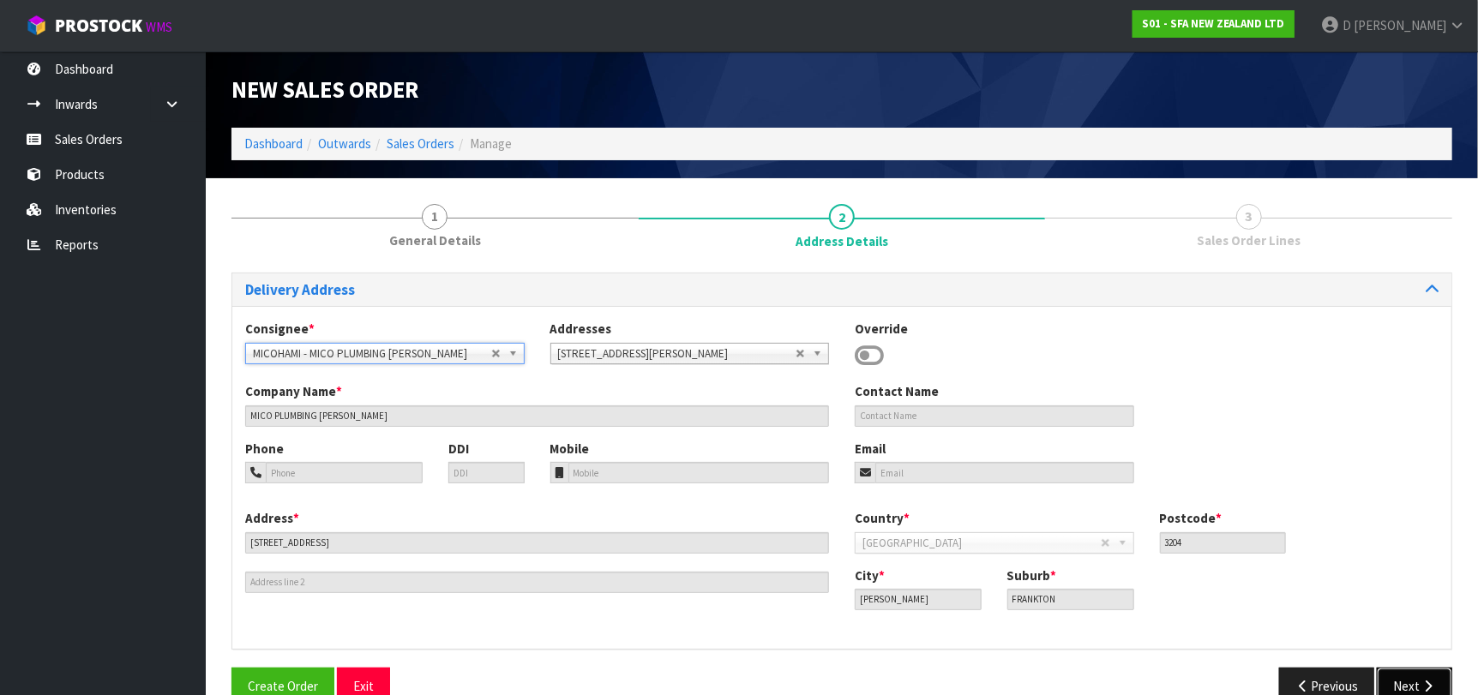
click at [1425, 675] on button "Next" at bounding box center [1414, 686] width 75 height 37
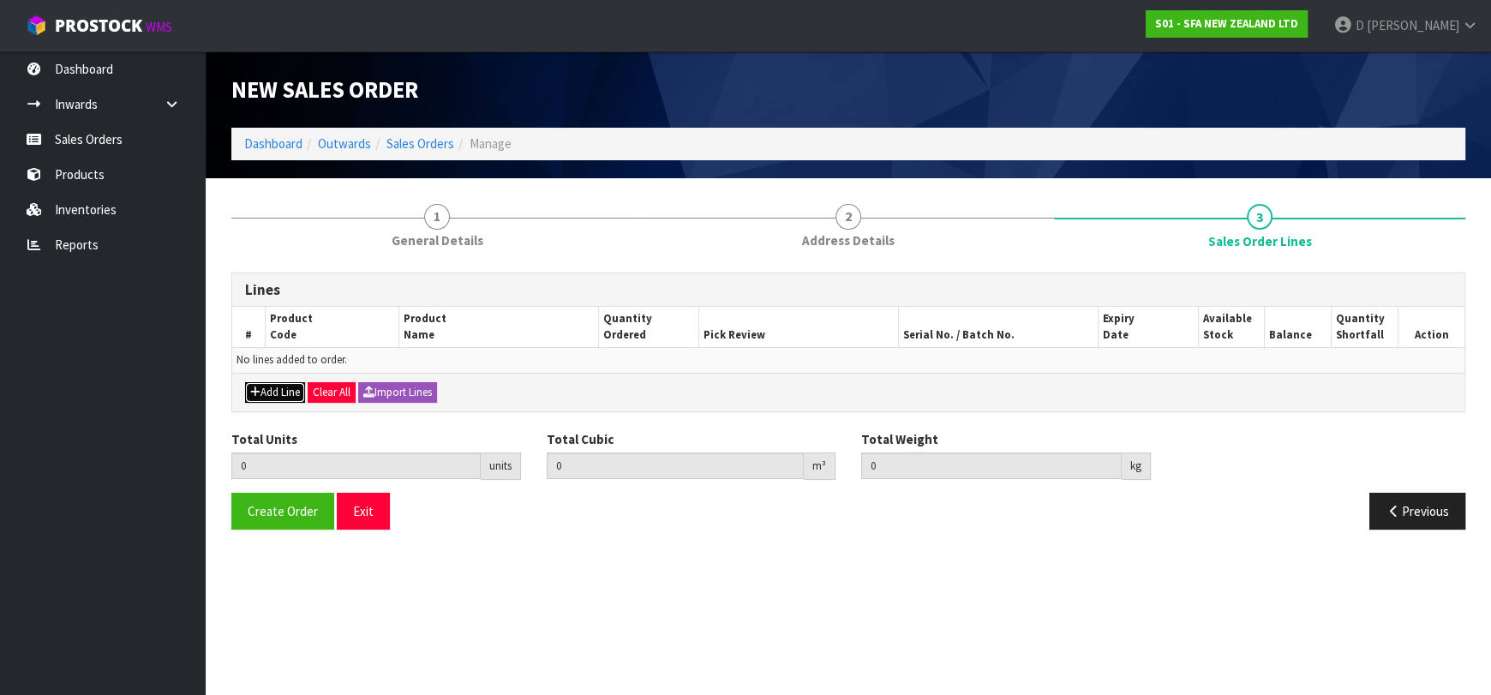
click at [296, 387] on button "Add Line" at bounding box center [275, 392] width 60 height 21
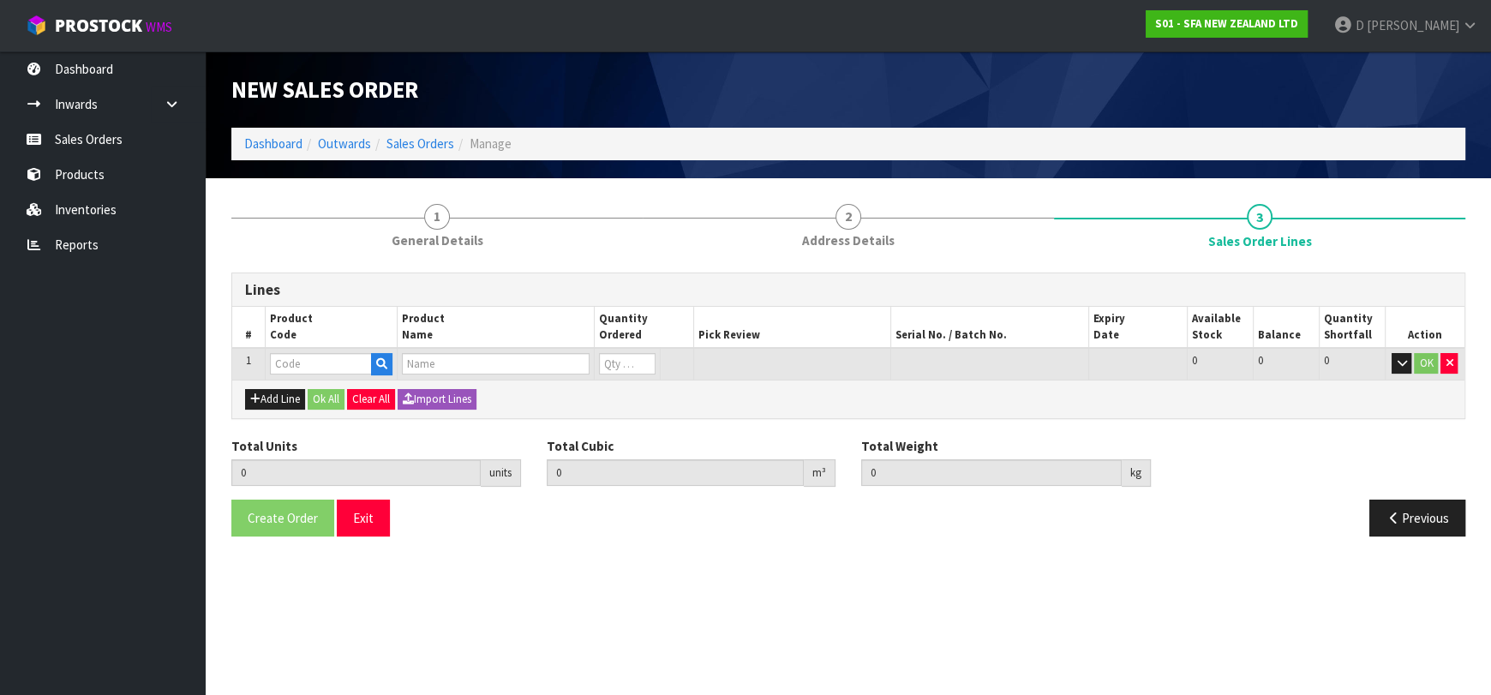
click at [304, 380] on div "Add Line Ok All Clear All Import Lines" at bounding box center [848, 399] width 1233 height 39
click at [313, 367] on input "text" at bounding box center [321, 363] width 102 height 21
type input "SA101"
type input "0.000000"
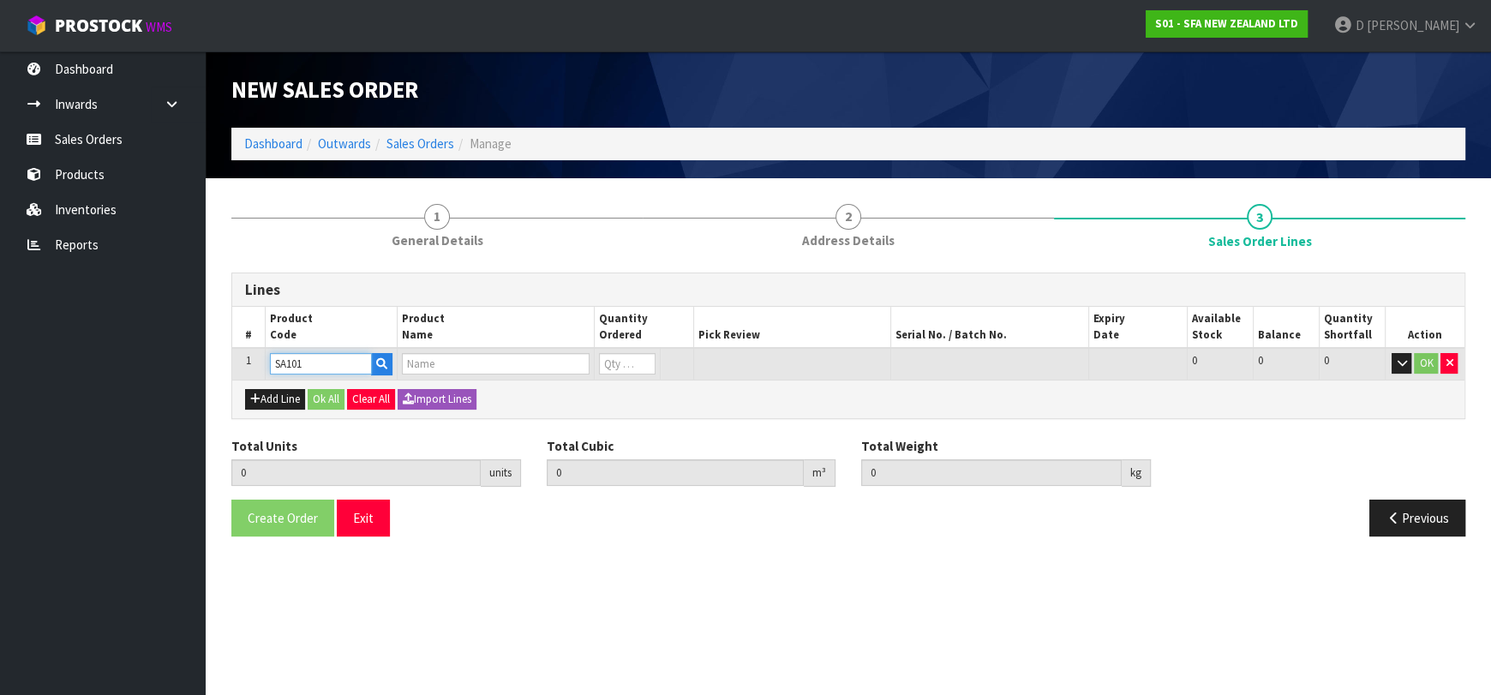
type input "0.000"
type input "SA101 SANISPEED SMALL BORE"
type input "0"
type input "SA101"
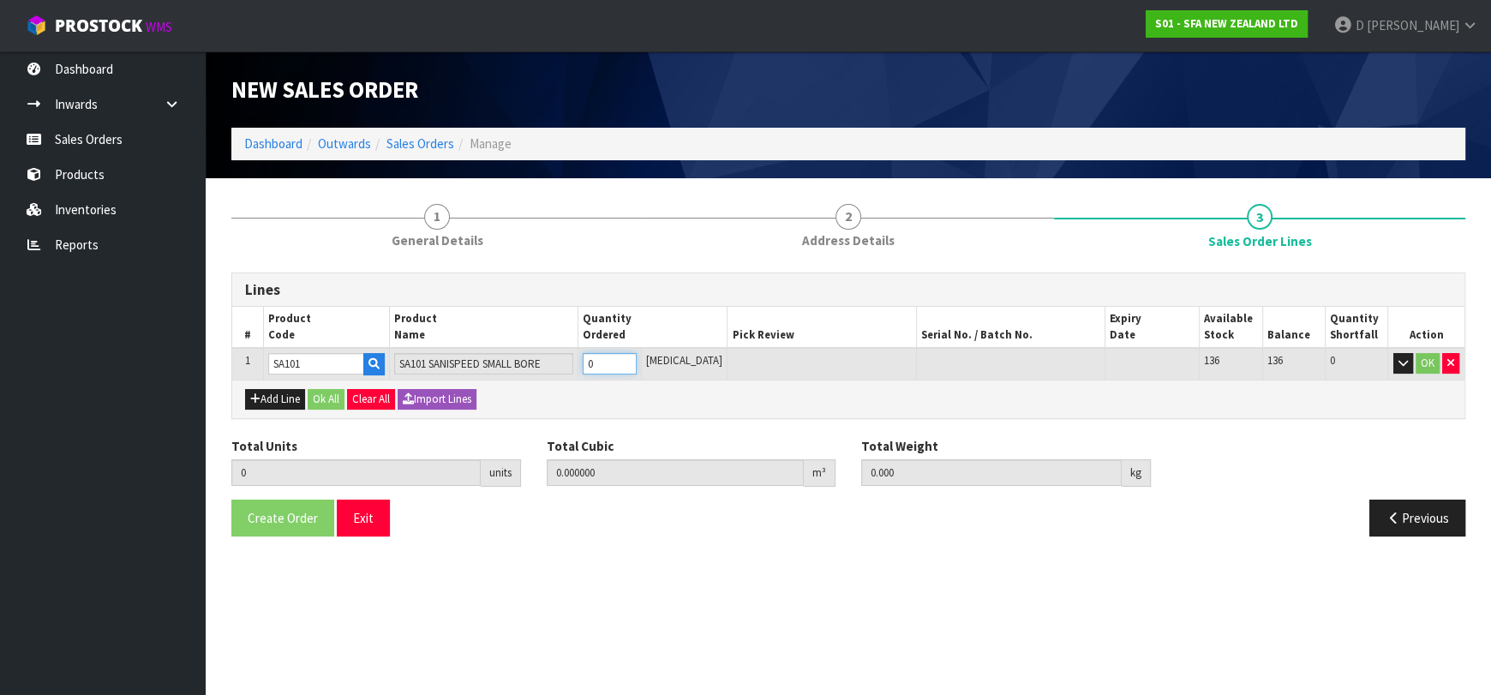
type input "1"
type input "0.031488"
type input "6.65"
type input "1"
drag, startPoint x: 345, startPoint y: 398, endPoint x: 337, endPoint y: 415, distance: 19.2
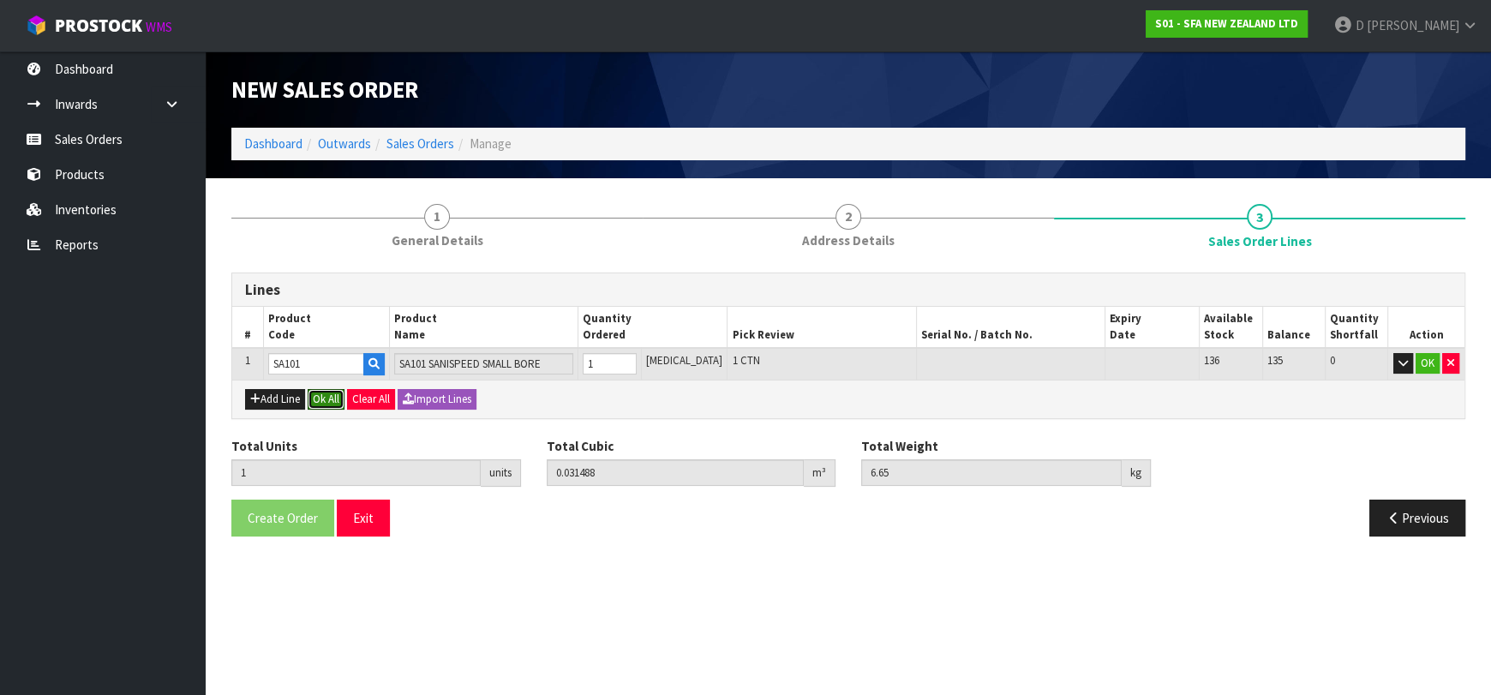
click at [345, 398] on button "Ok All" at bounding box center [326, 399] width 37 height 21
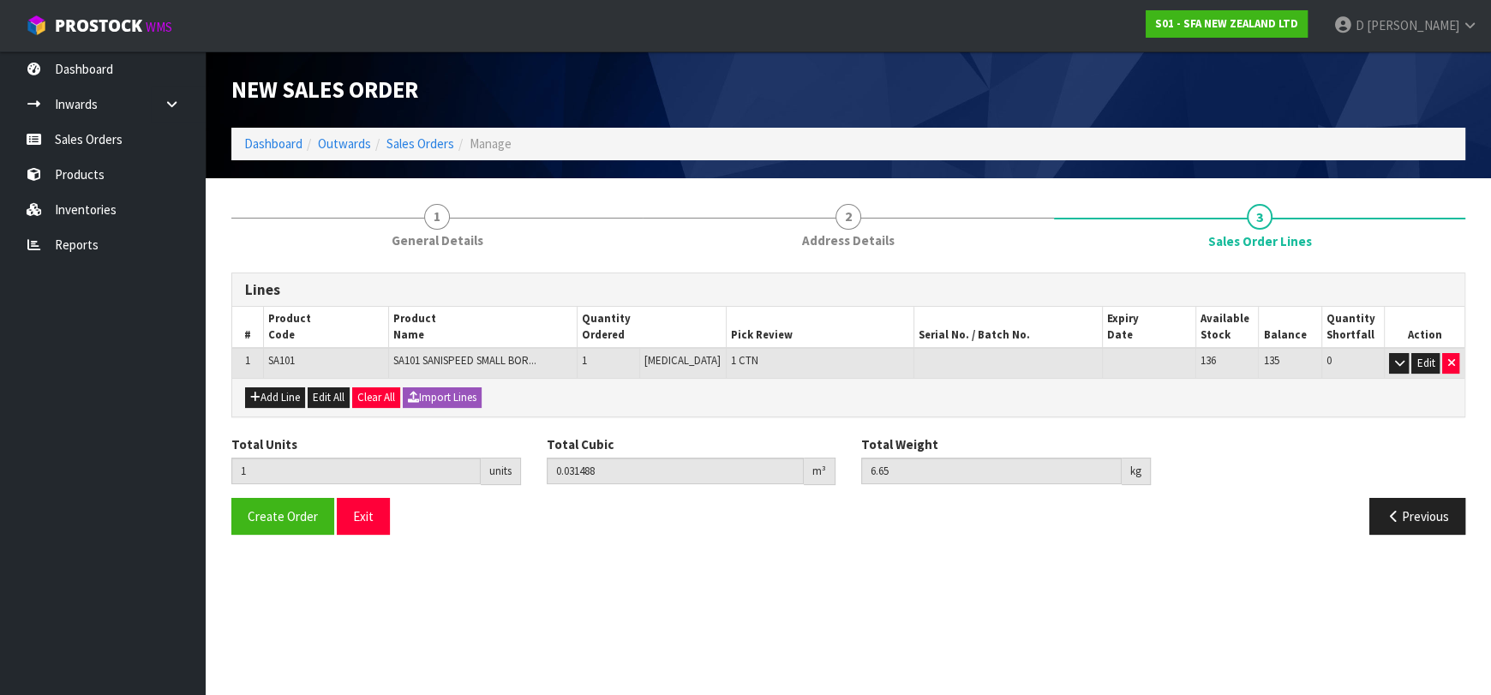
click at [301, 533] on div "Create Order Exit Previous" at bounding box center [849, 523] width 1260 height 50
click at [304, 519] on span "Create Order" at bounding box center [283, 516] width 70 height 16
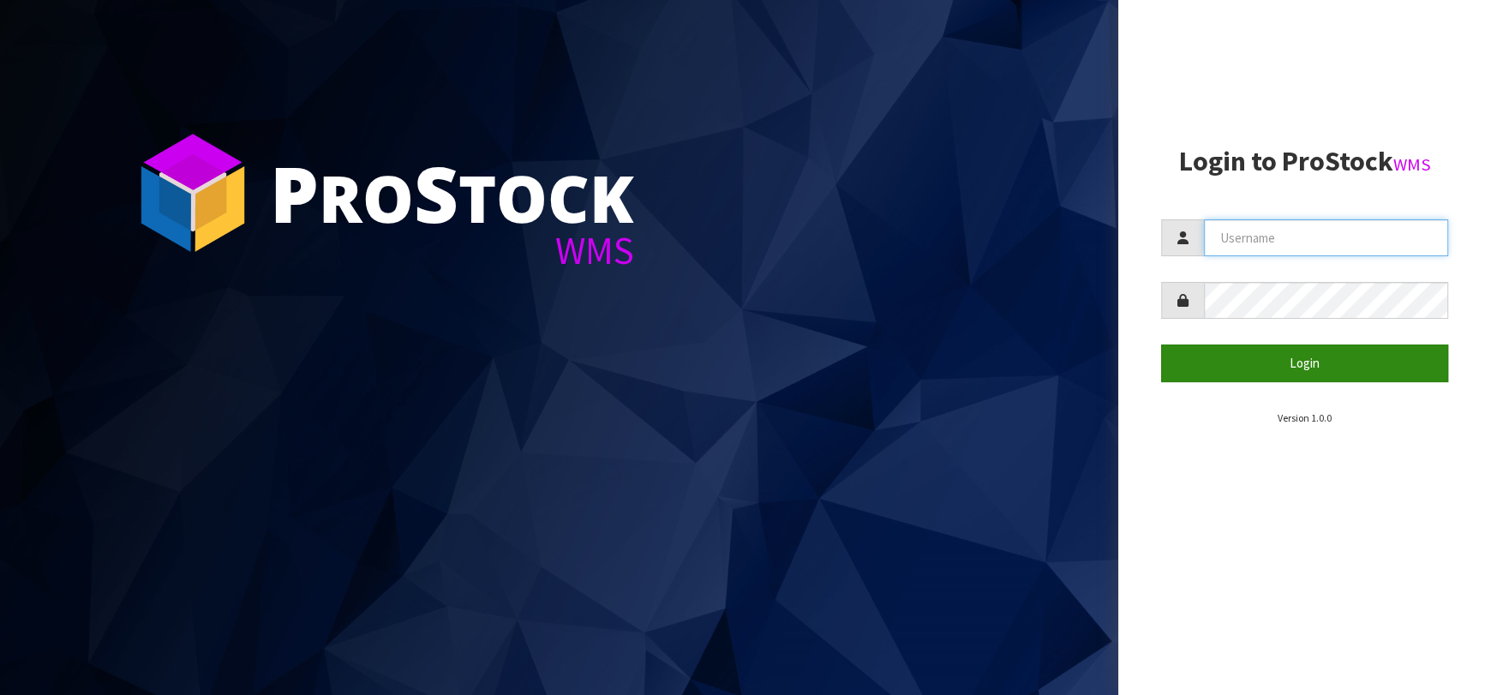
type input "dkl@saniflo.com.au"
click at [1255, 372] on button "Login" at bounding box center [1304, 363] width 287 height 37
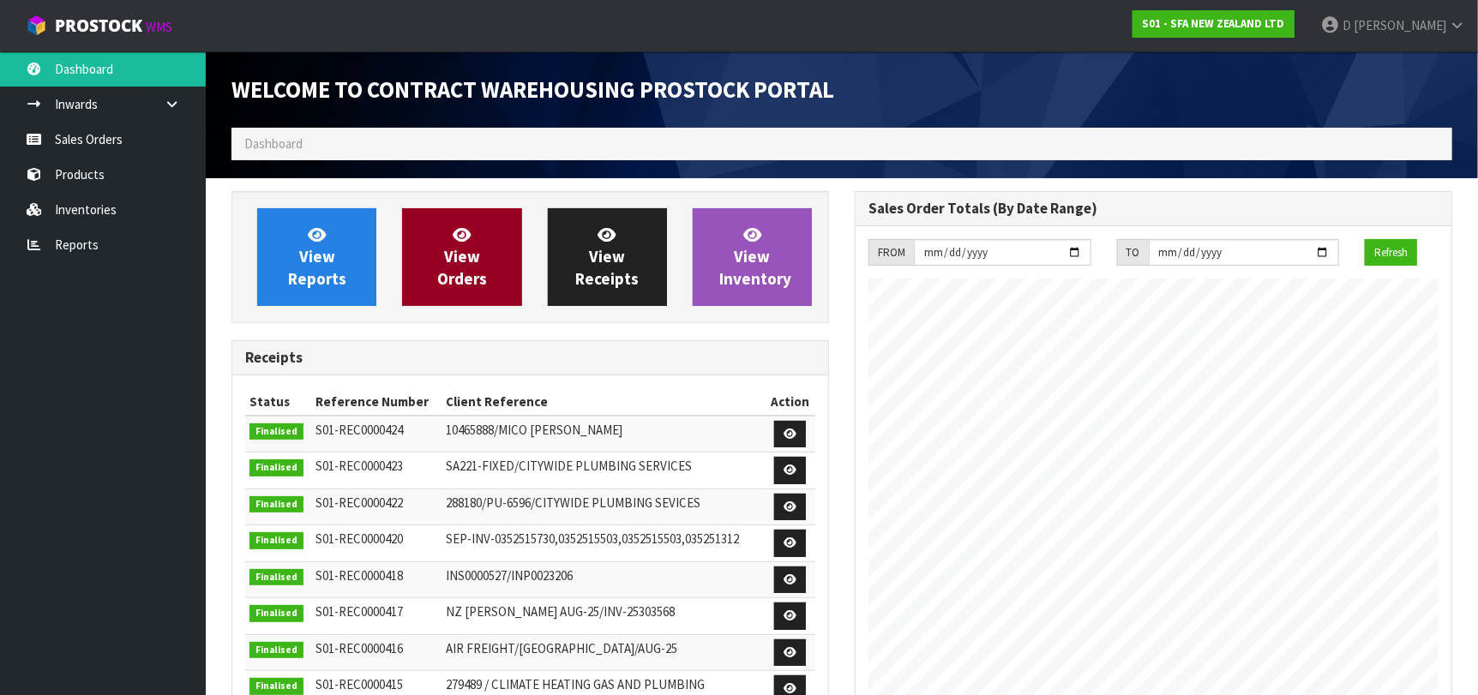
scroll to position [949, 623]
click at [464, 252] on span "View Orders" at bounding box center [462, 257] width 50 height 64
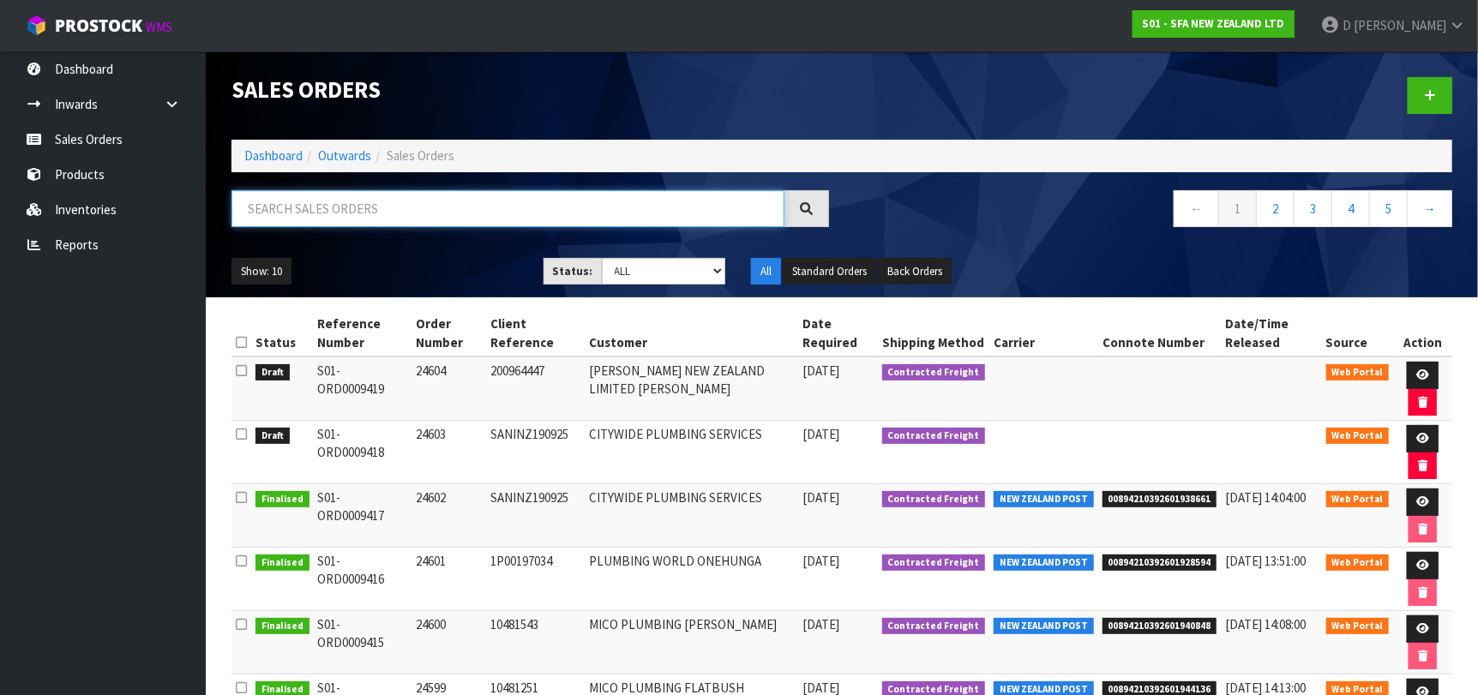
click at [572, 214] on input "text" at bounding box center [507, 208] width 553 height 37
type input "W"
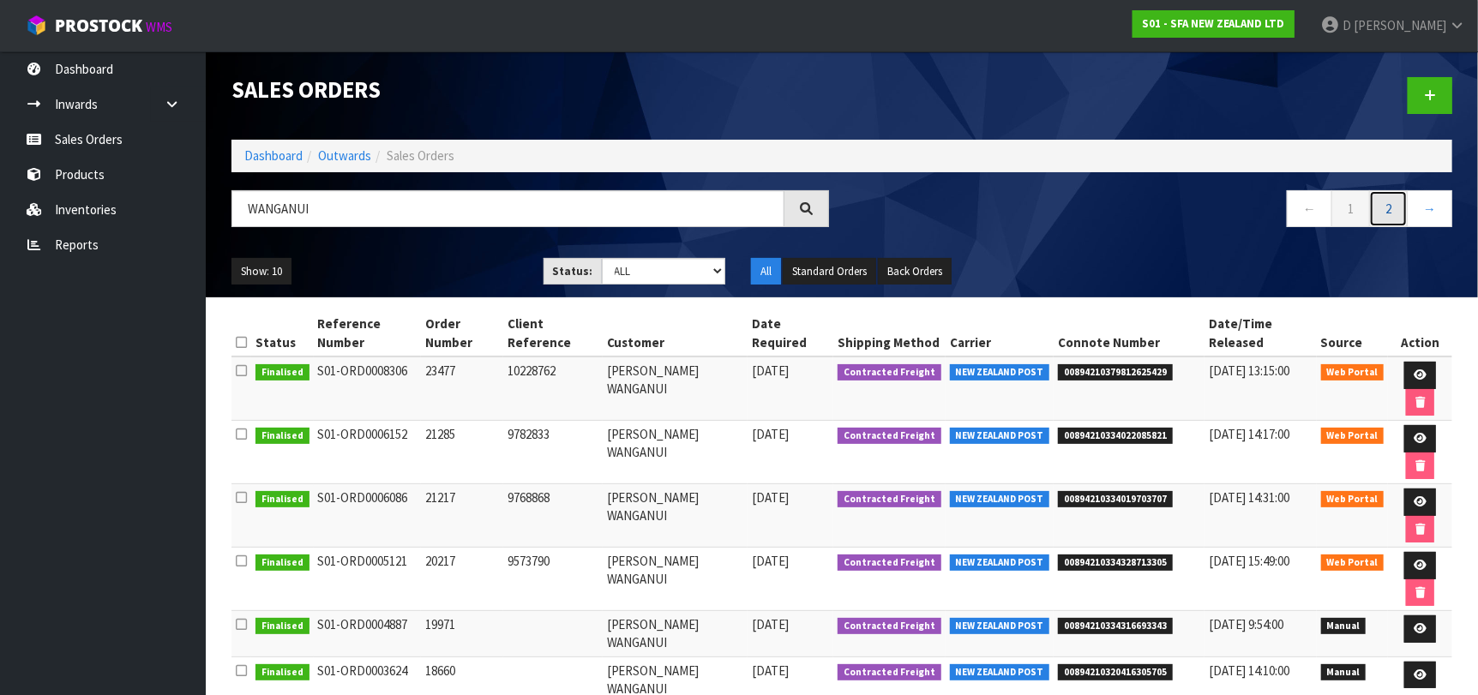
click at [1395, 197] on link "2" at bounding box center [1388, 208] width 39 height 37
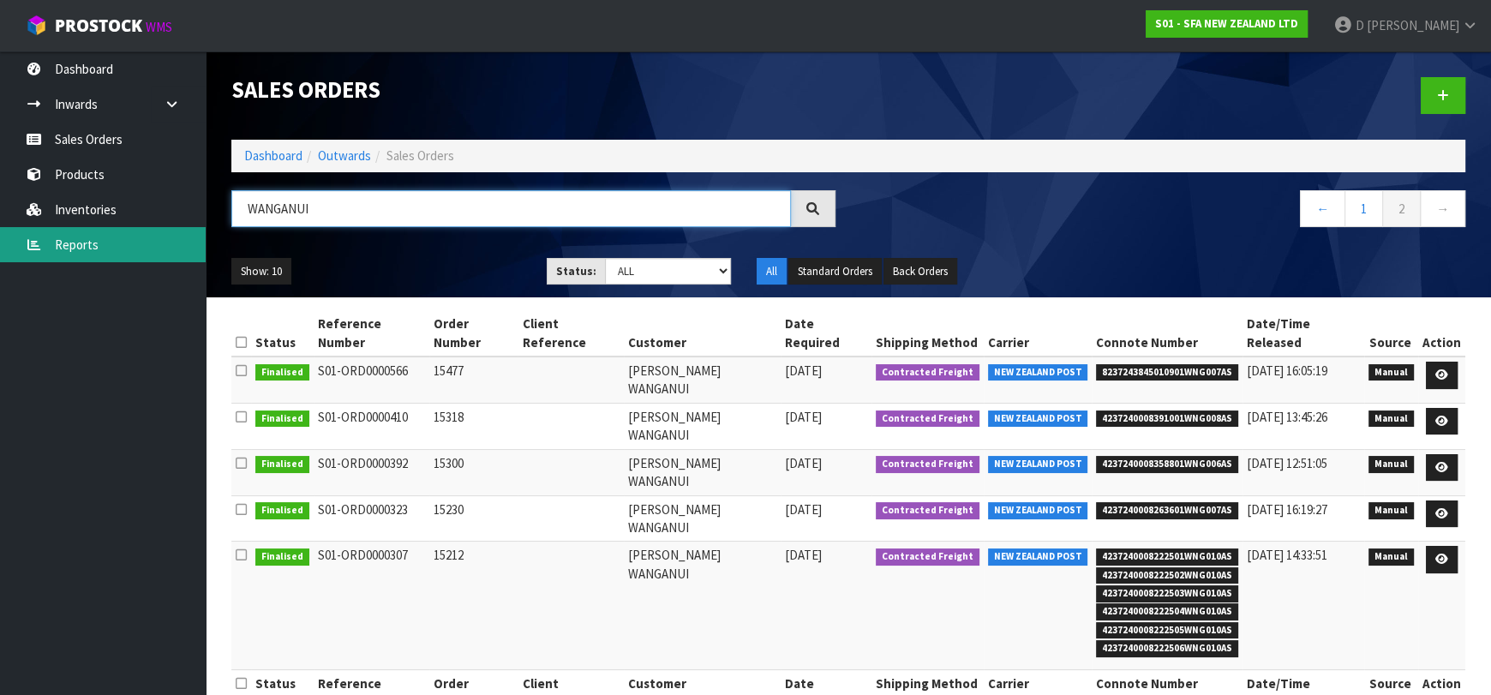
drag, startPoint x: 479, startPoint y: 203, endPoint x: 171, endPoint y: 239, distance: 309.8
click at [171, 239] on body "Toggle navigation ProStock WMS S01 - SFA NEW ZEALAND LTD D Kessell Logout Dashb…" at bounding box center [745, 347] width 1491 height 695
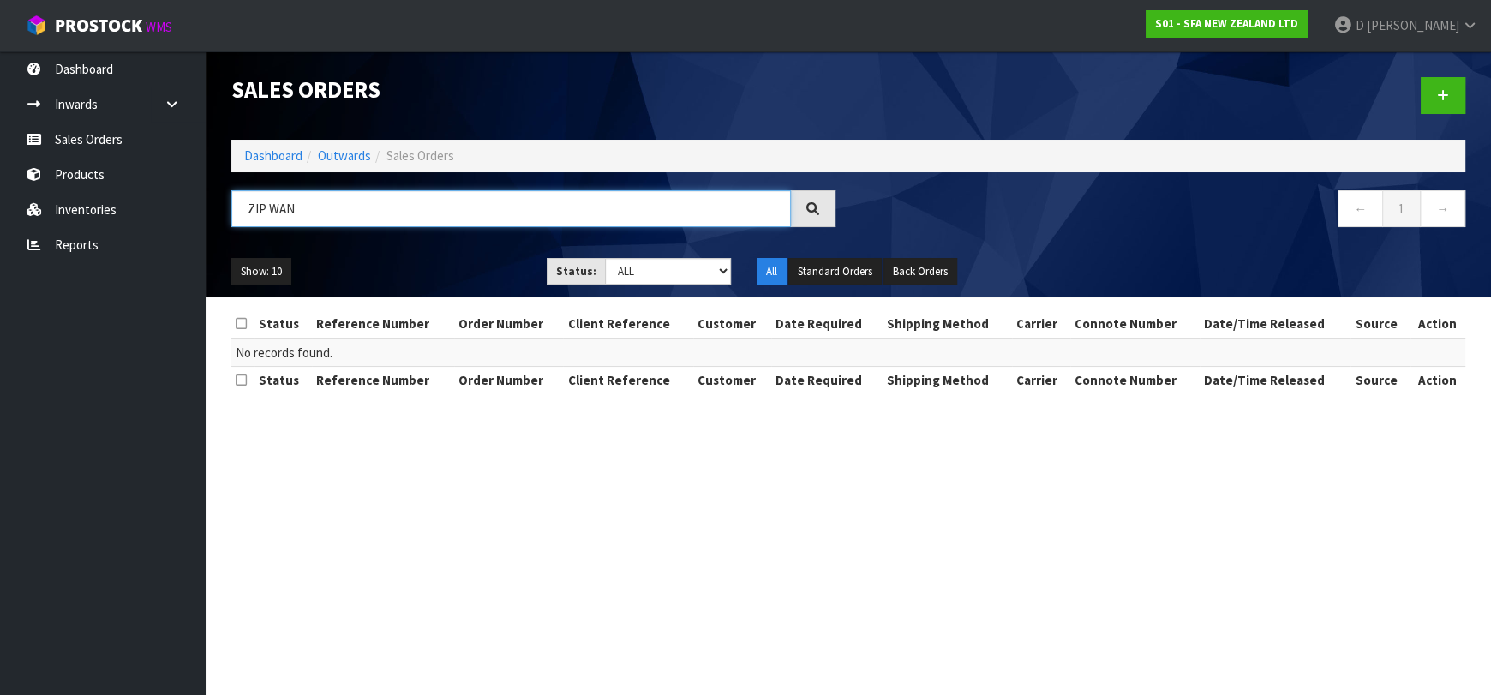
type input "ZIP WAN"
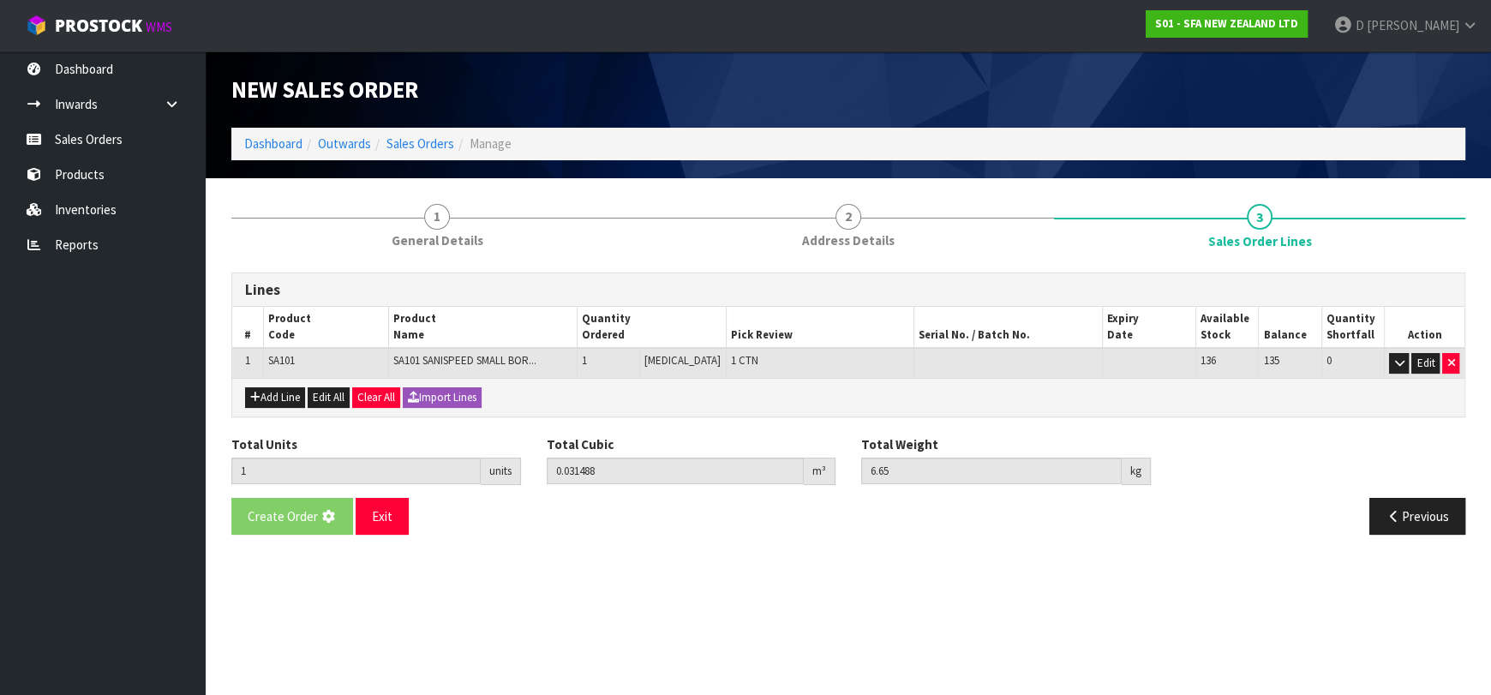
drag, startPoint x: 609, startPoint y: 618, endPoint x: 621, endPoint y: 611, distance: 13.1
click at [621, 611] on section "New Sales Order Dashboard Outwards Sales Orders Manage New Sales Order Dashboar…" at bounding box center [745, 347] width 1491 height 695
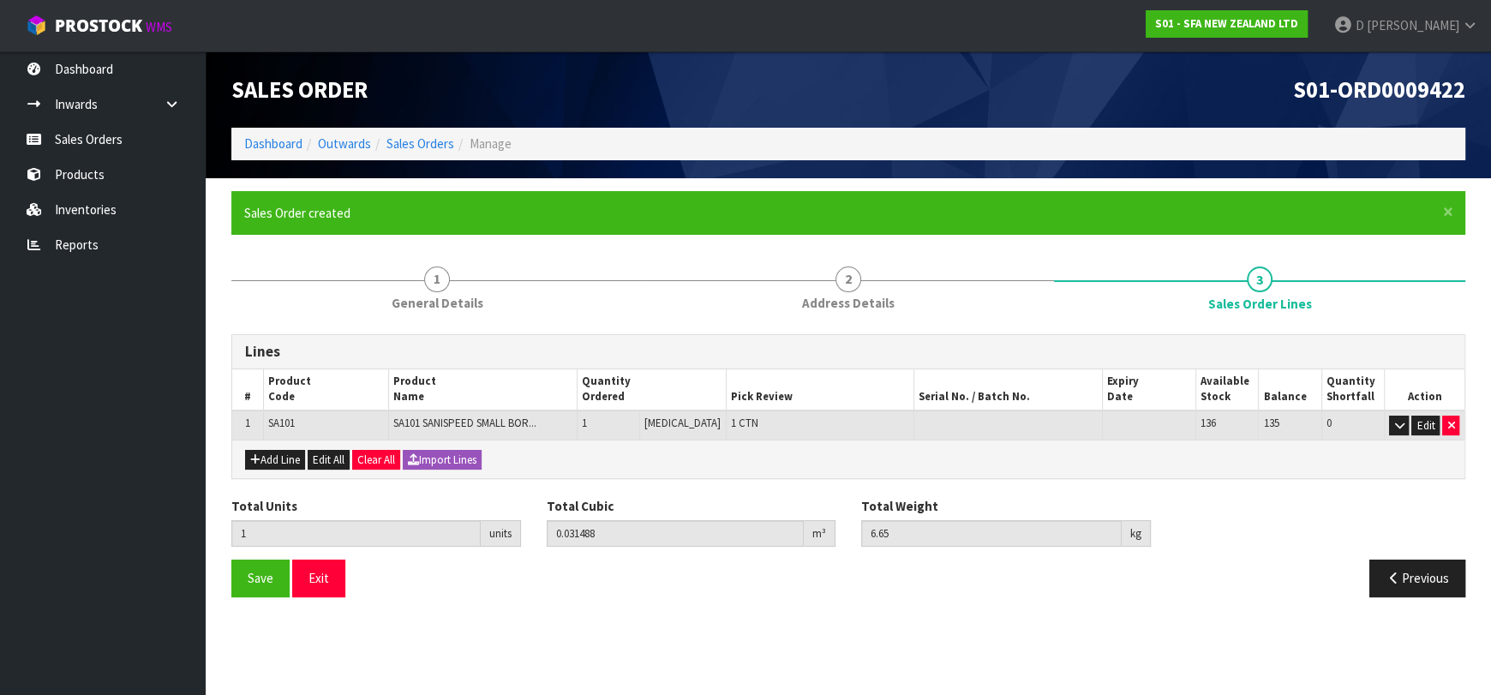
drag, startPoint x: 116, startPoint y: 430, endPoint x: 163, endPoint y: 447, distance: 50.2
click at [119, 431] on ul "Dashboard Inwards Purchase Orders Receipts Sales Orders Products Inventories Re…" at bounding box center [103, 373] width 206 height 644
click at [561, 655] on section "Edit Sales Order S01-ORD0009422 Dashboard Outwards Sales Orders Manage Sales Or…" at bounding box center [745, 347] width 1491 height 695
drag, startPoint x: 710, startPoint y: 620, endPoint x: 655, endPoint y: 644, distance: 59.9
click at [710, 620] on section "× Close Sales Order created 1 General Details 2 Address Details 3 Sales Order L…" at bounding box center [849, 400] width 1286 height 445
